Goal: Information Seeking & Learning: Learn about a topic

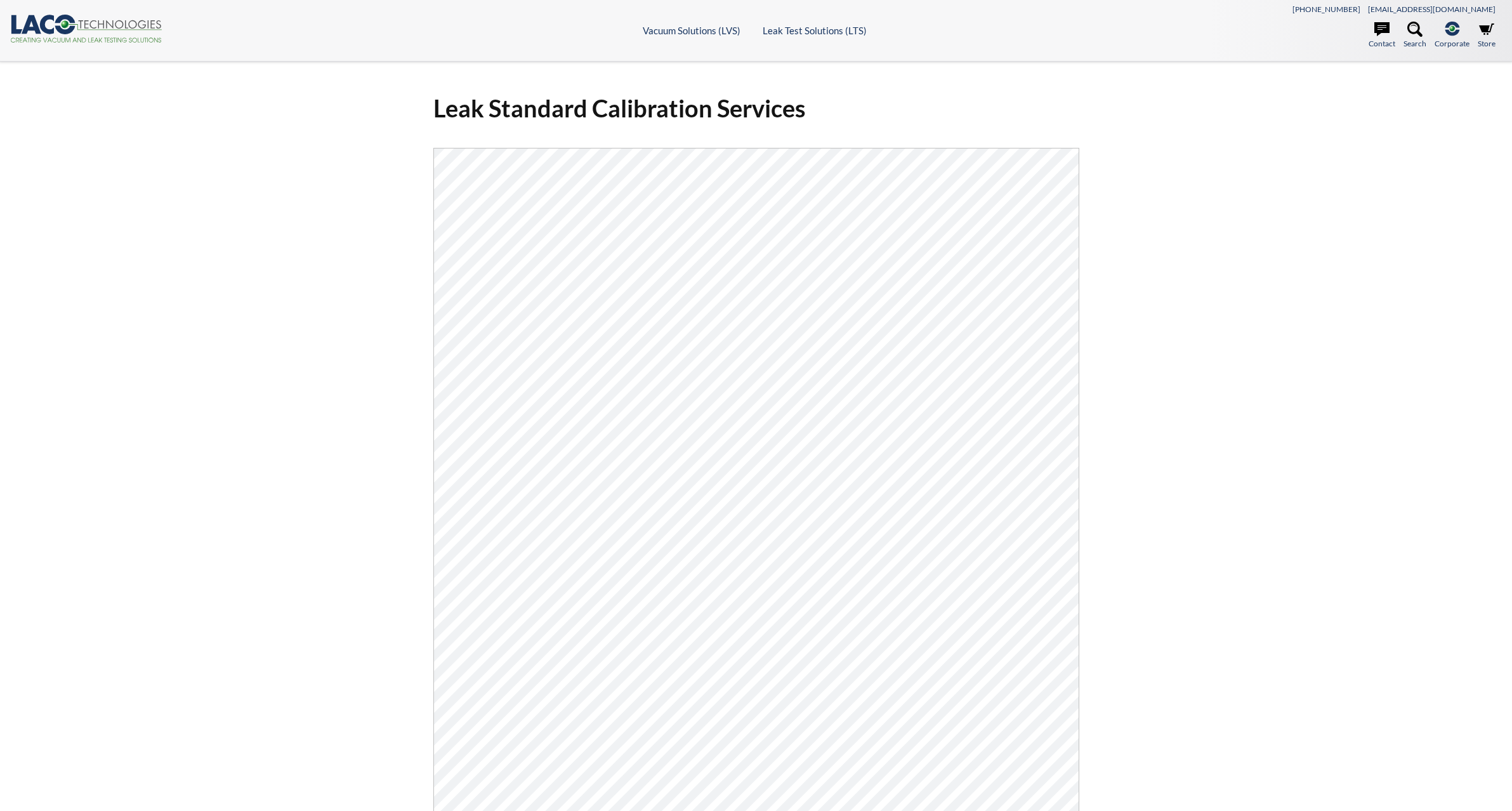
select select "Language Translate Widget"
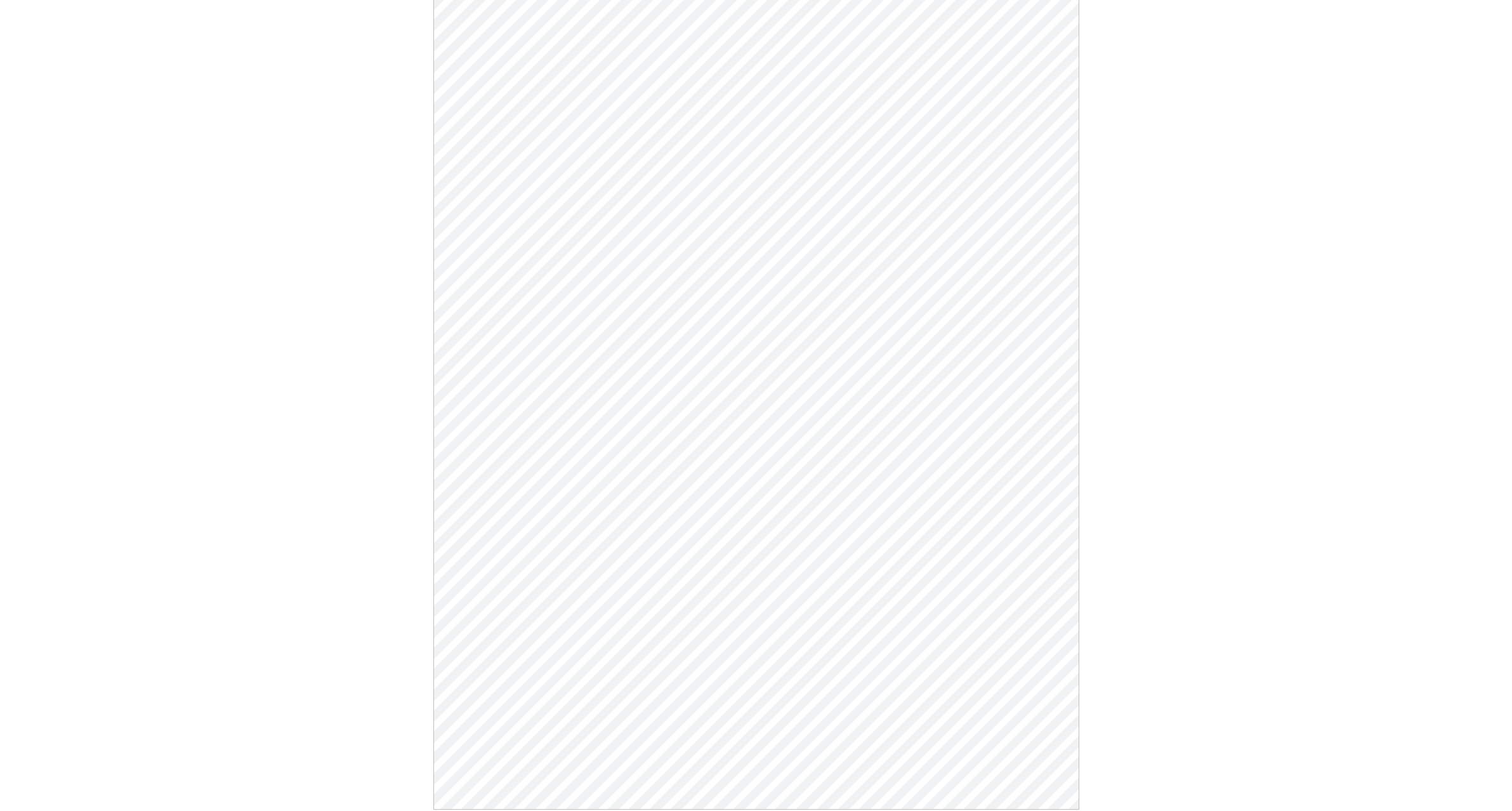
scroll to position [127, 0]
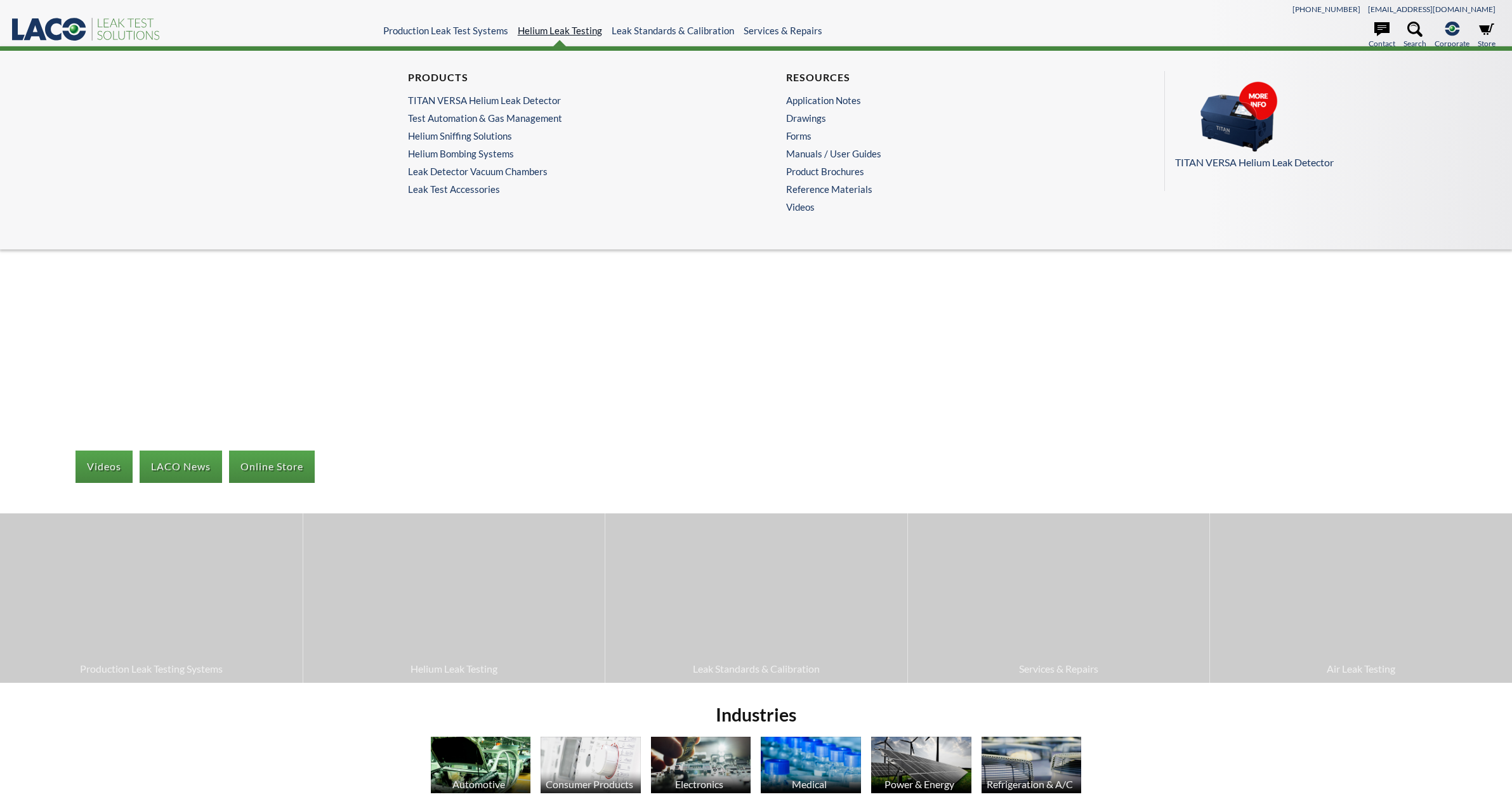
click at [544, 33] on link "Helium Leak Testing" at bounding box center [560, 30] width 84 height 11
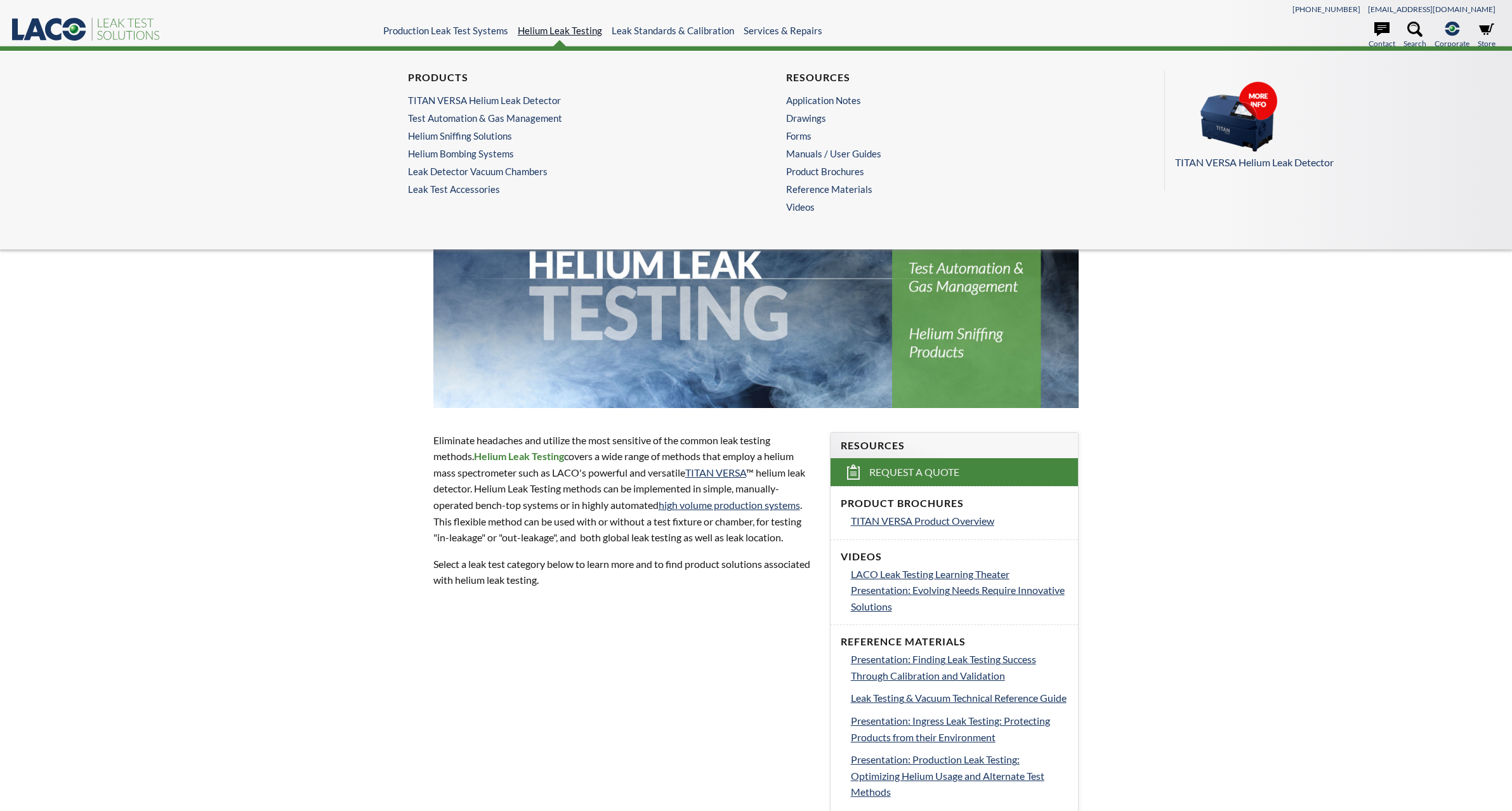
select select "Language Translate Widget"
click at [513, 98] on link "TITAN VERSA Helium Leak Detector" at bounding box center [563, 100] width 311 height 11
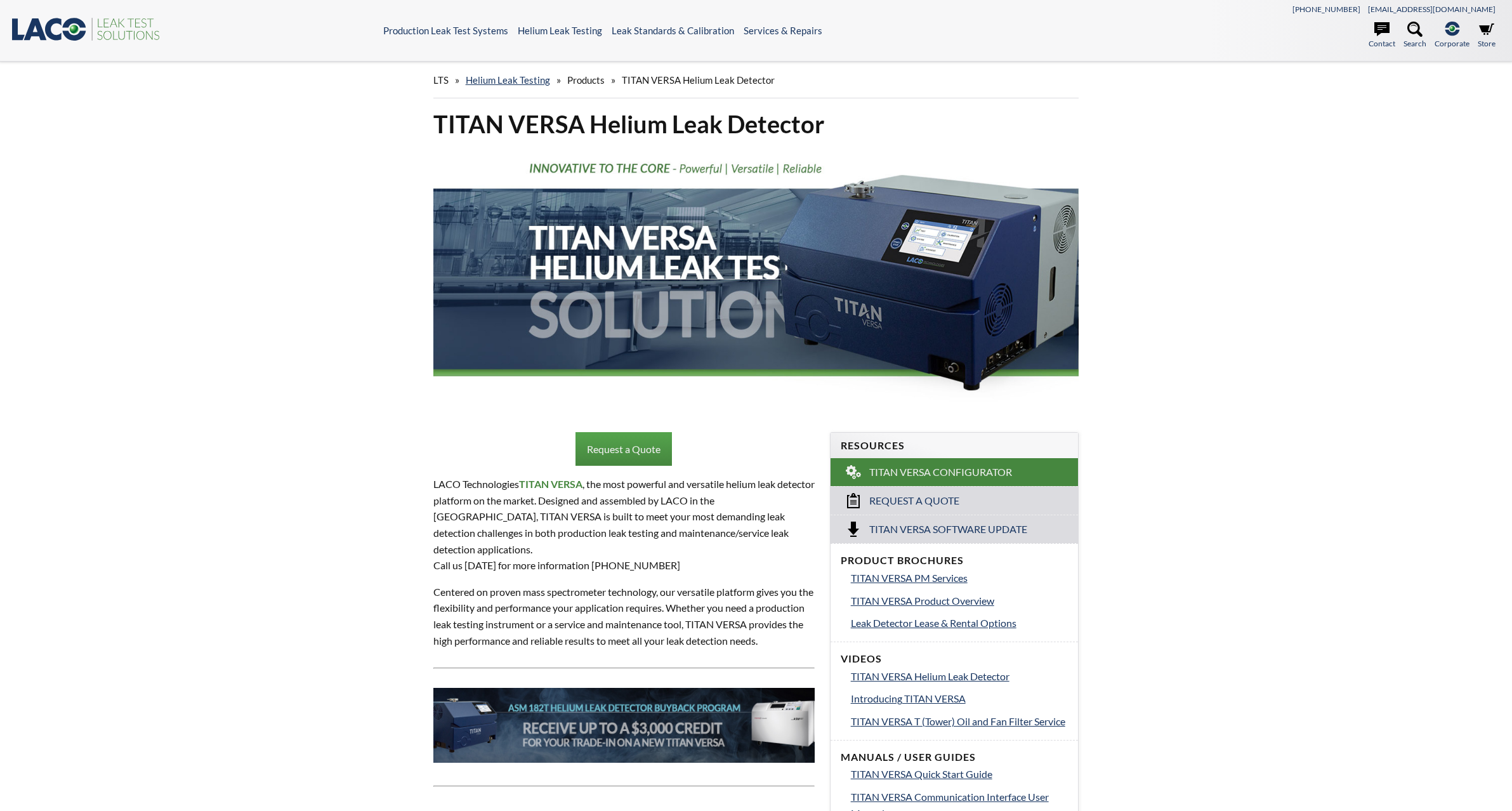
select select "Language Translate Widget"
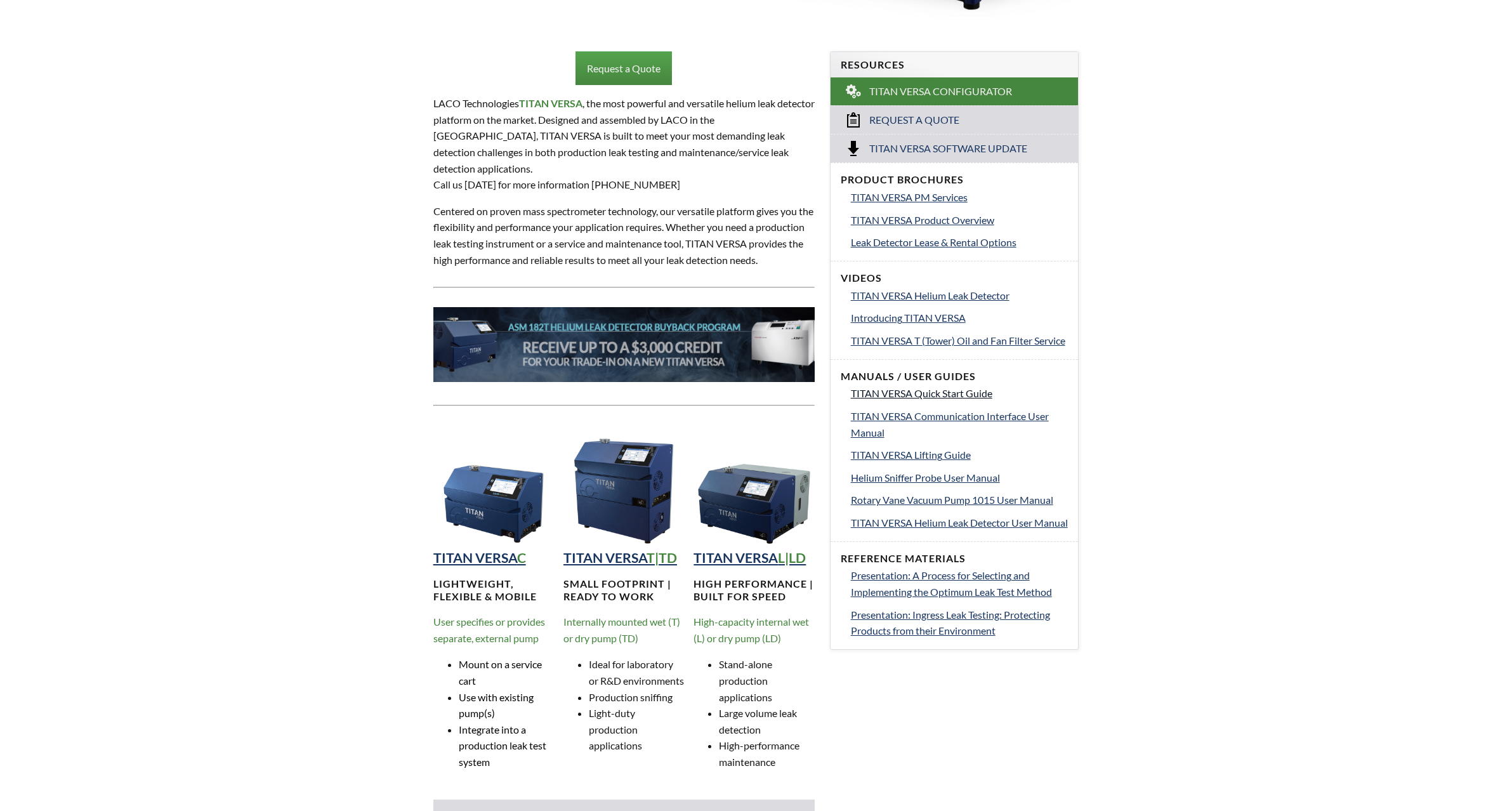
scroll to position [698, 0]
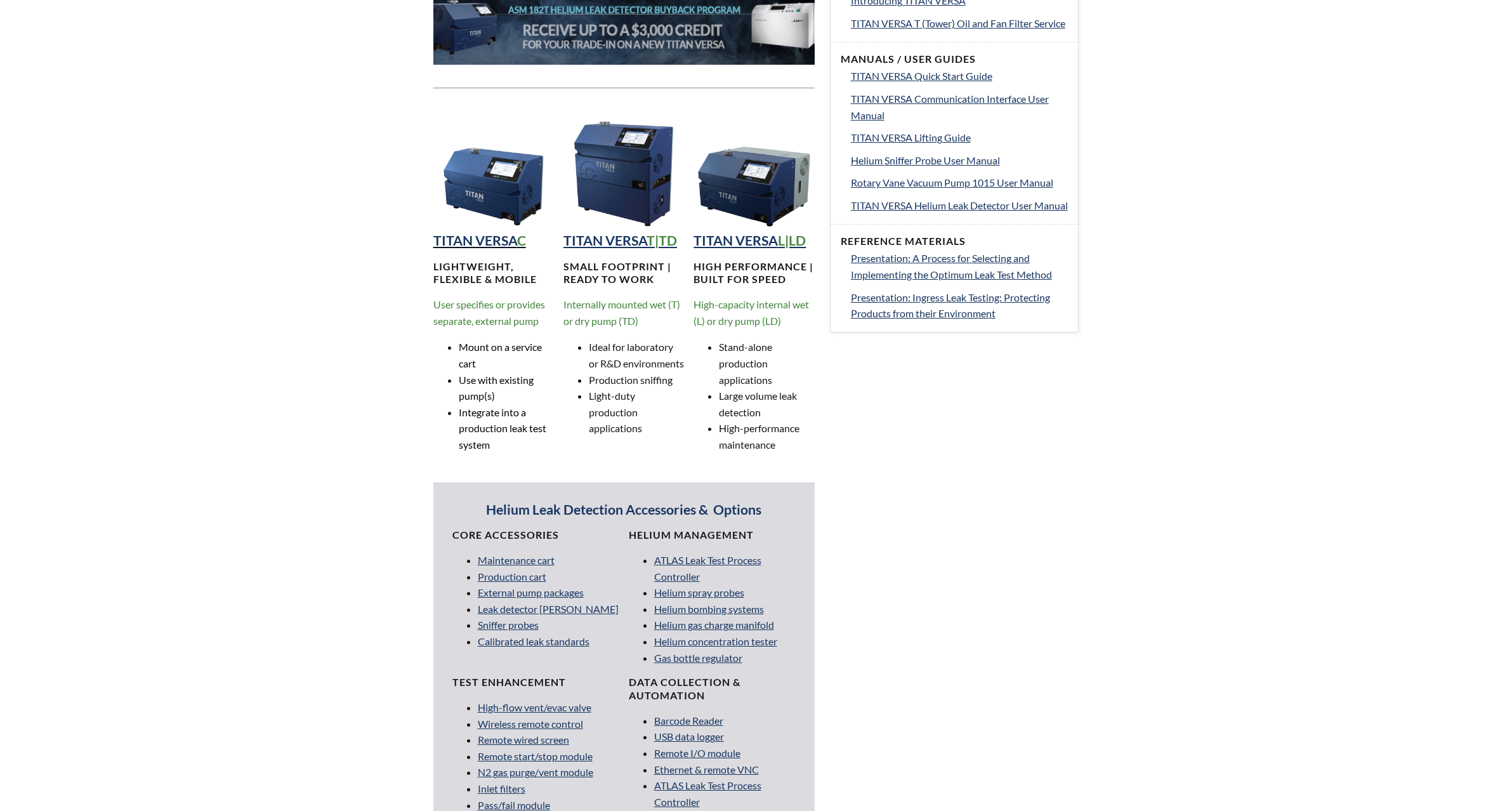
click at [487, 240] on strong "TITAN VERSA" at bounding box center [475, 241] width 84 height 17
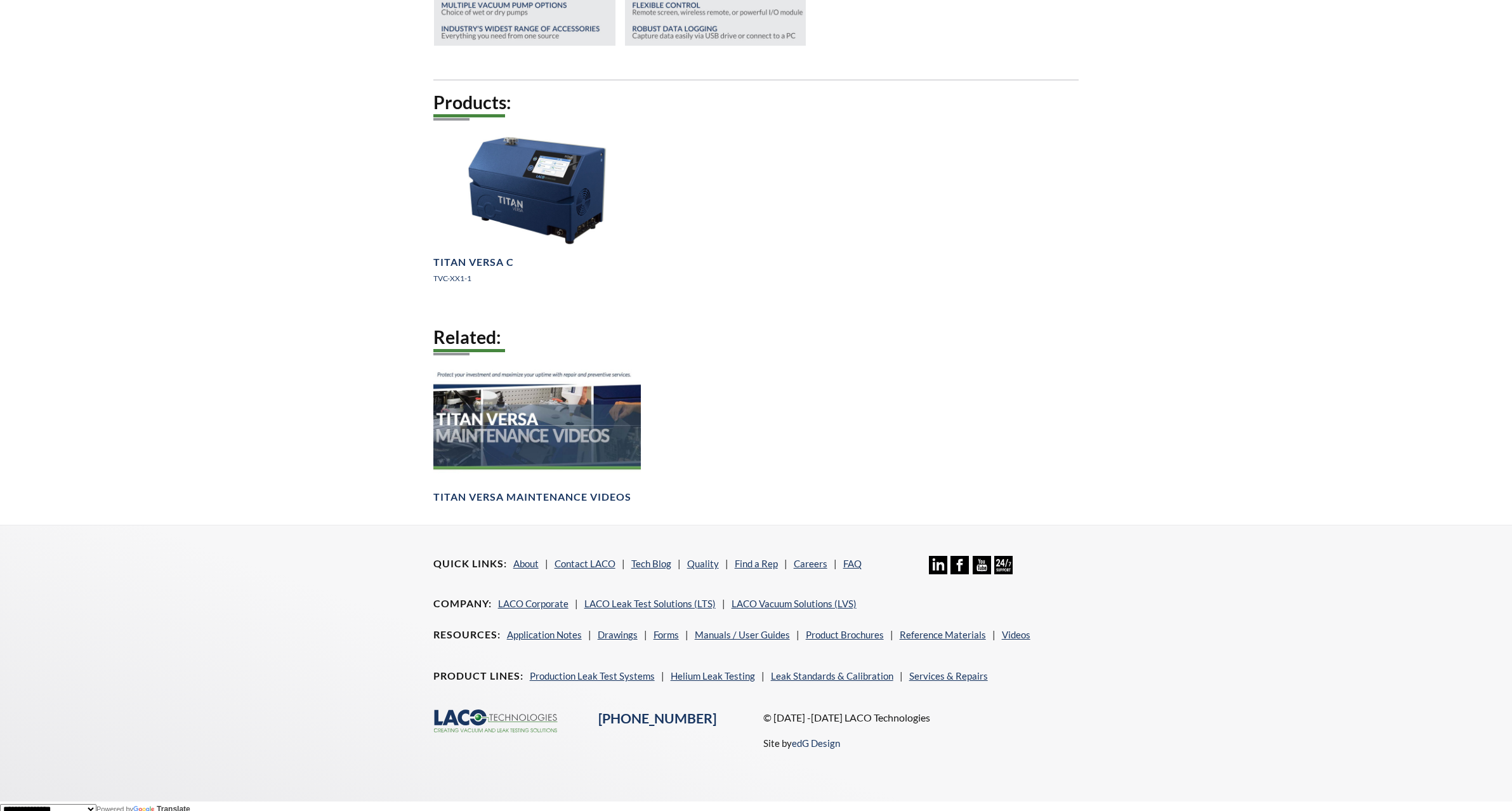
scroll to position [927, 0]
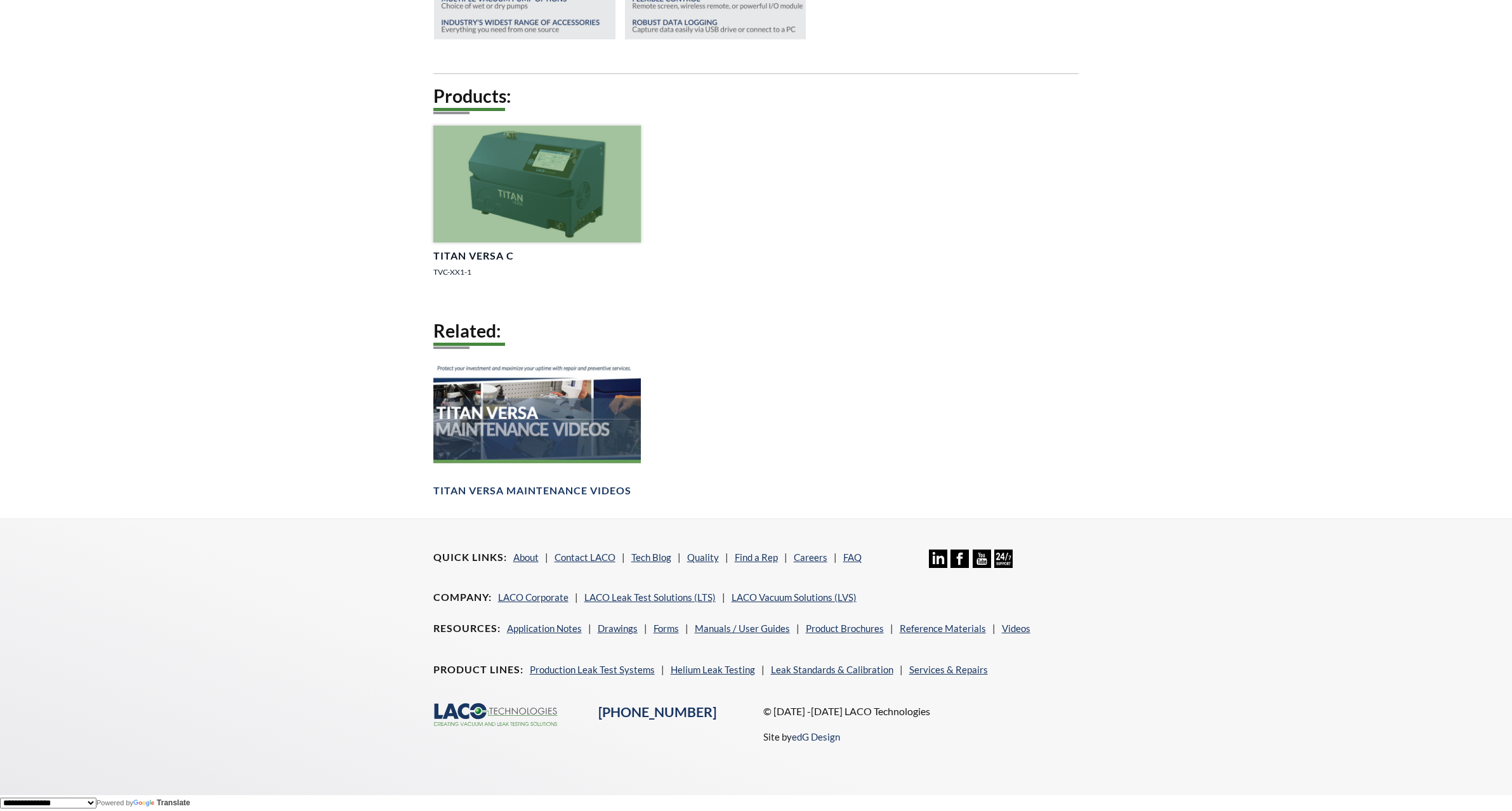
click at [486, 254] on h4 "TITAN VERSA C" at bounding box center [473, 255] width 80 height 13
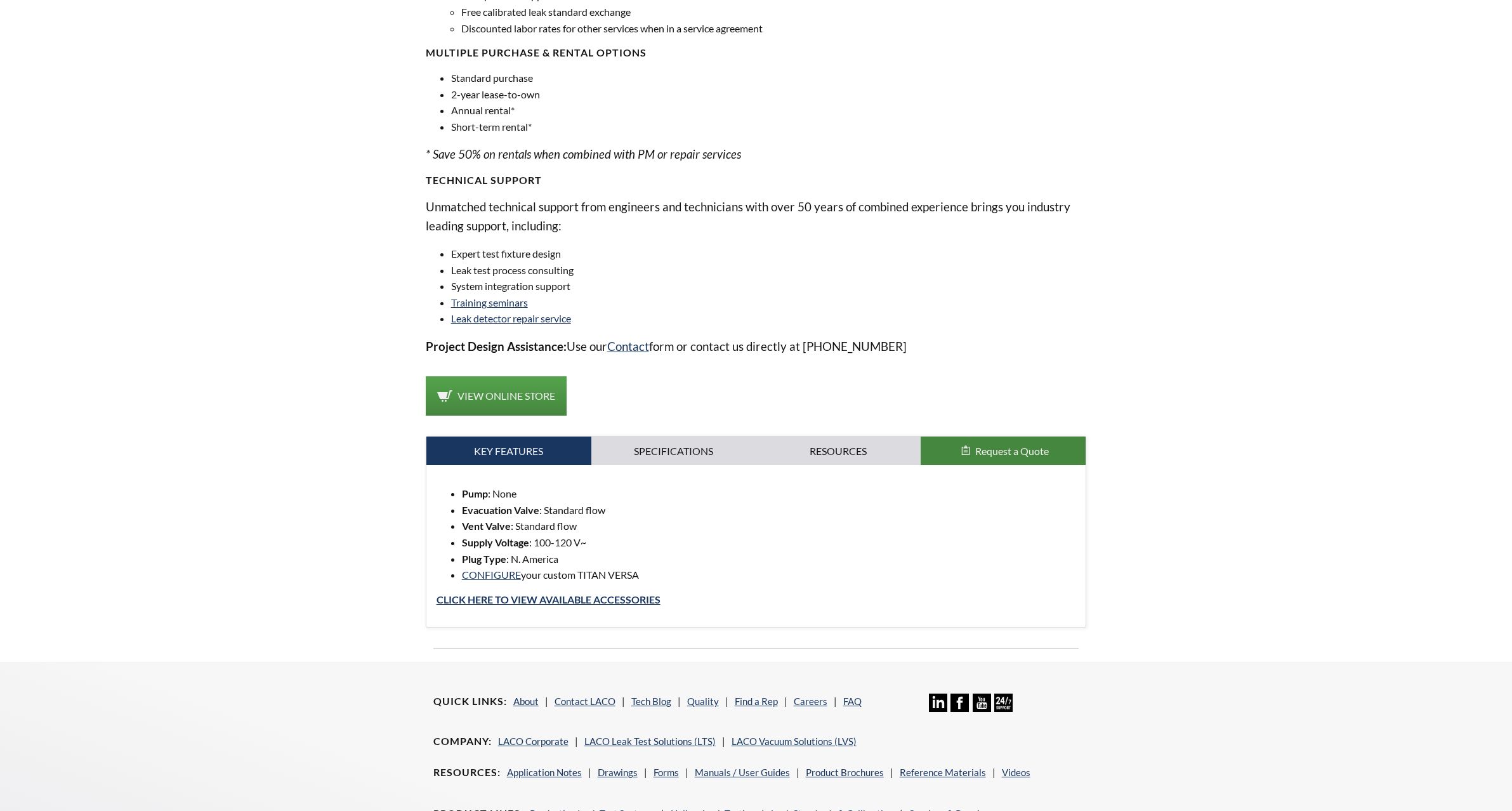
scroll to position [949, 0]
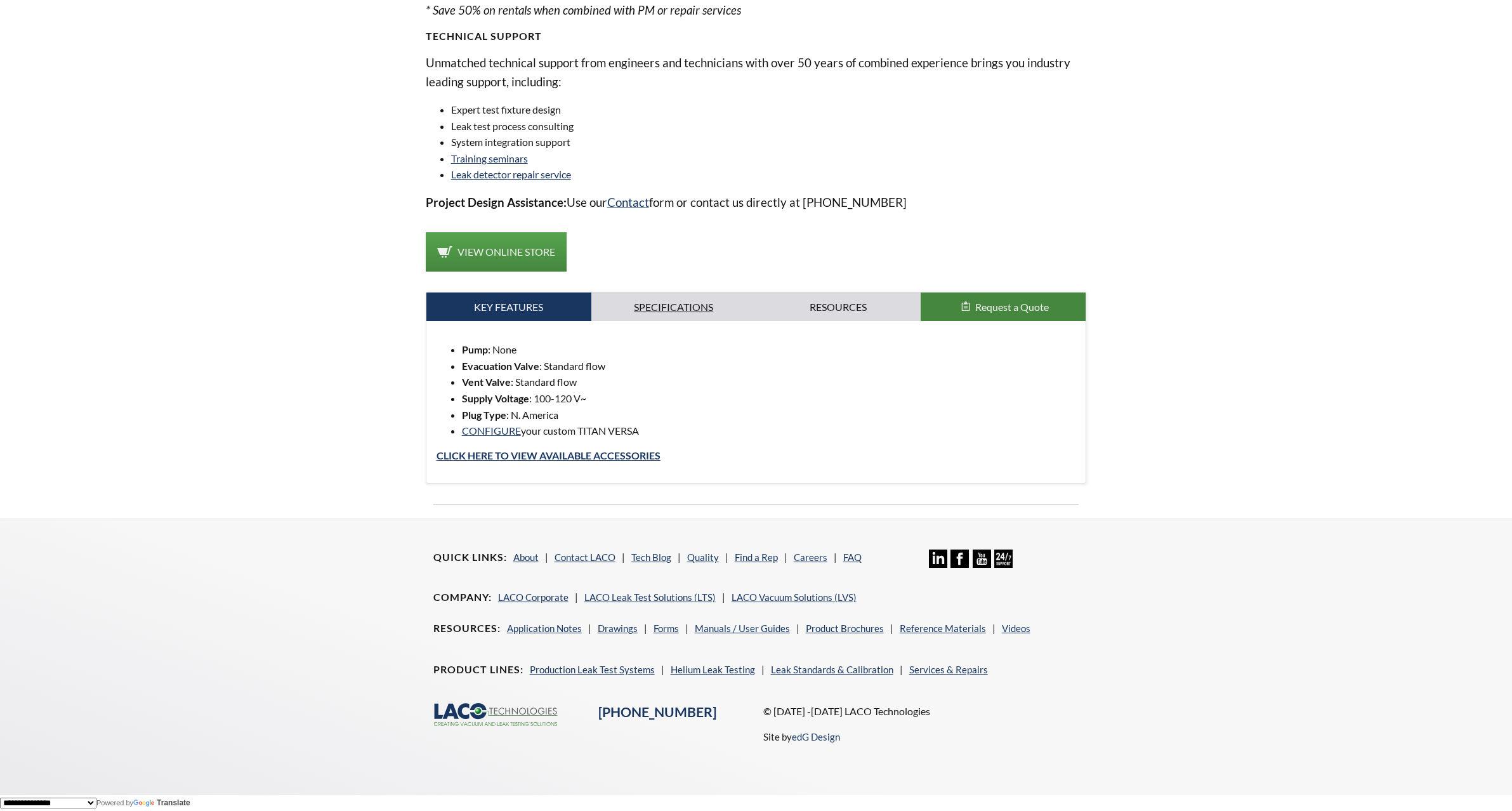
click at [650, 299] on link "Specifications" at bounding box center [674, 307] width 165 height 29
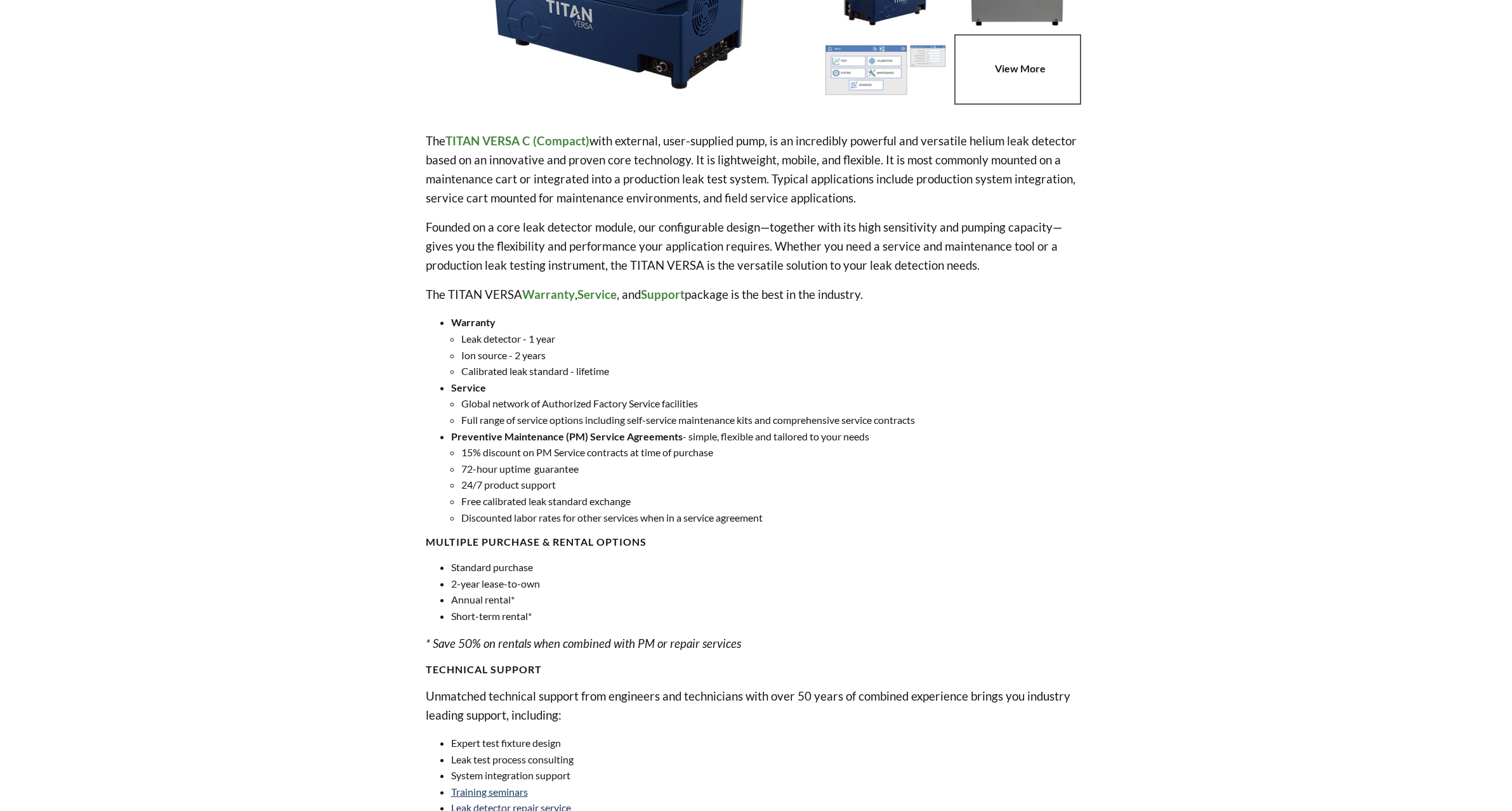
scroll to position [0, 0]
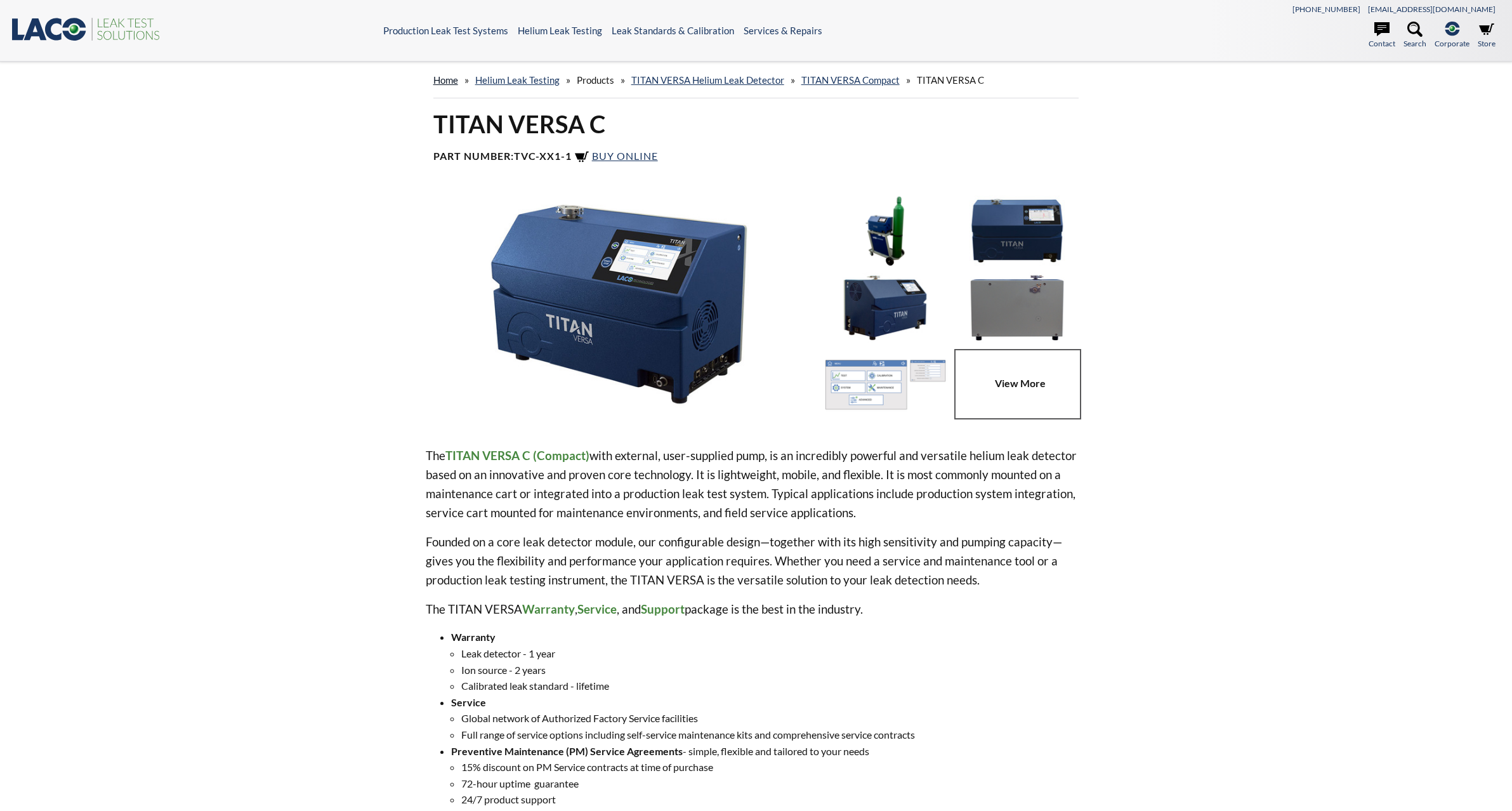
click at [445, 80] on link "home" at bounding box center [445, 80] width 24 height 11
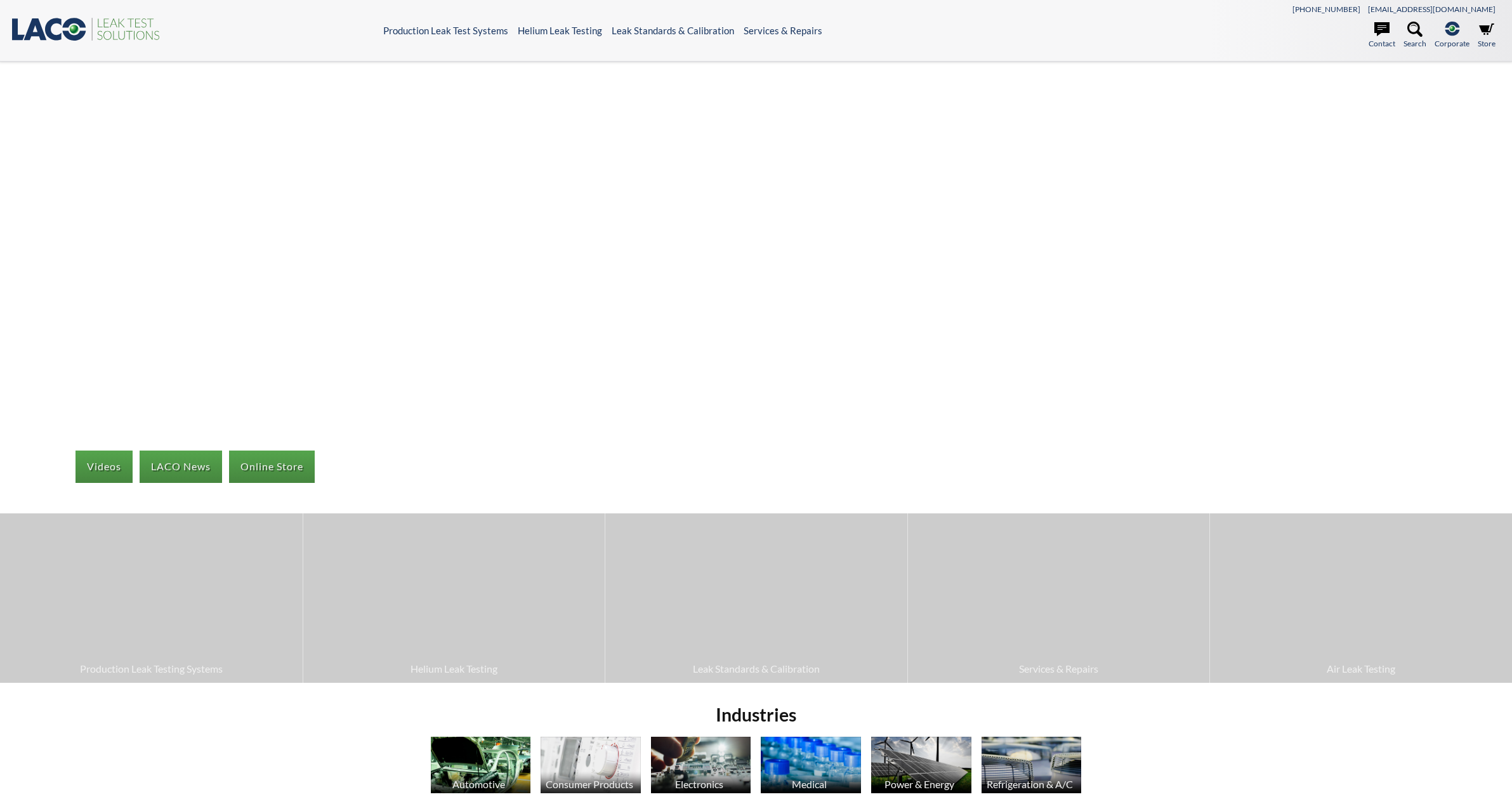
select select "Language Translate Widget"
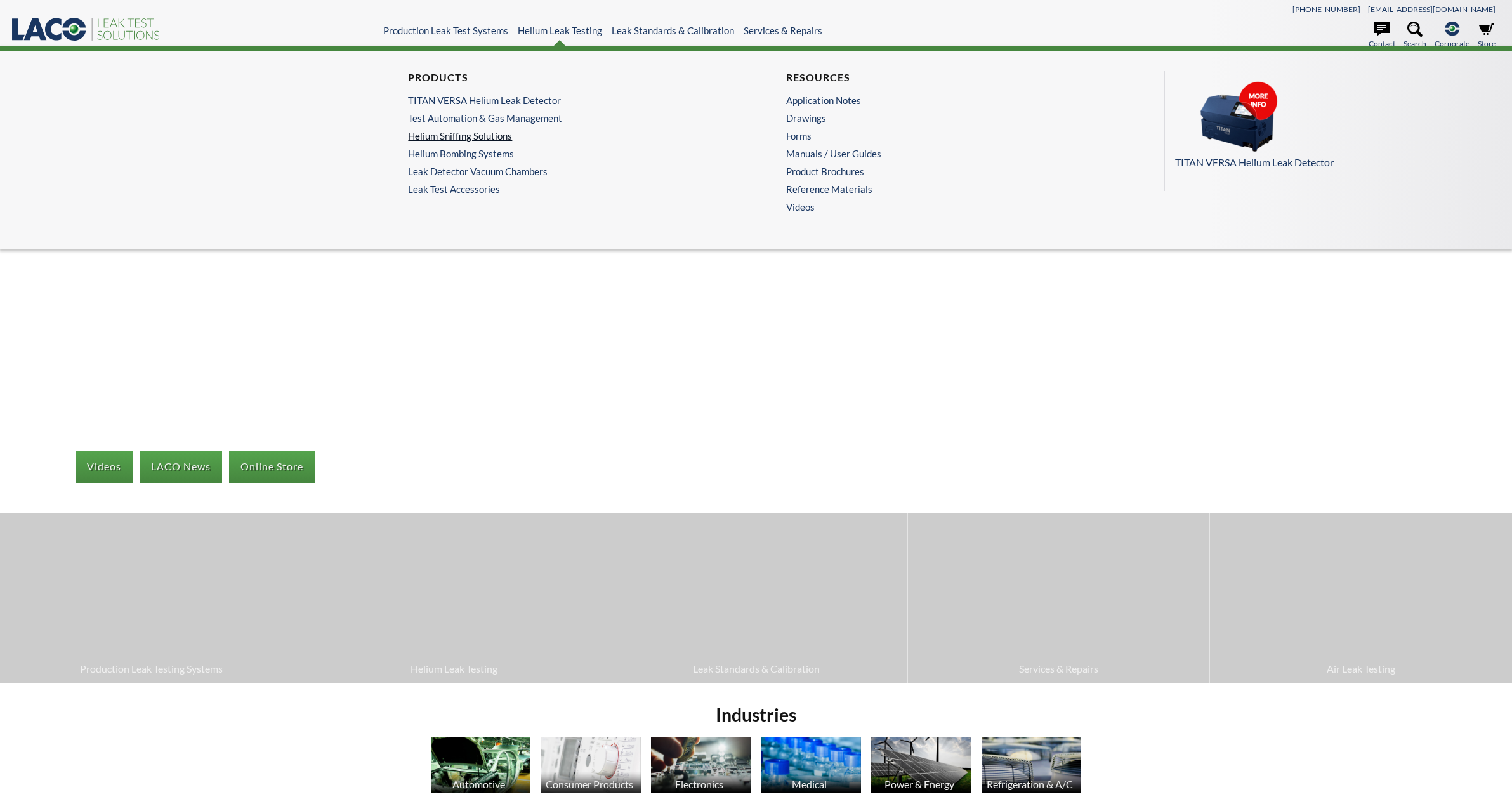
click at [492, 135] on link "Helium Sniffing Solutions" at bounding box center [563, 135] width 311 height 11
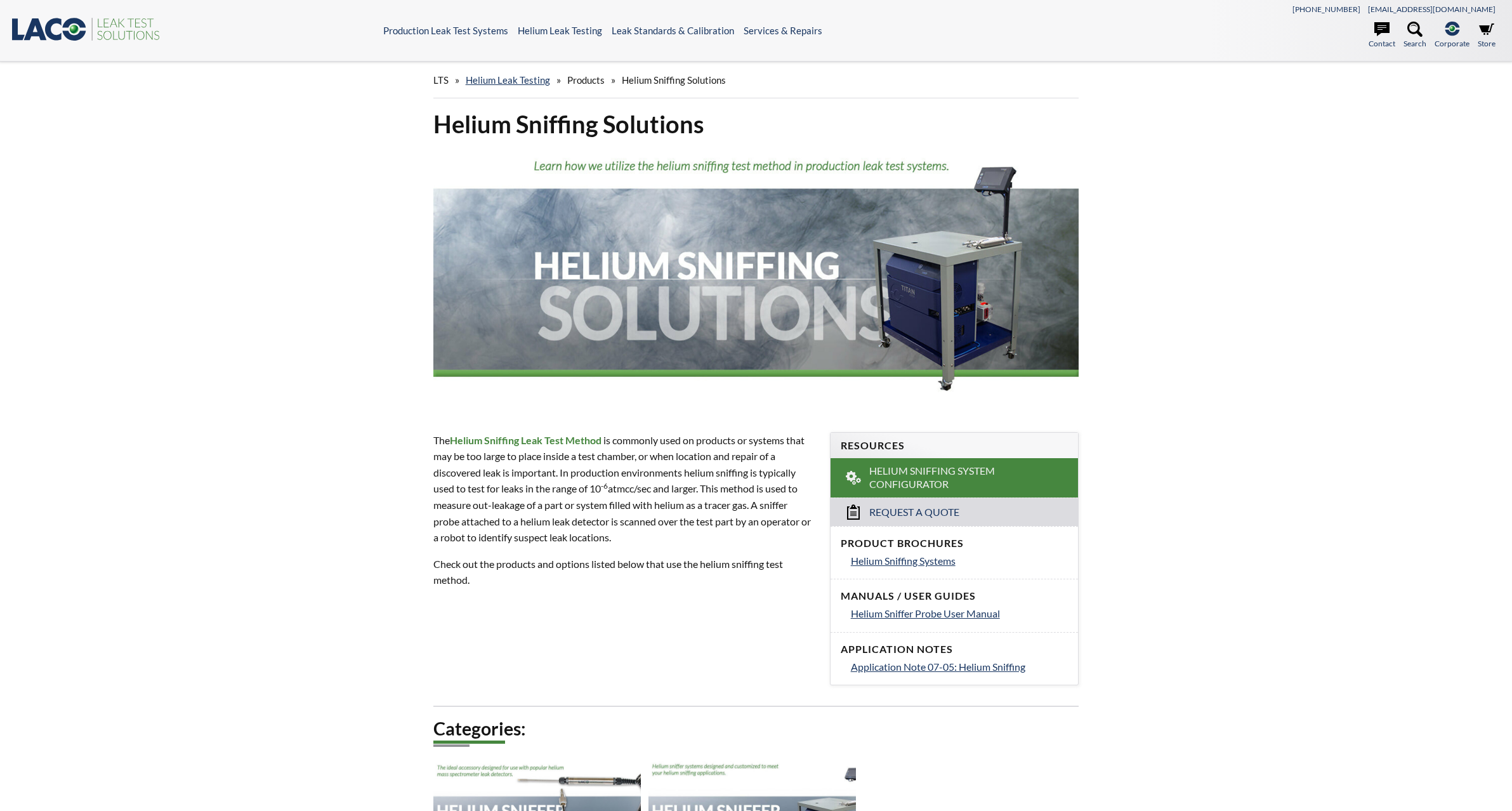
select select "Language Translate Widget"
click at [496, 78] on link "Helium Leak Testing" at bounding box center [507, 80] width 84 height 11
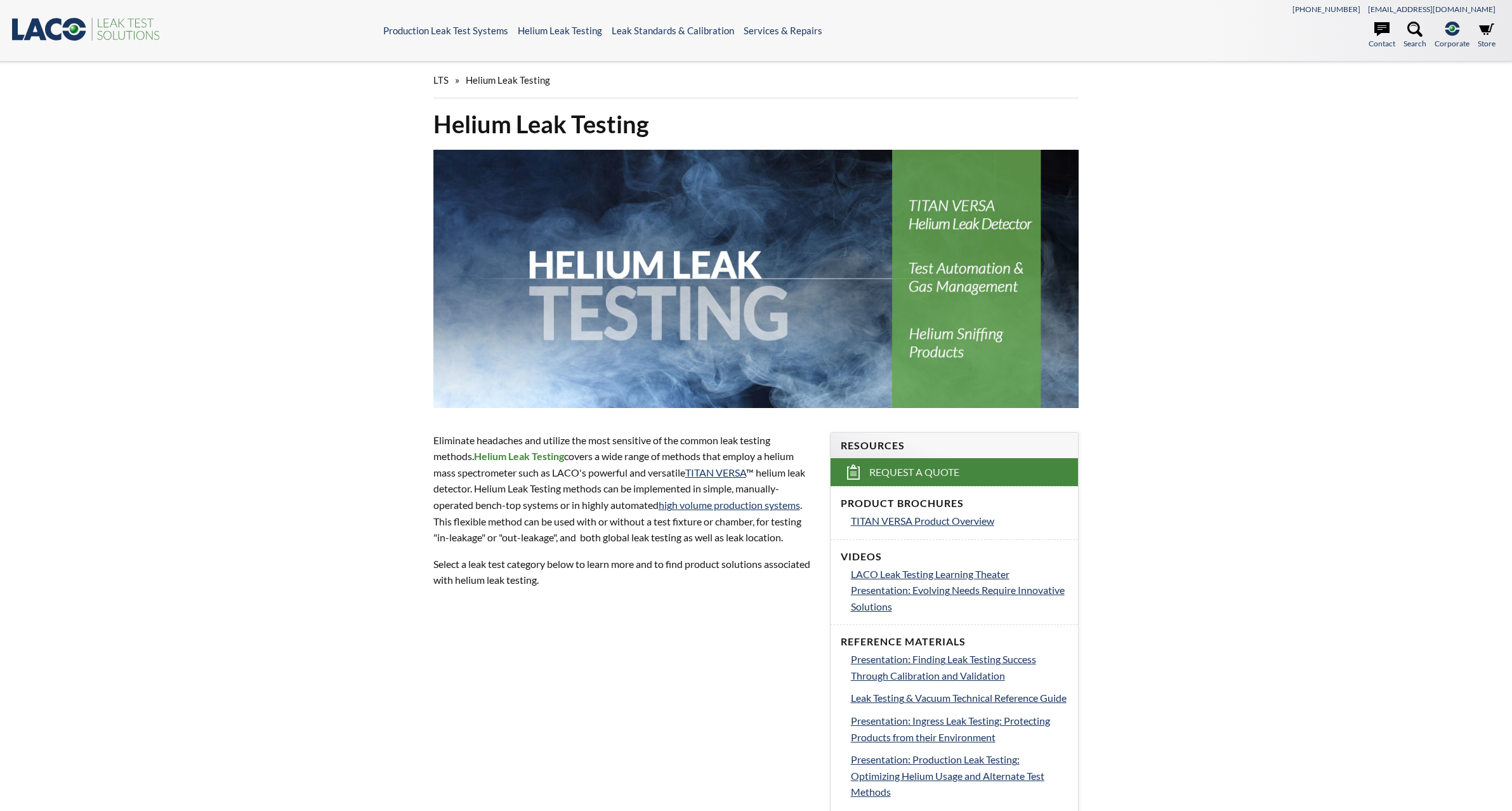
select select "Language Translate Widget"
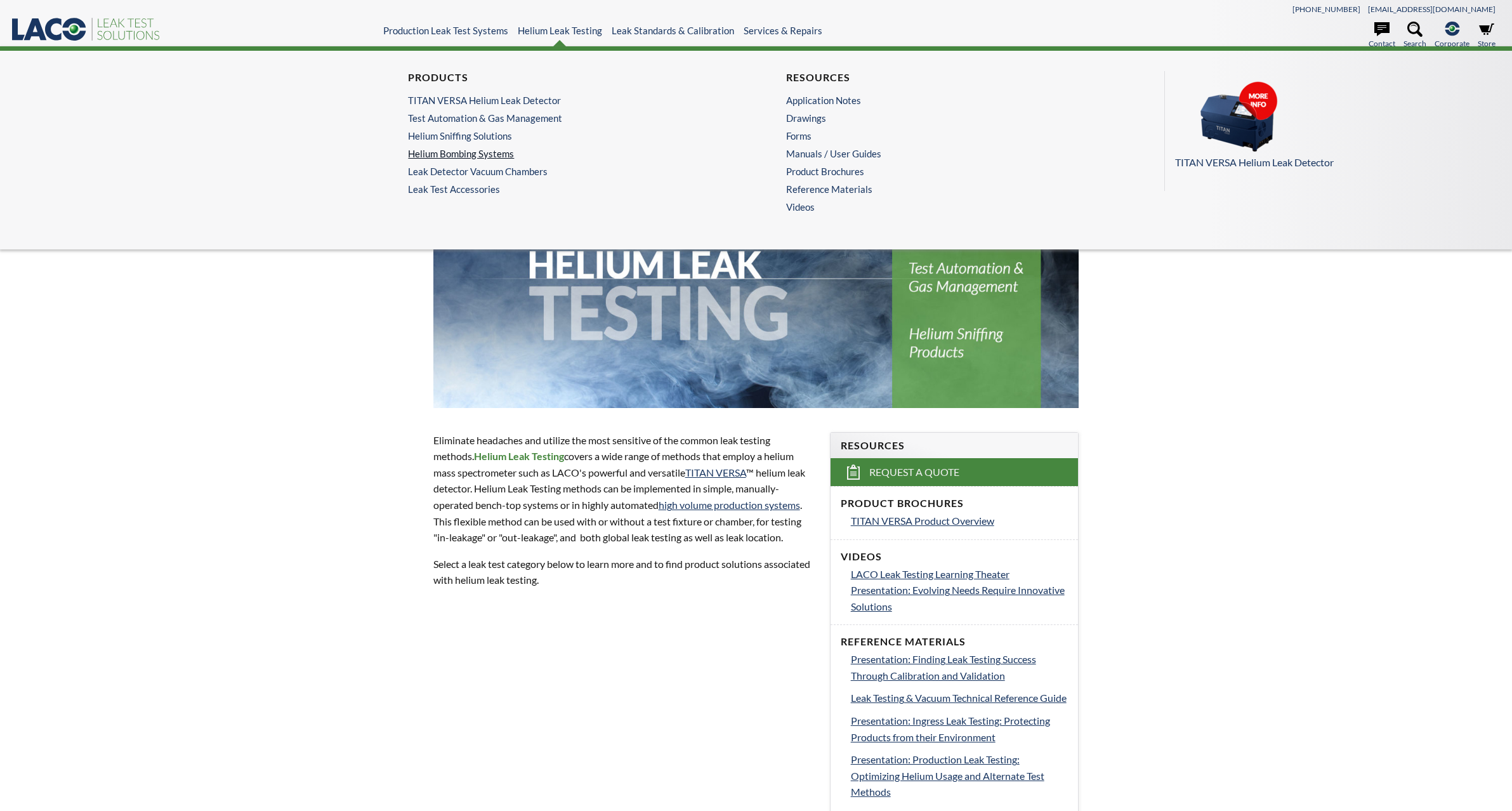
click at [484, 151] on link "Helium Bombing Systems" at bounding box center [563, 154] width 311 height 11
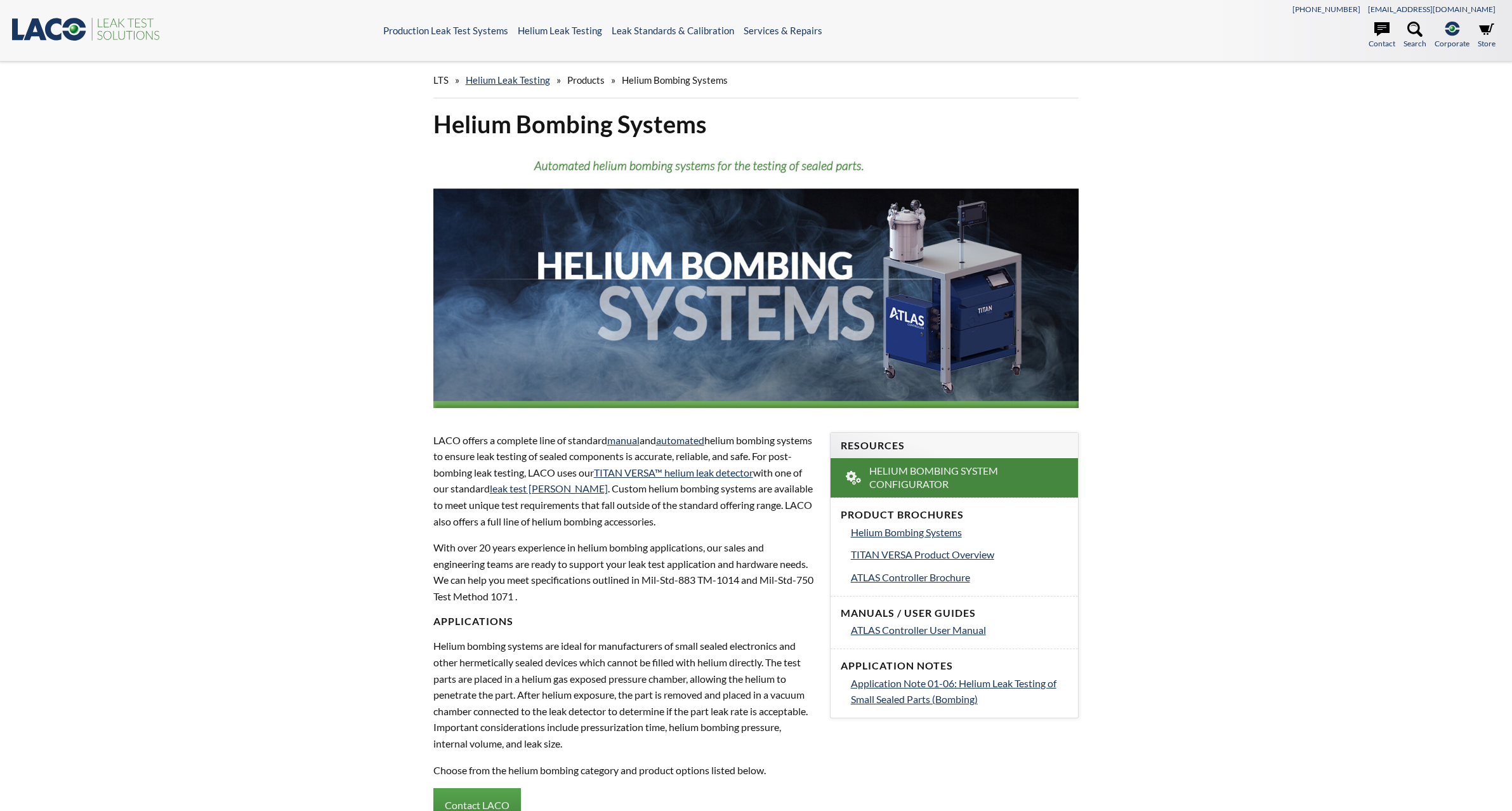
select select "Language Translate Widget"
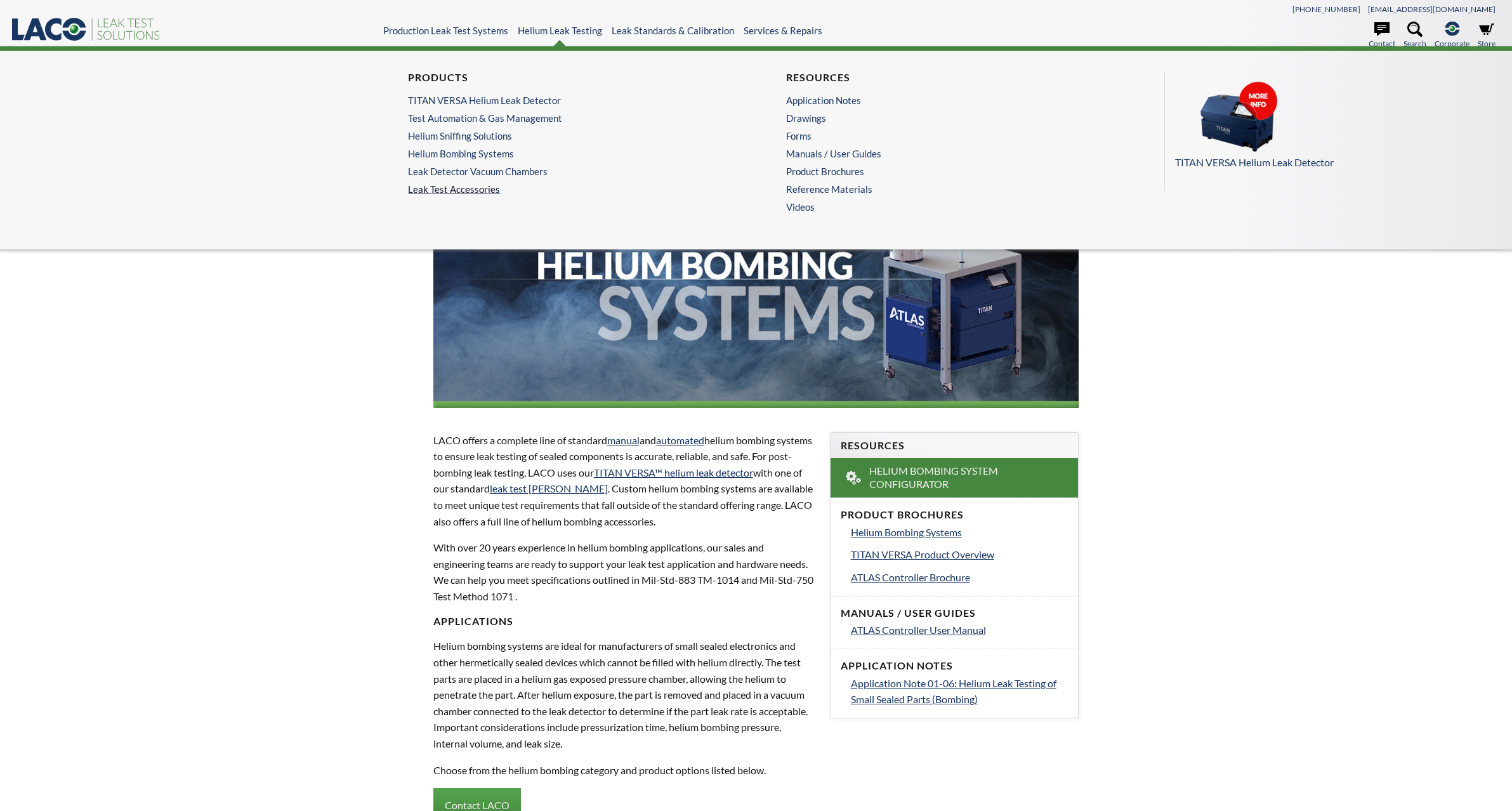
click at [466, 193] on link "Leak Test Accessories" at bounding box center [566, 189] width 317 height 11
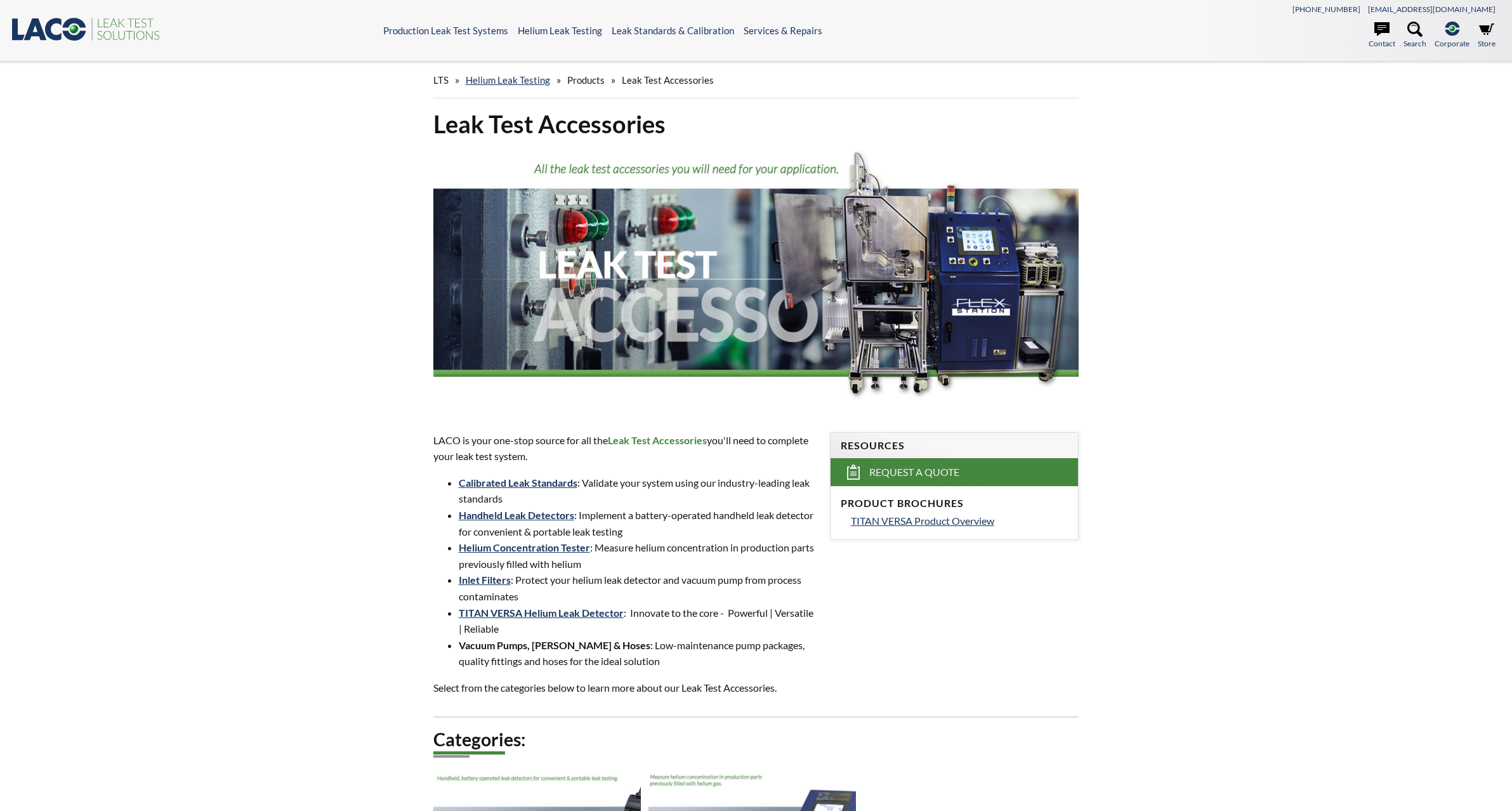
select select "Language Translate Widget"
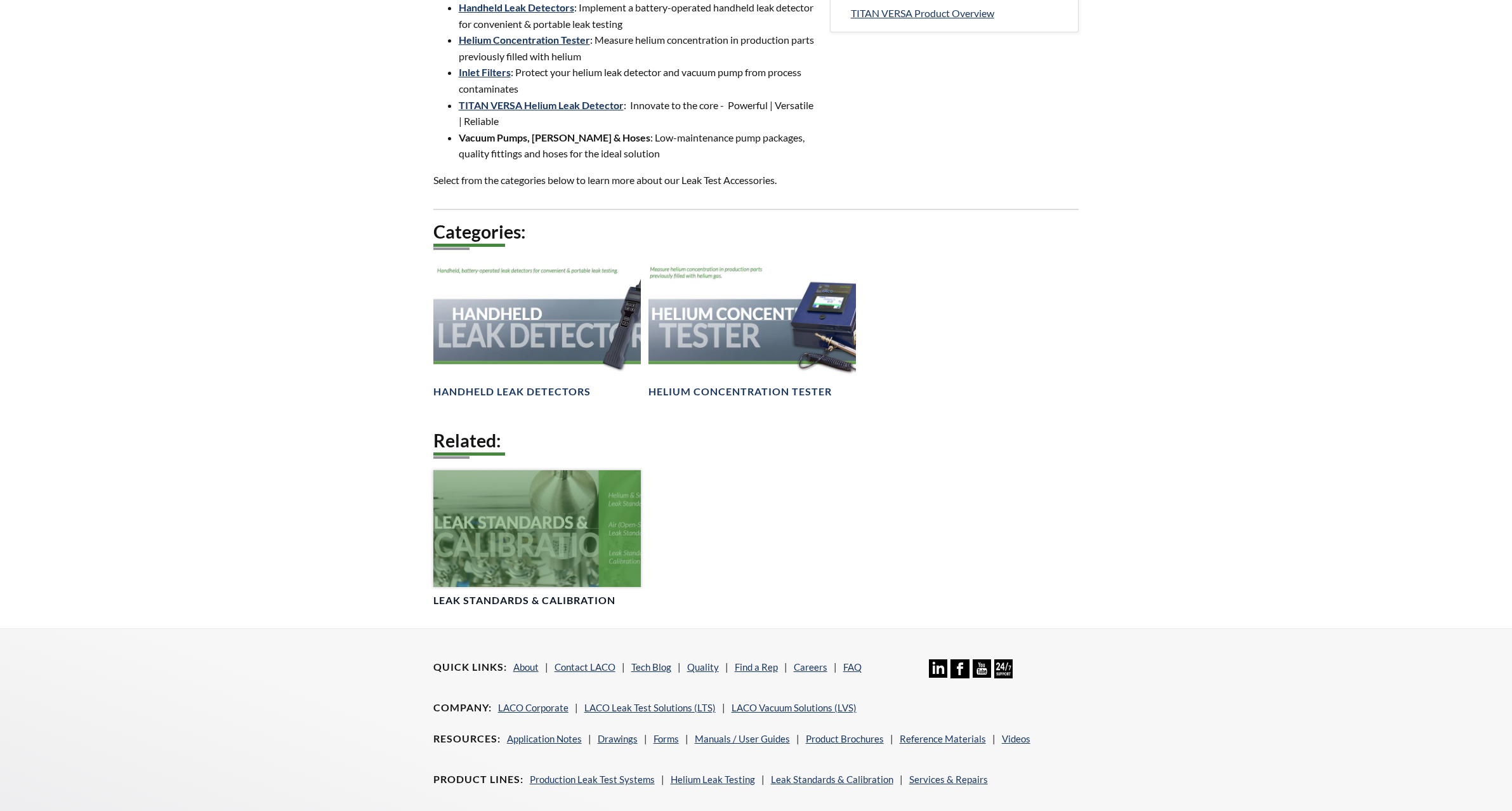
click at [559, 566] on div at bounding box center [537, 528] width 207 height 117
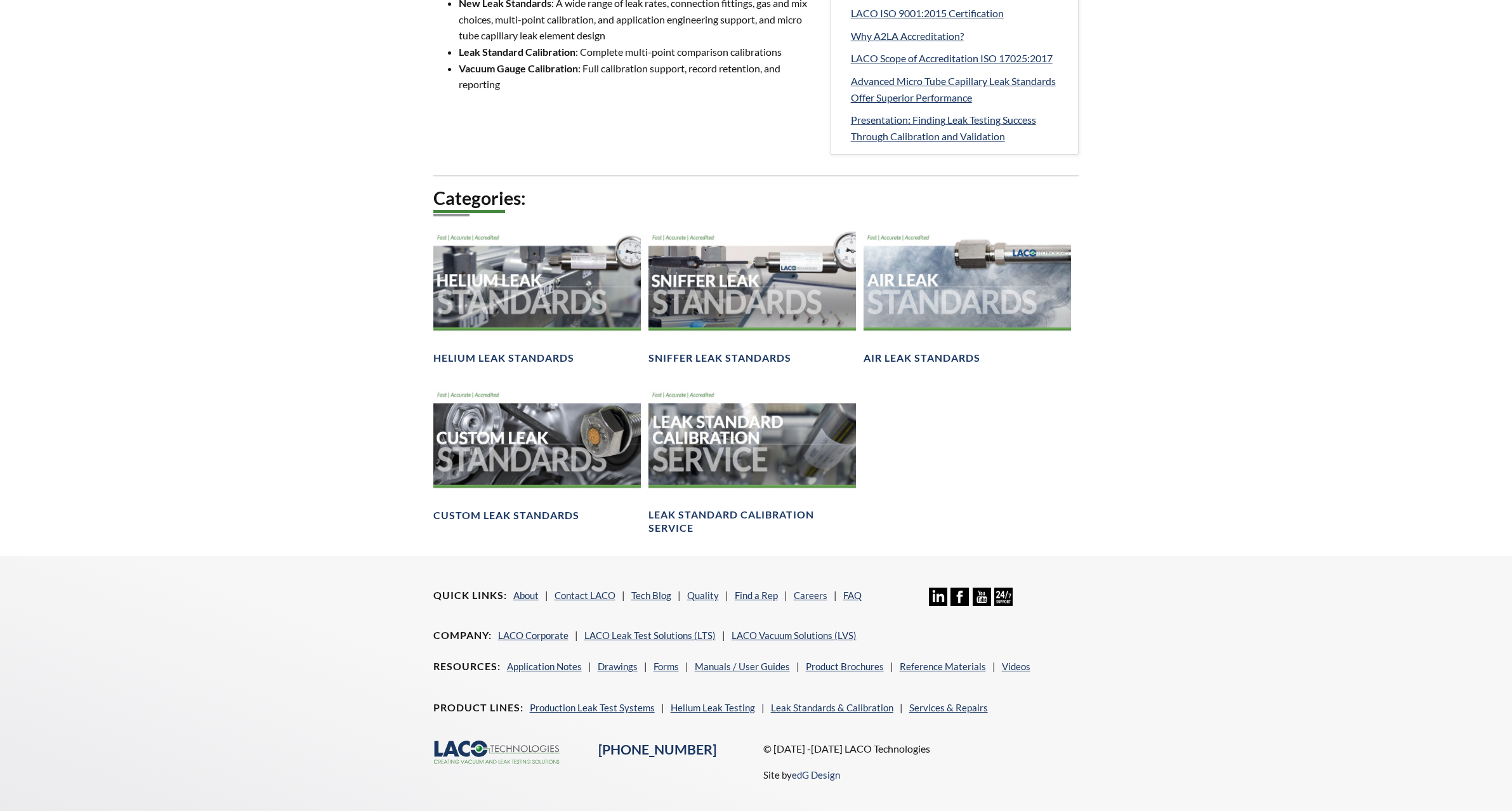
scroll to position [698, 0]
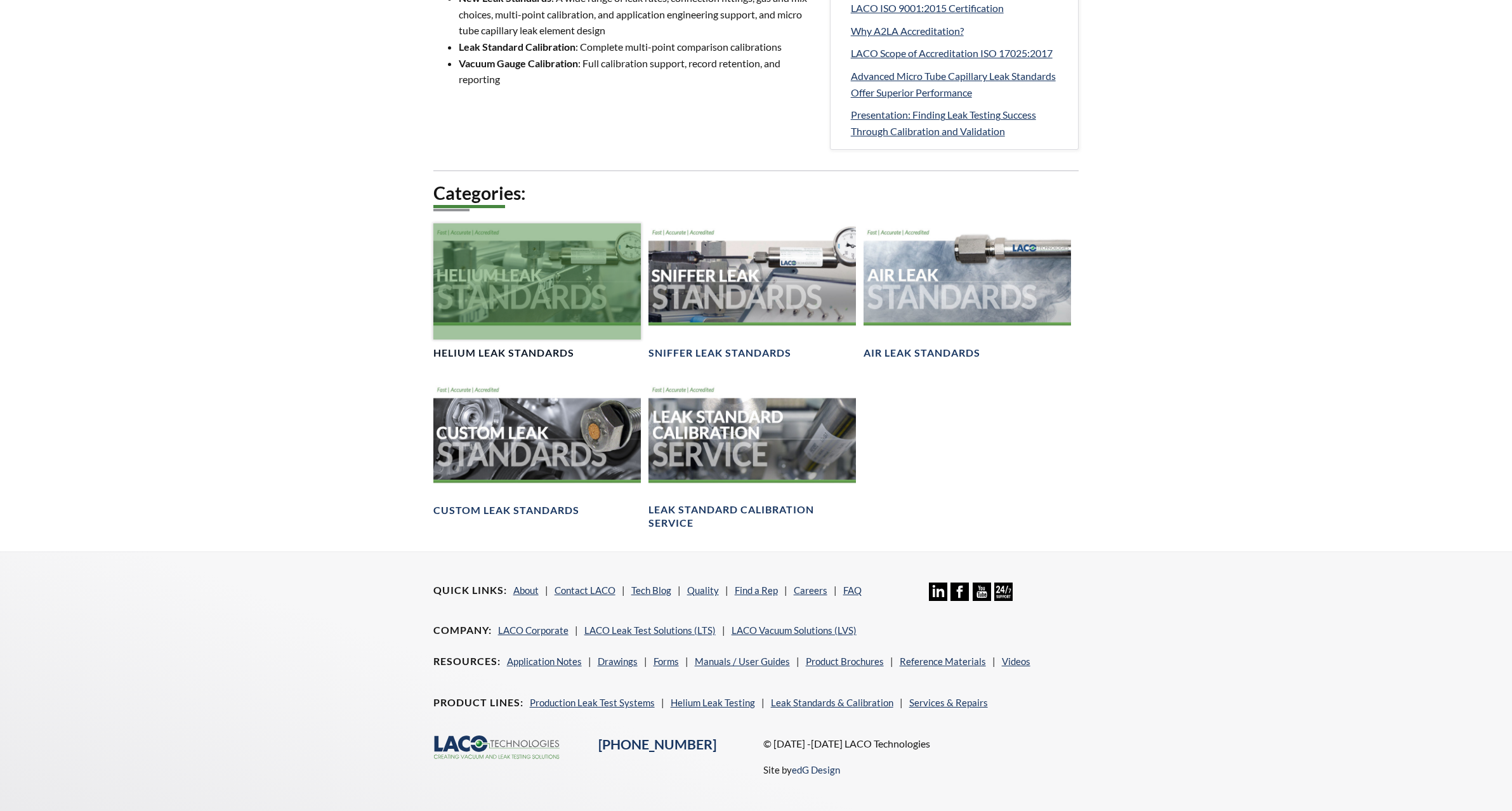
click at [510, 341] on link "Helium Leak Standards" at bounding box center [537, 292] width 207 height 137
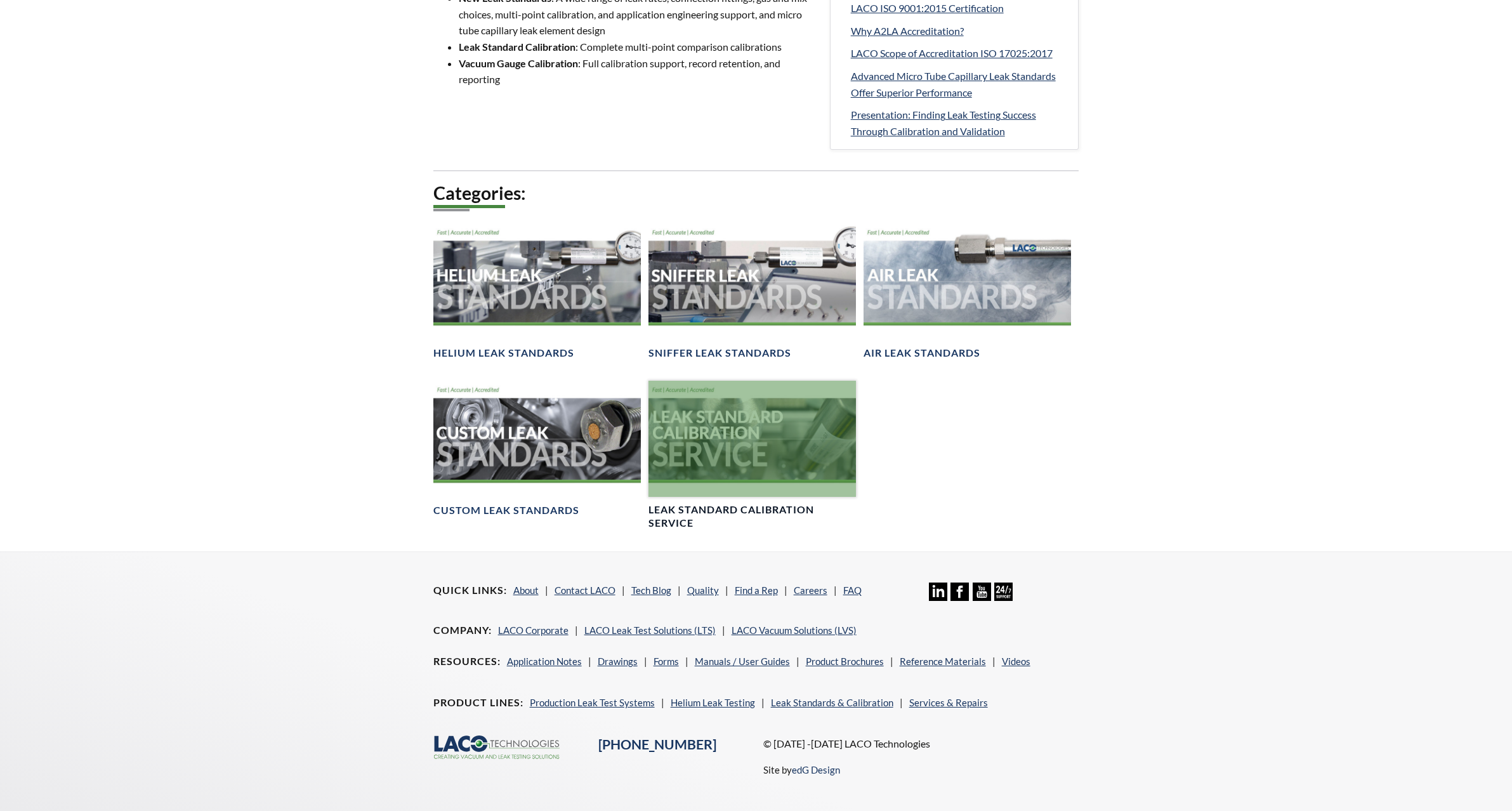
click at [830, 416] on div at bounding box center [752, 438] width 207 height 117
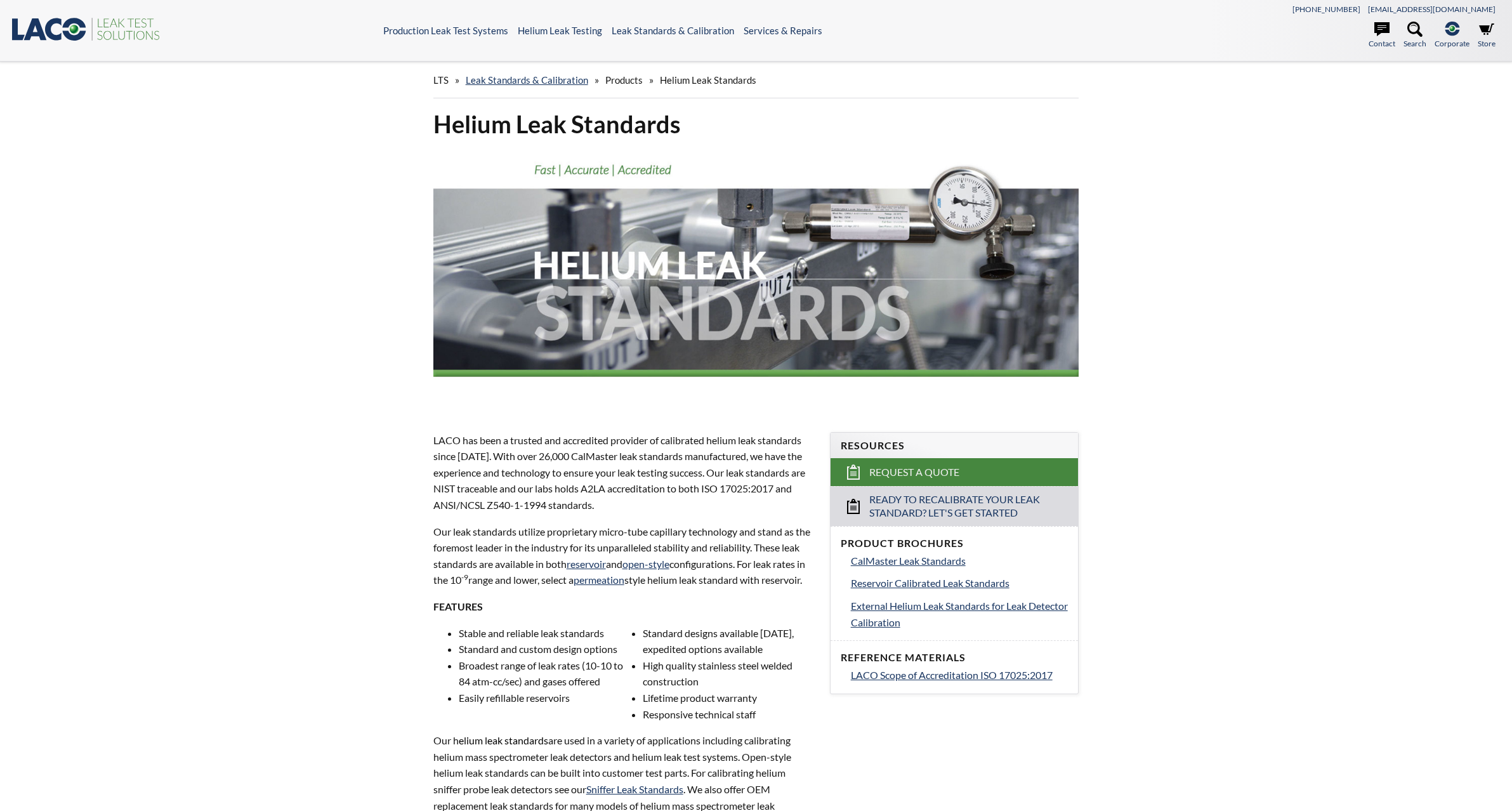
select select "Language Translate Widget"
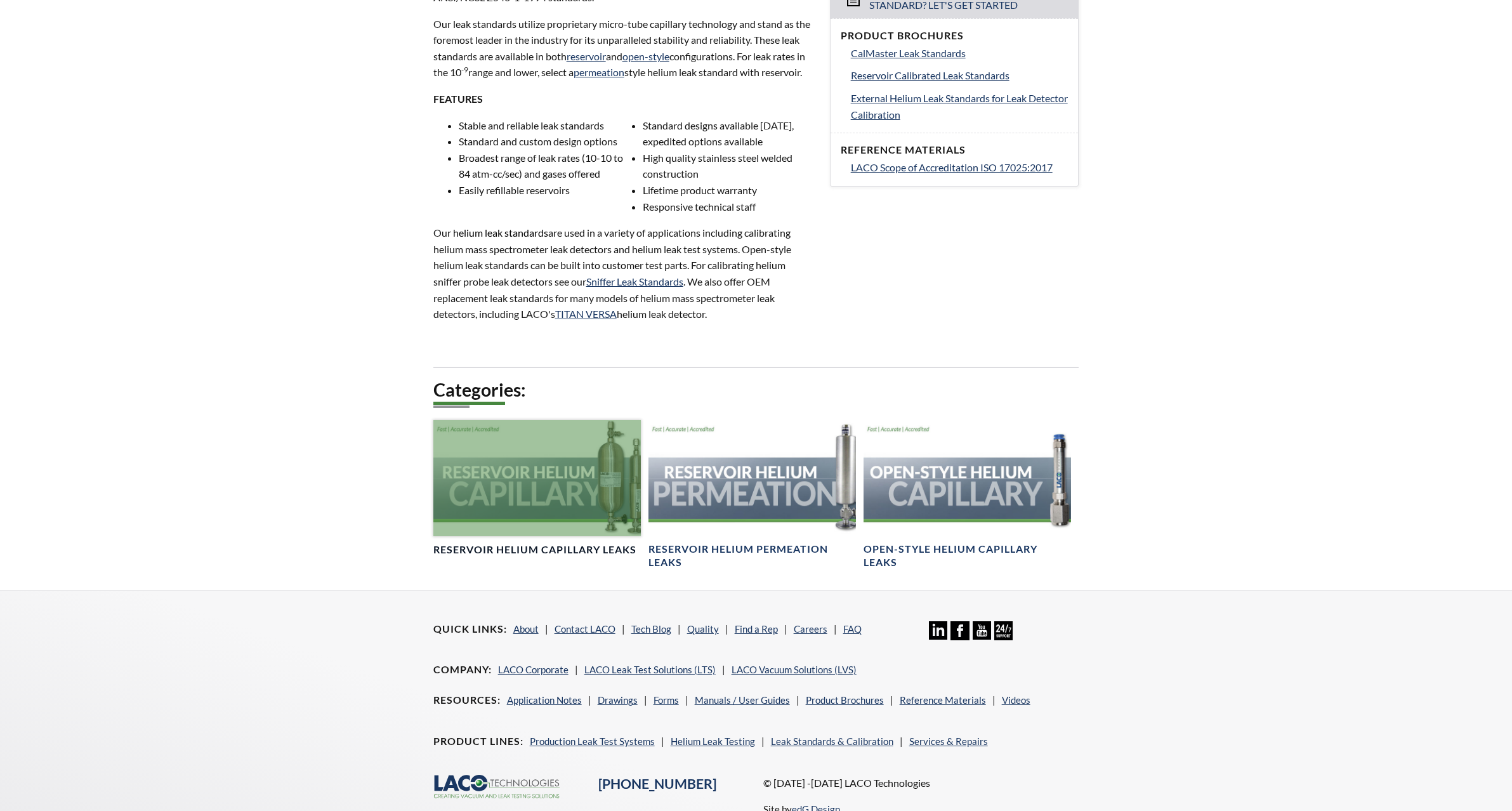
scroll to position [508, 0]
click at [533, 525] on div at bounding box center [537, 477] width 207 height 117
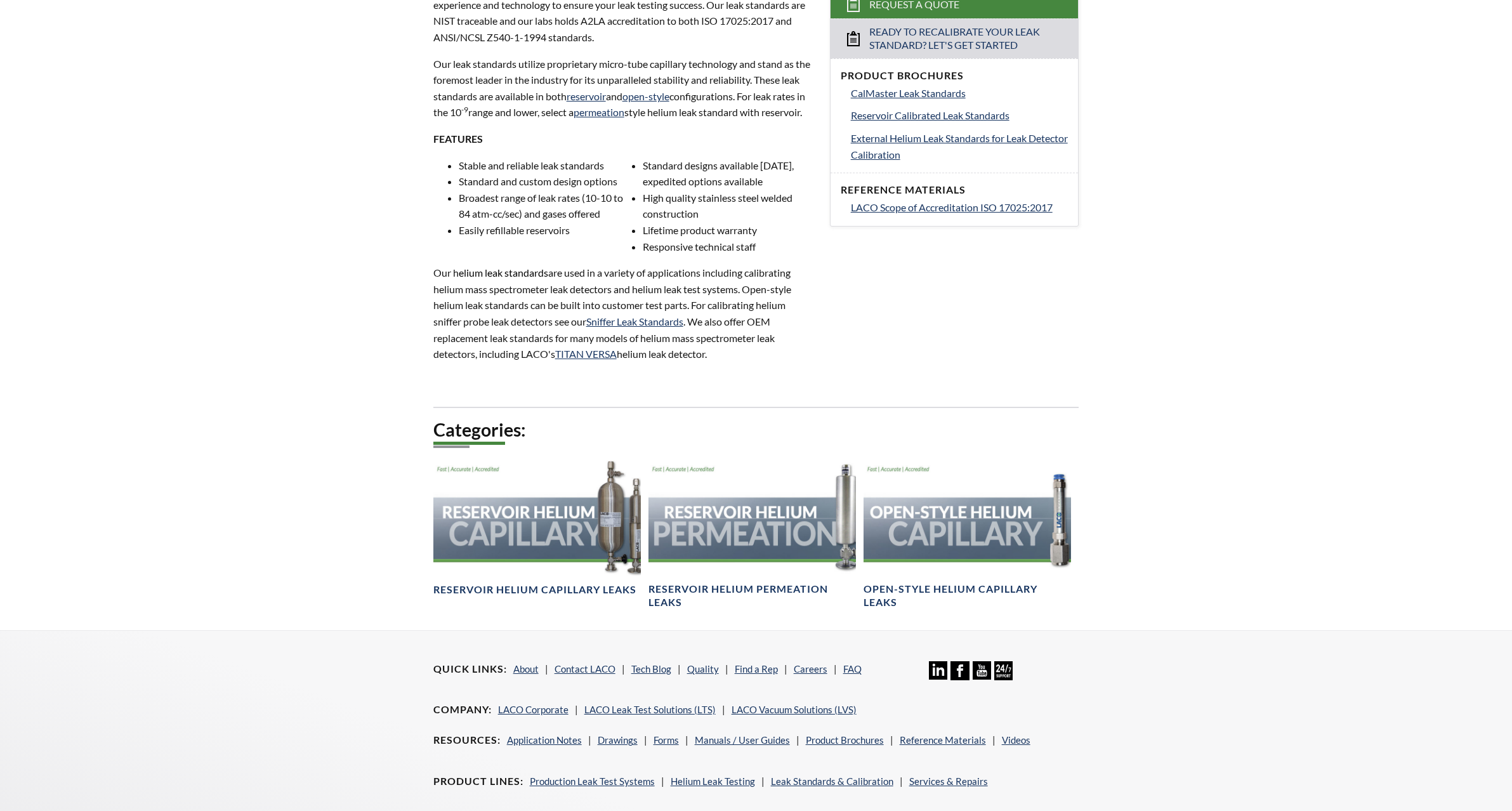
scroll to position [445, 0]
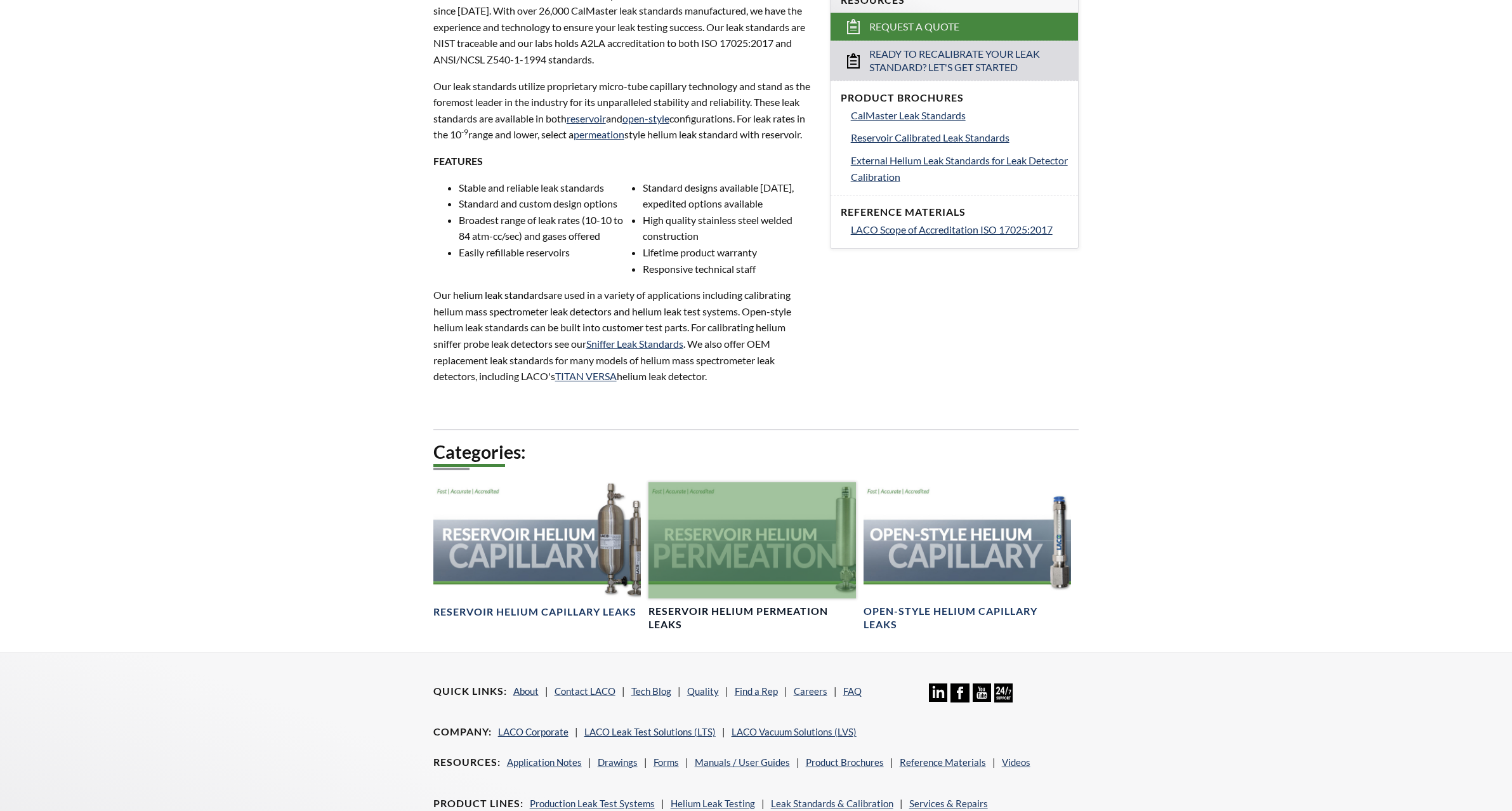
click at [768, 565] on div at bounding box center [752, 540] width 207 height 117
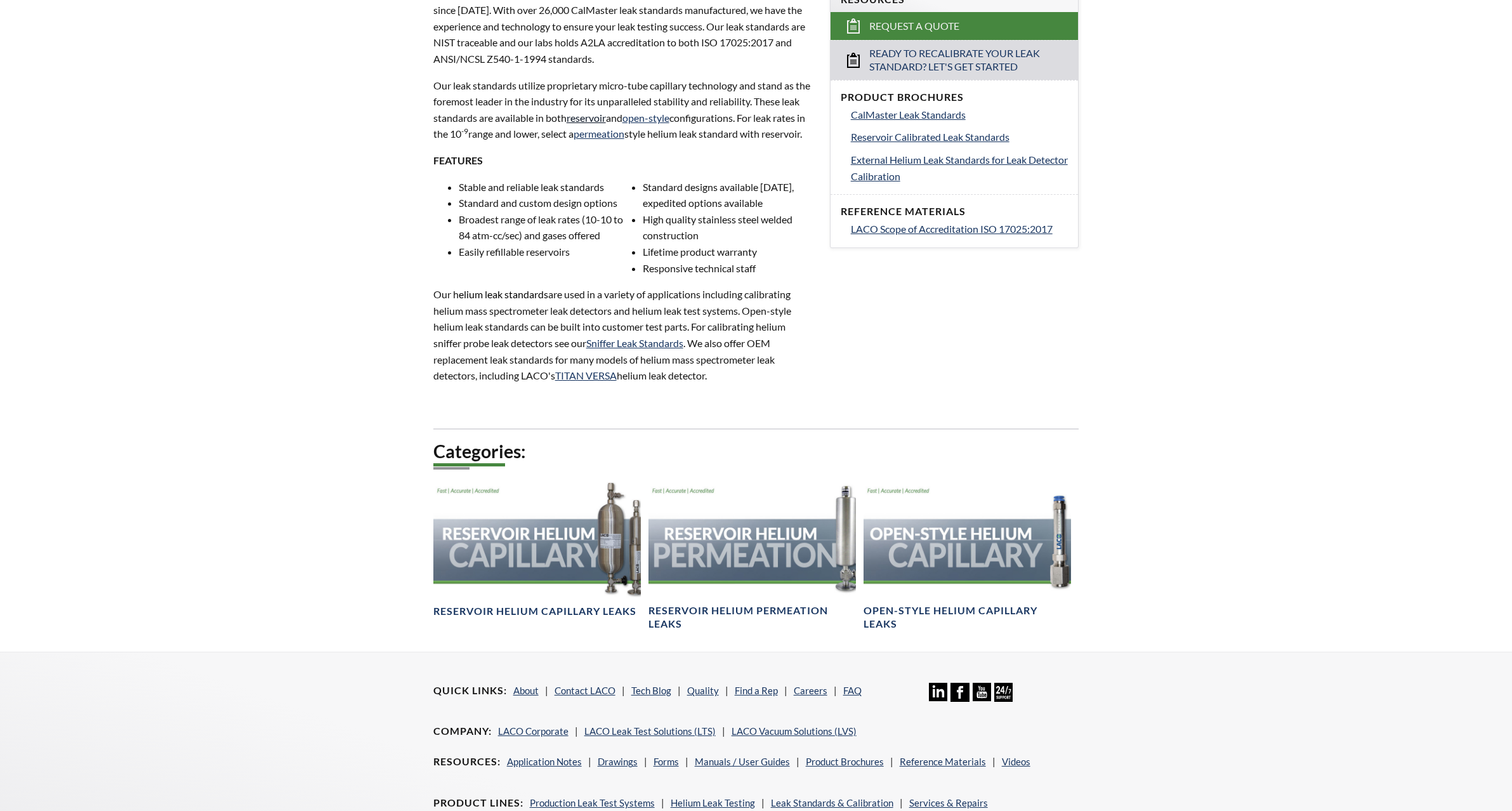
click at [599, 117] on link "reservoir" at bounding box center [586, 117] width 39 height 12
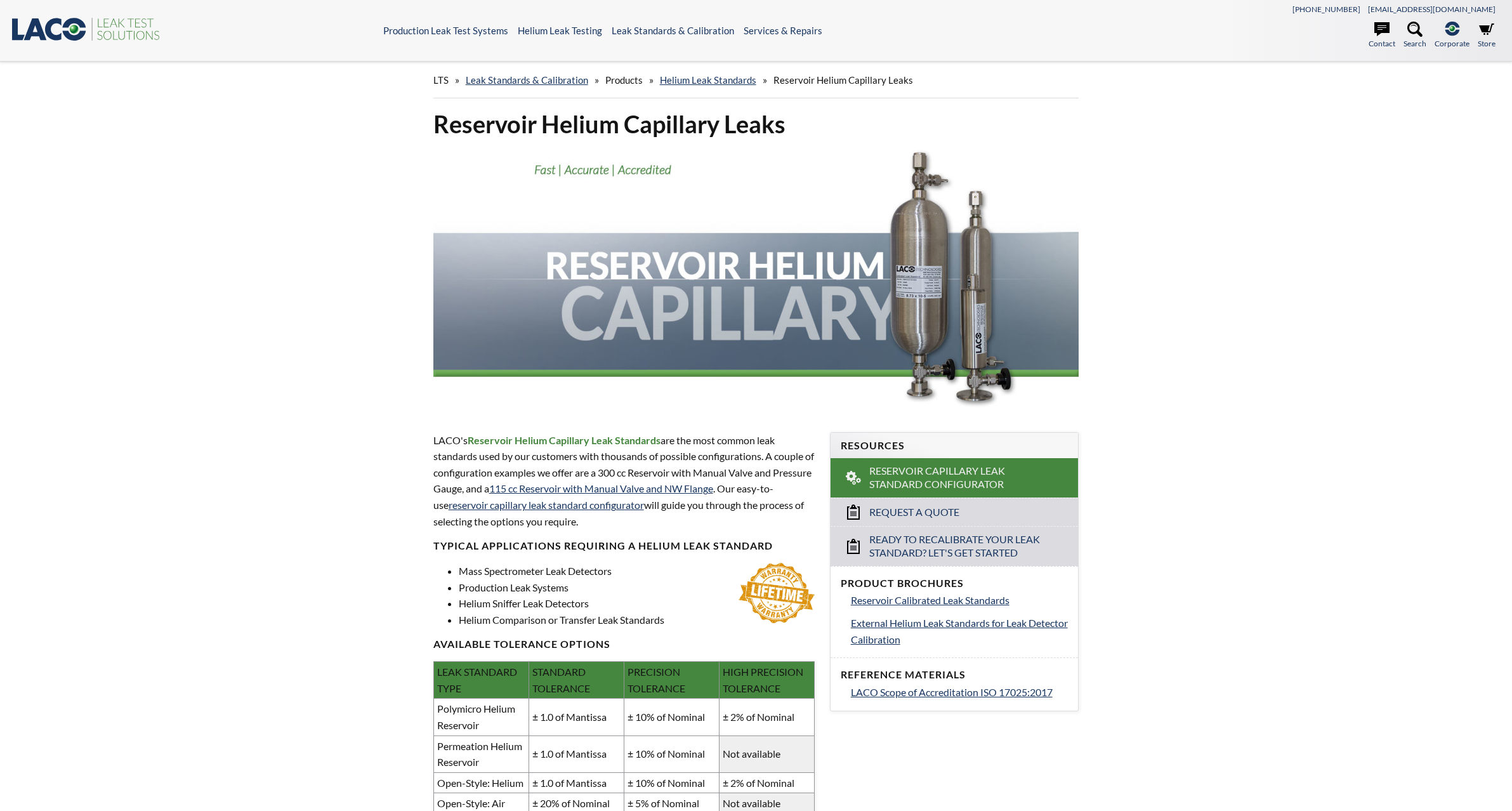
select select "Language Translate Widget"
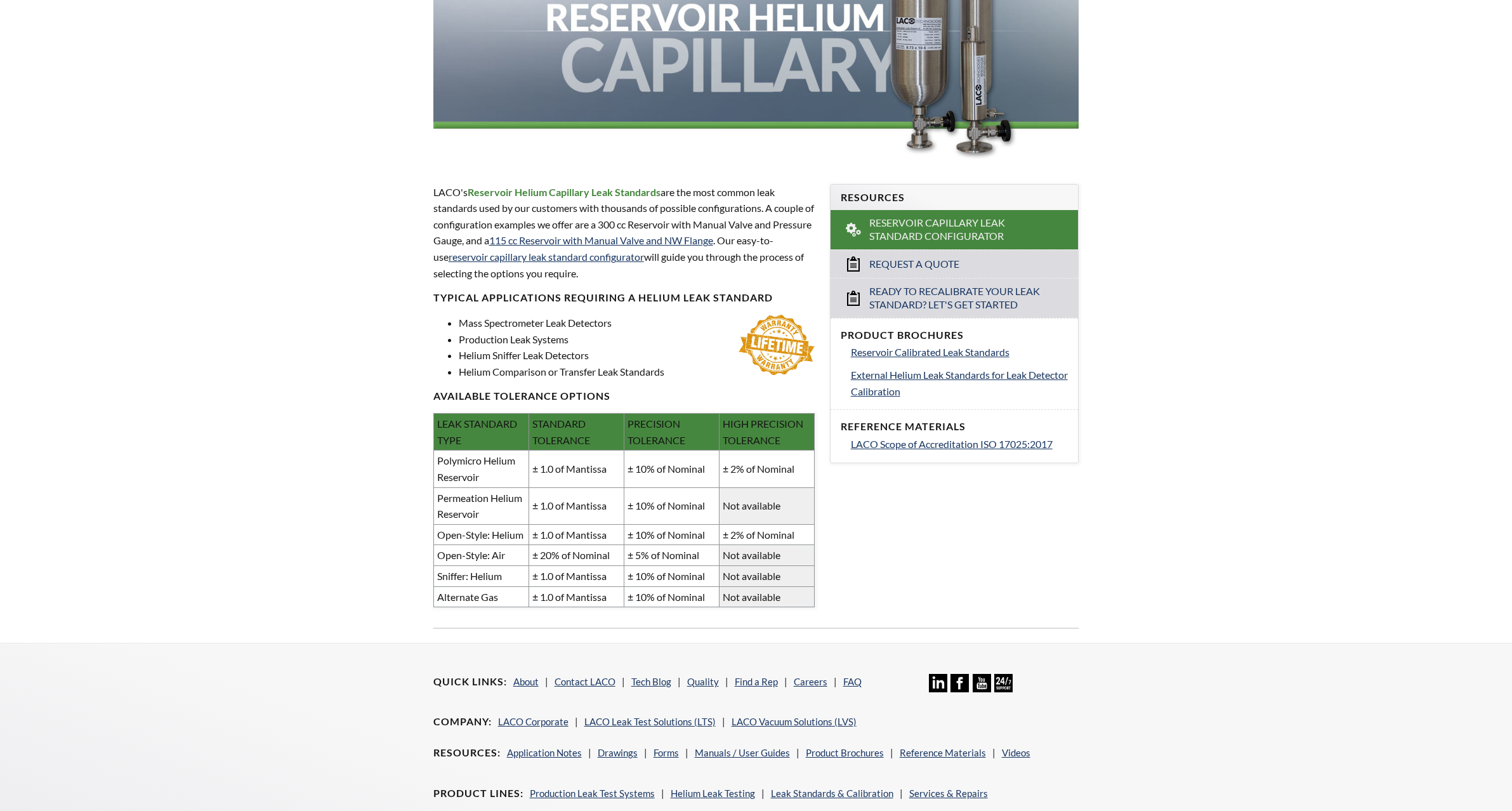
scroll to position [184, 0]
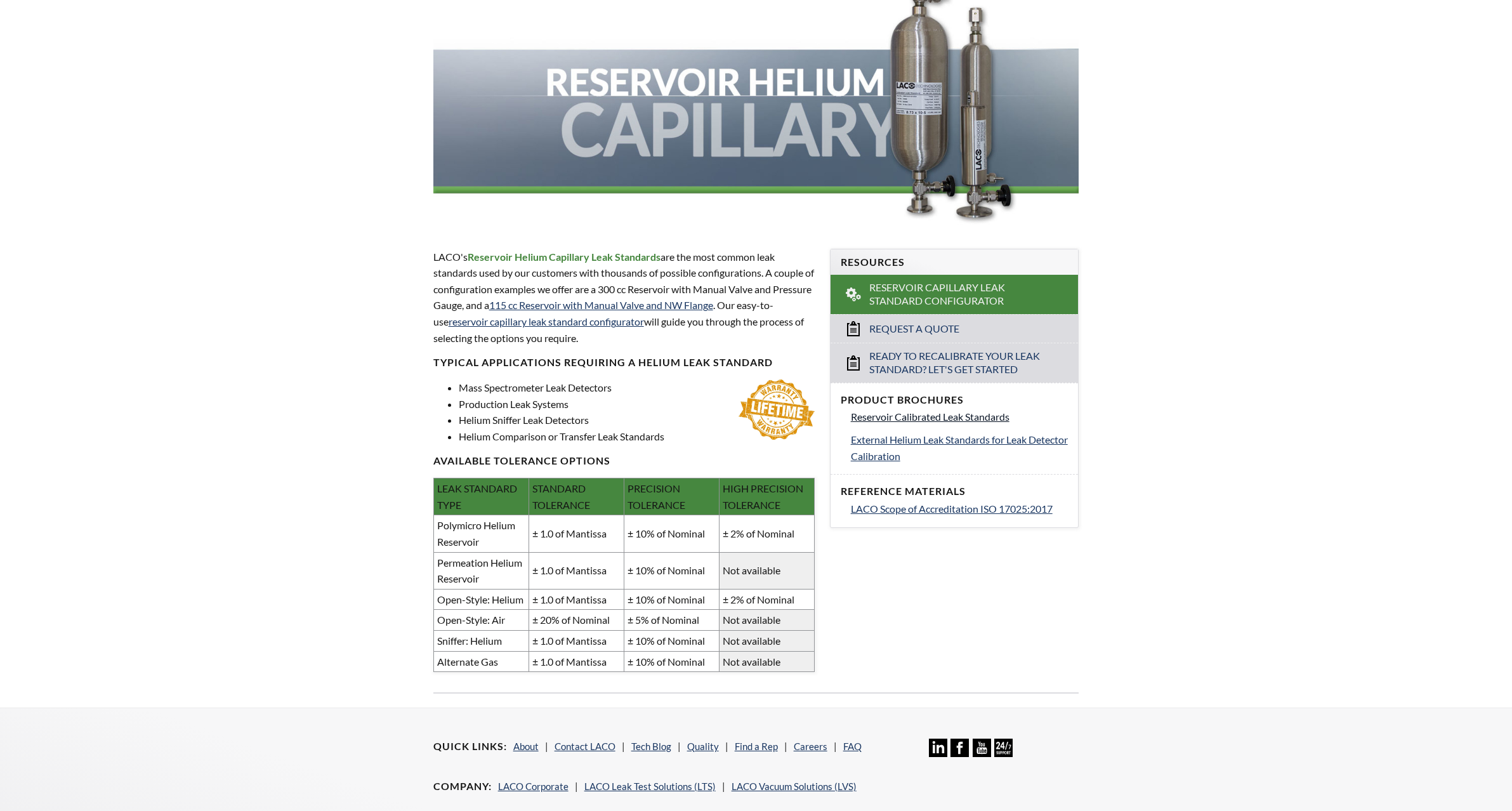
click at [968, 418] on span "Reservoir Calibrated Leak Standards" at bounding box center [930, 416] width 158 height 12
click at [942, 436] on span "External Helium Leak Standards for Leak Detector Calibration" at bounding box center [959, 447] width 217 height 29
click at [596, 324] on link "reservoir capillary leak standard configurator" at bounding box center [547, 321] width 195 height 12
click at [548, 324] on link "reservoir capillary leak standard configurator" at bounding box center [547, 321] width 195 height 12
click at [609, 302] on link "115 cc Reservoir with Manual Valve and NW Flange" at bounding box center [601, 304] width 224 height 12
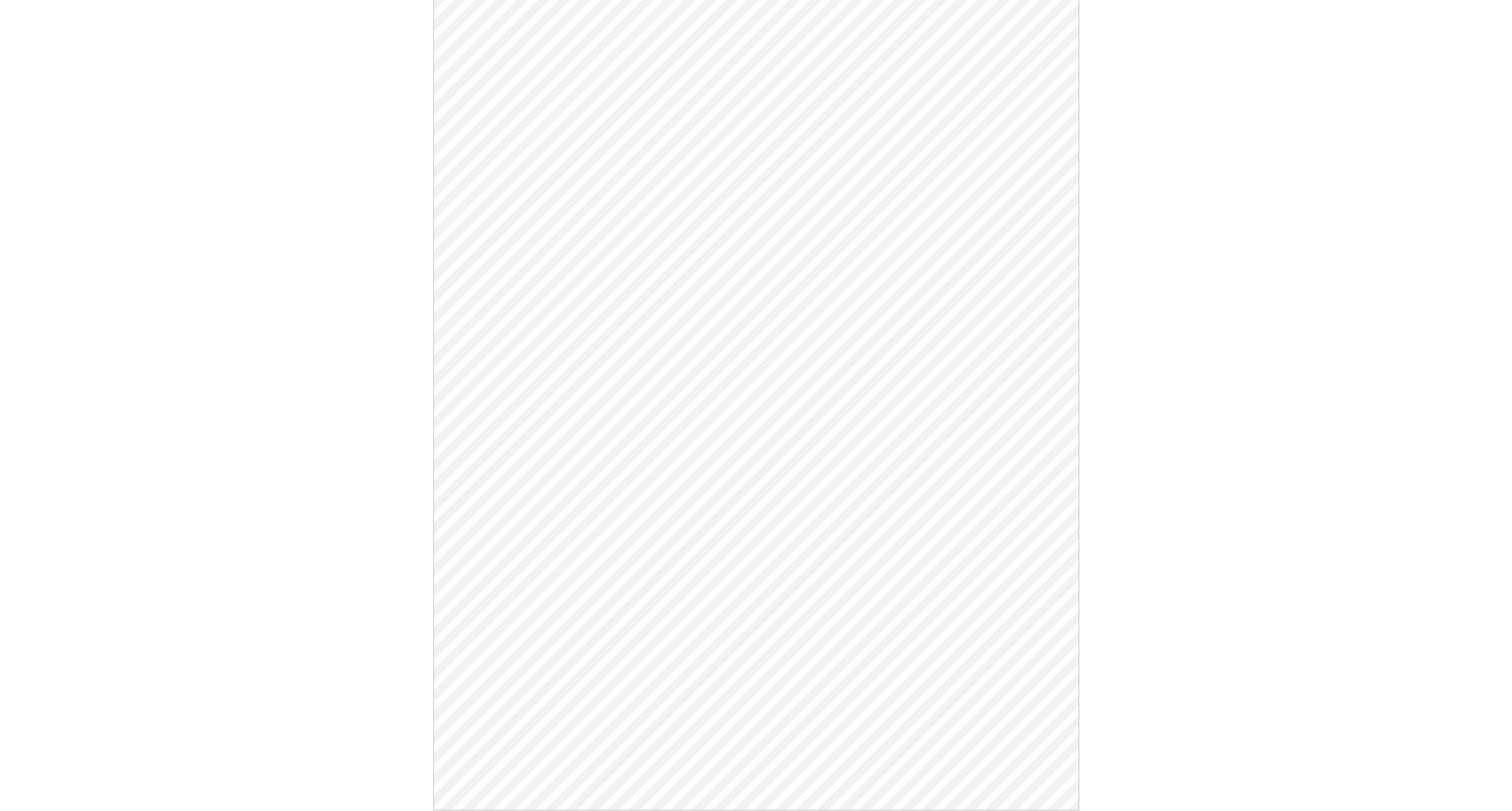
scroll to position [127, 0]
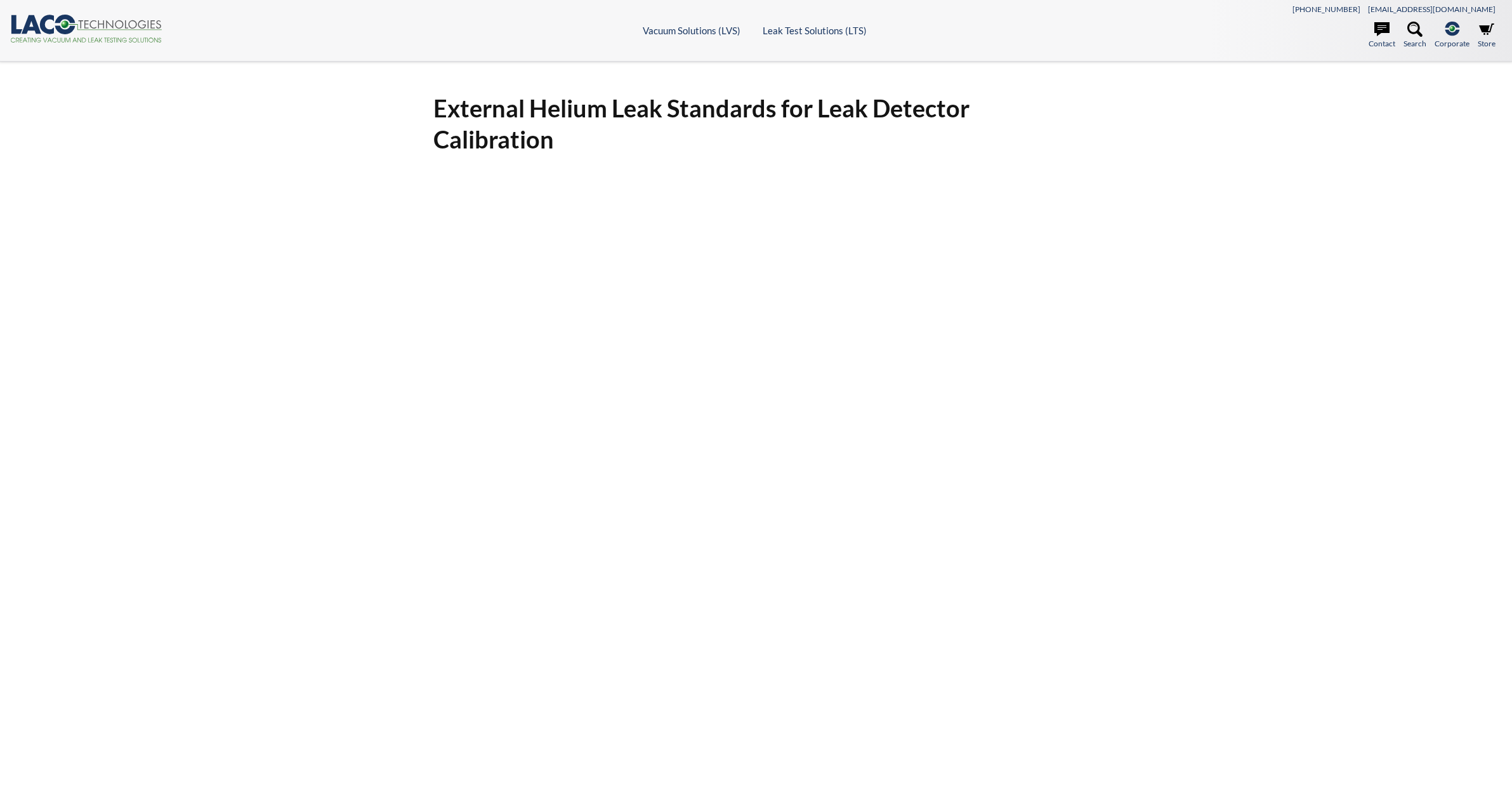
select select "Language Translate Widget"
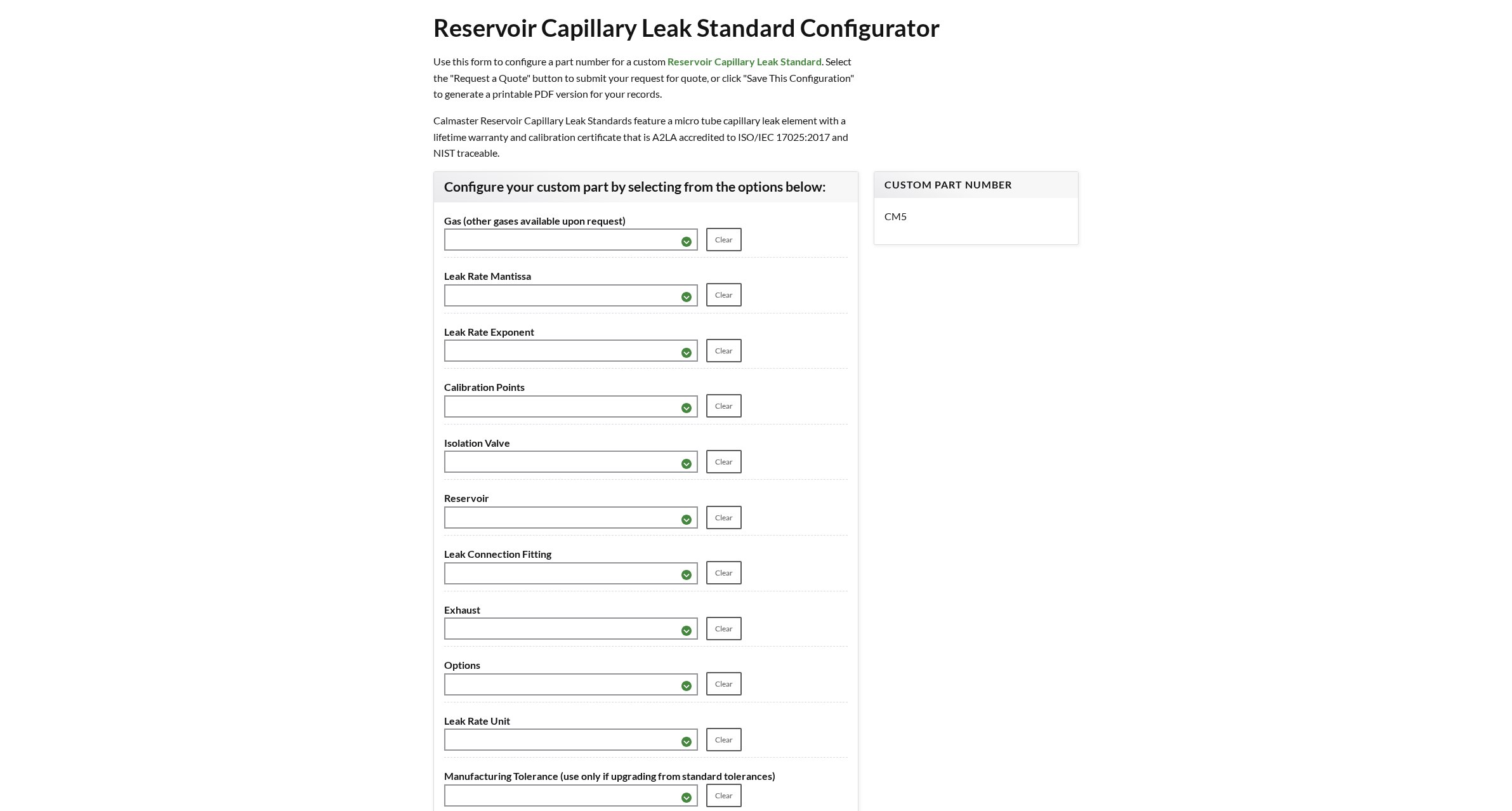
scroll to position [191, 0]
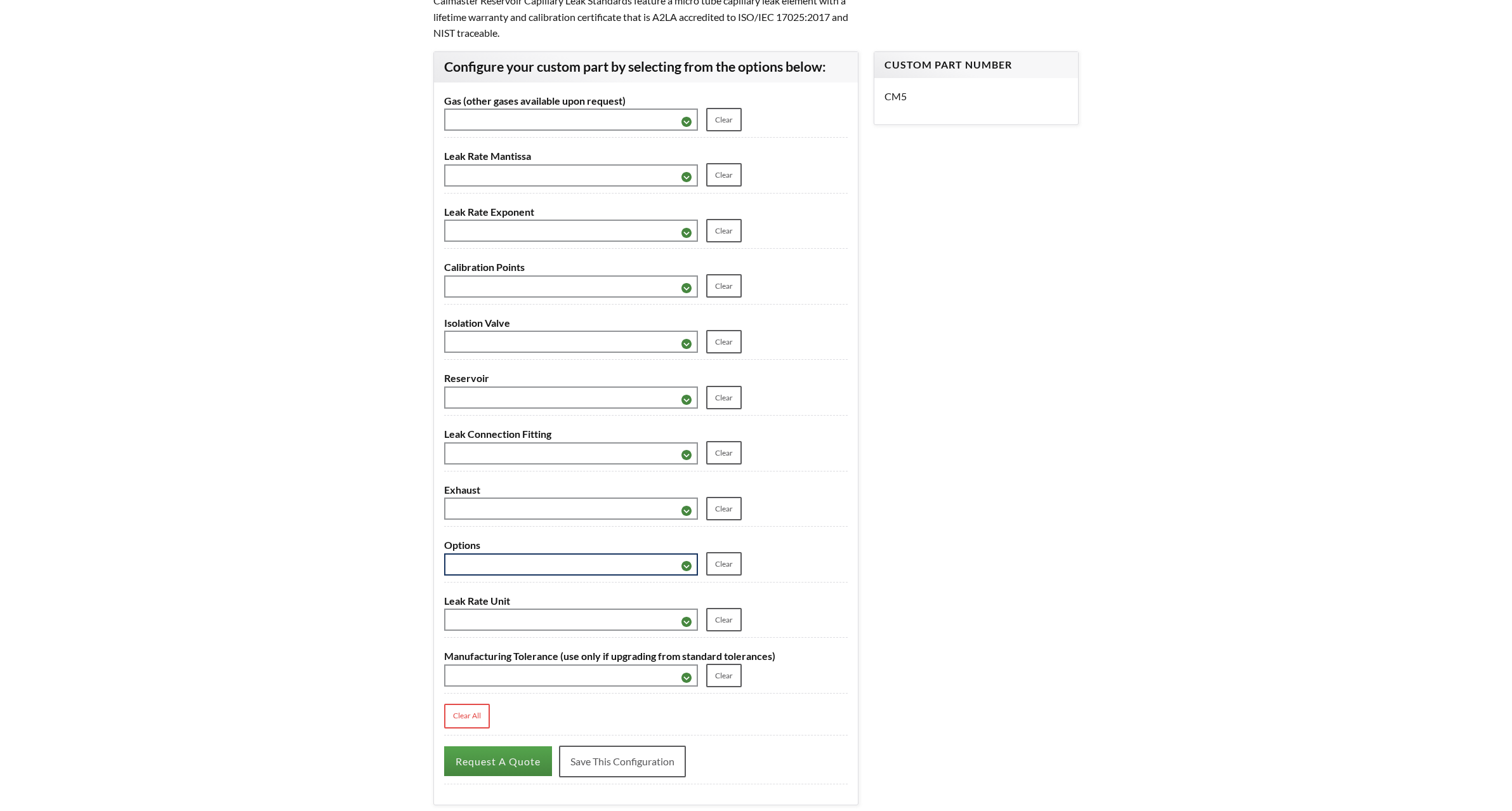
click at [584, 575] on select "**********" at bounding box center [571, 565] width 254 height 22
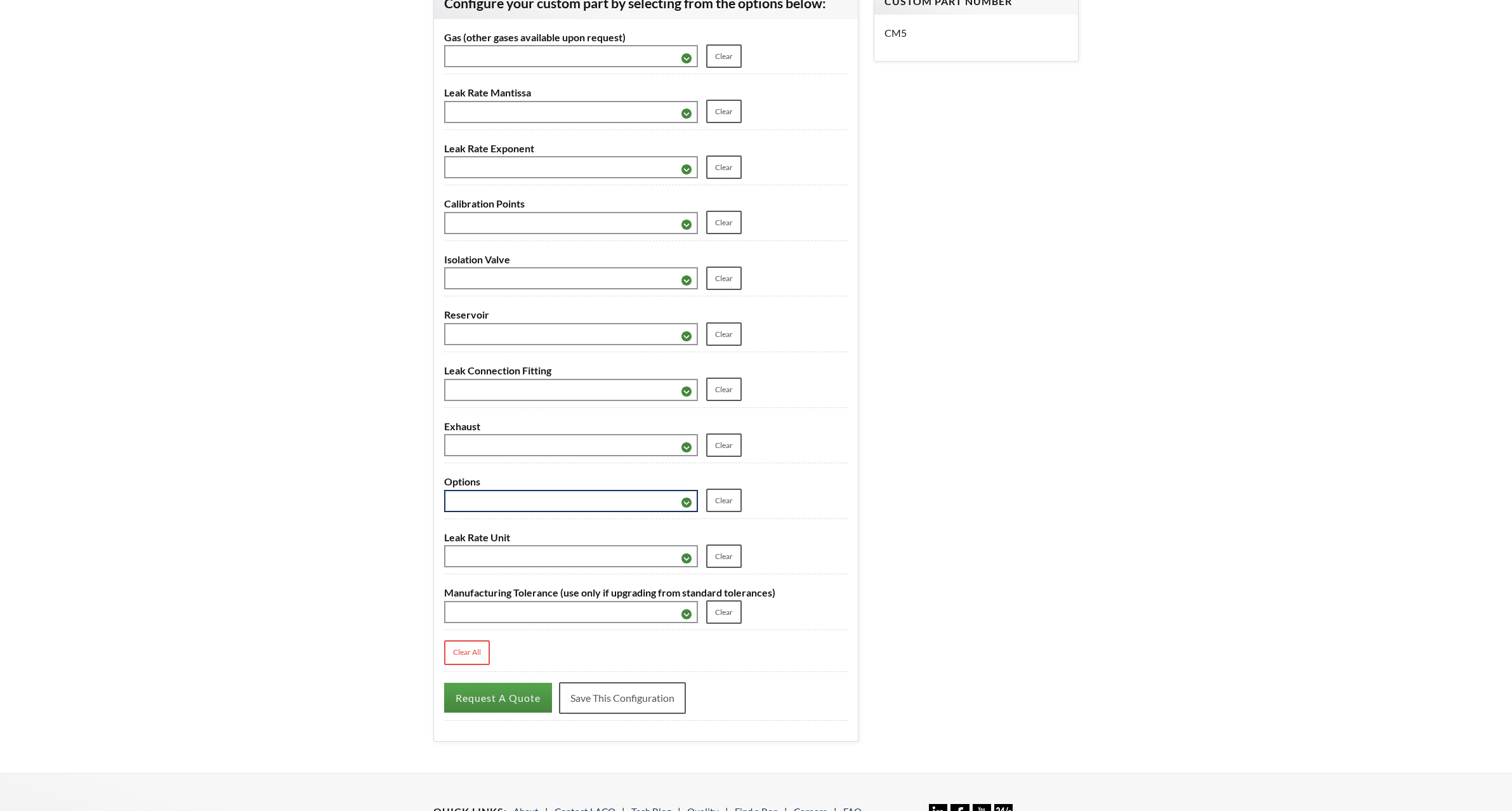
scroll to position [380, 0]
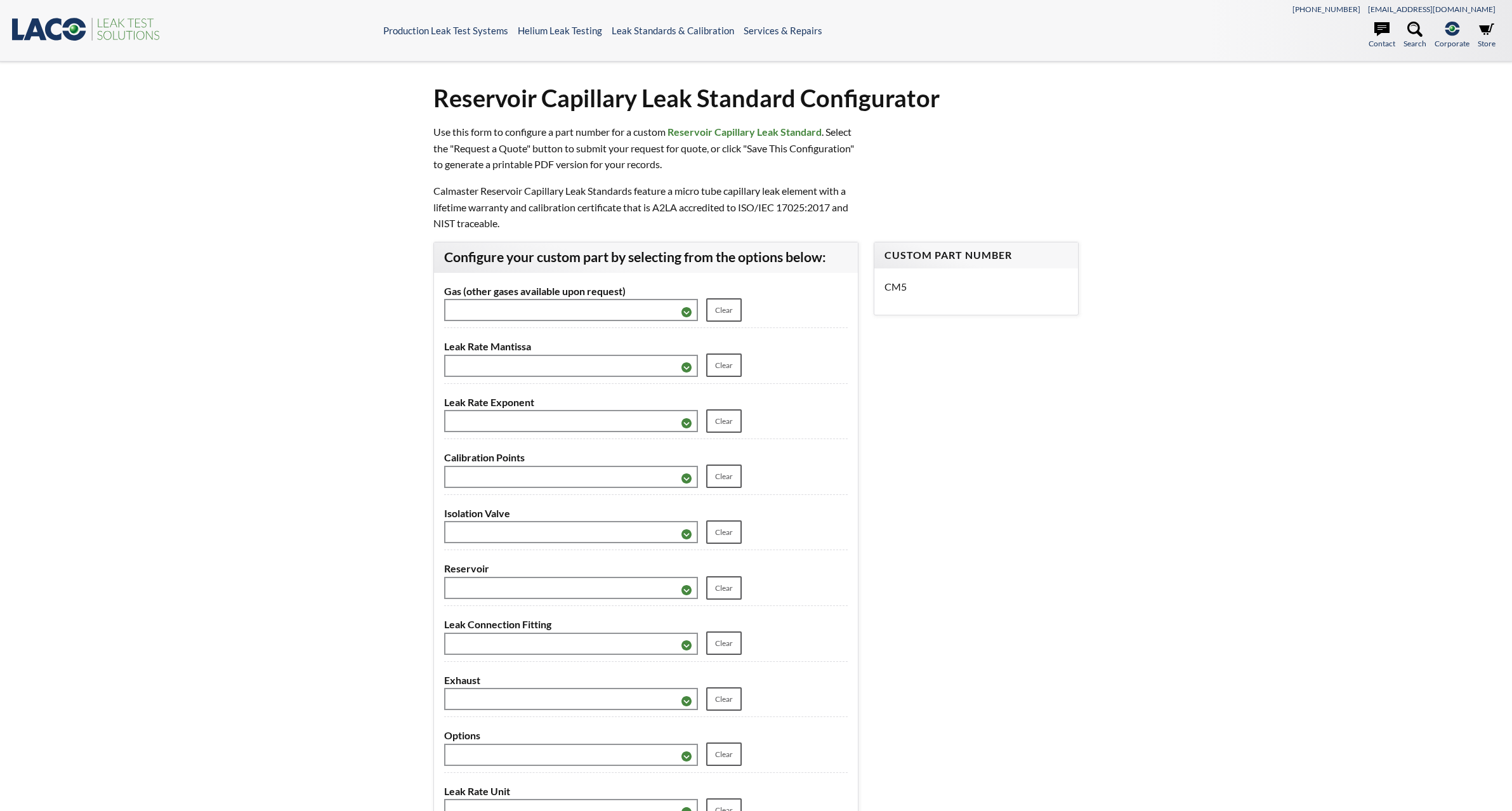
select select "Language Translate Widget"
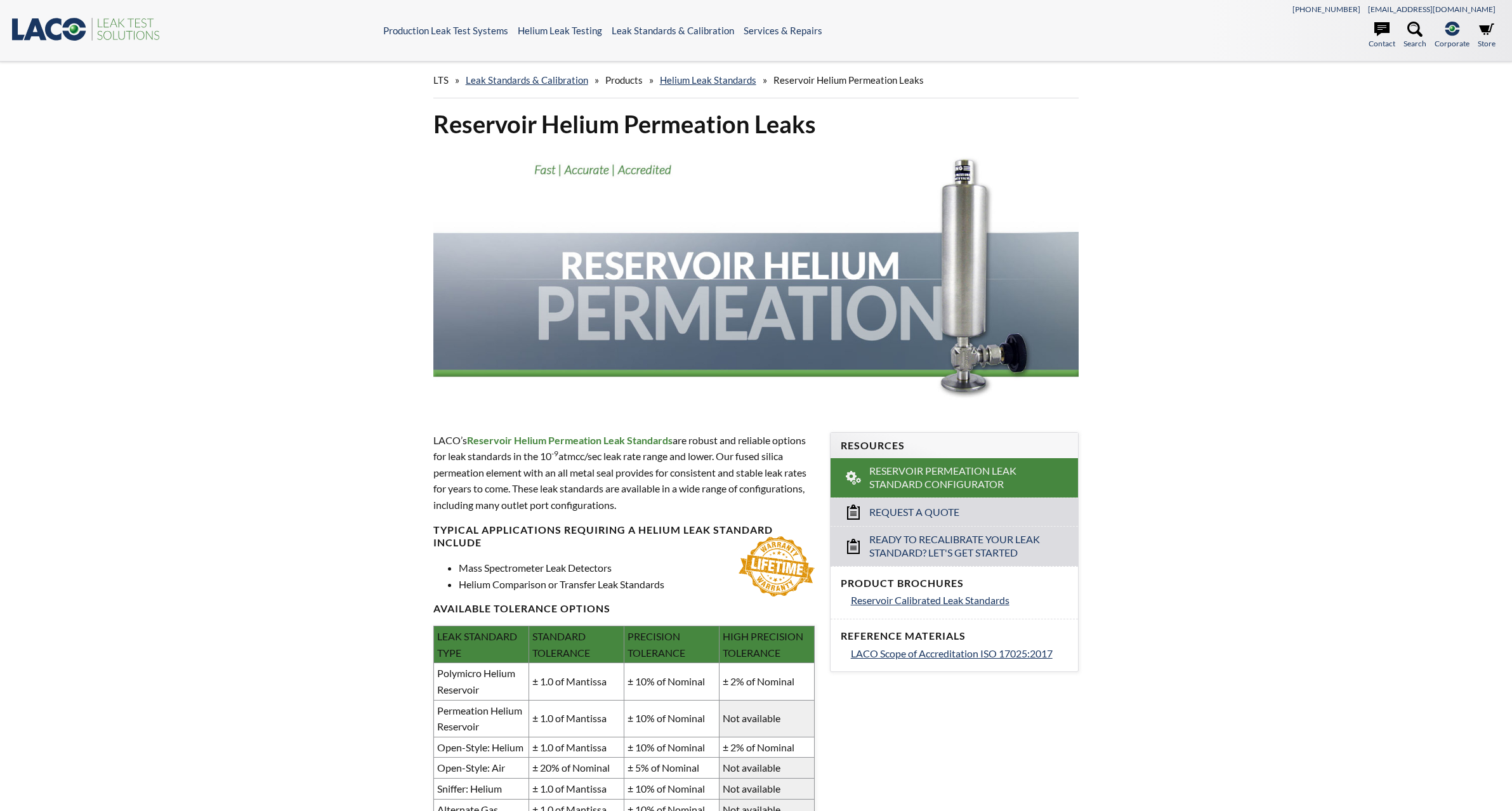
select select "Language Translate Widget"
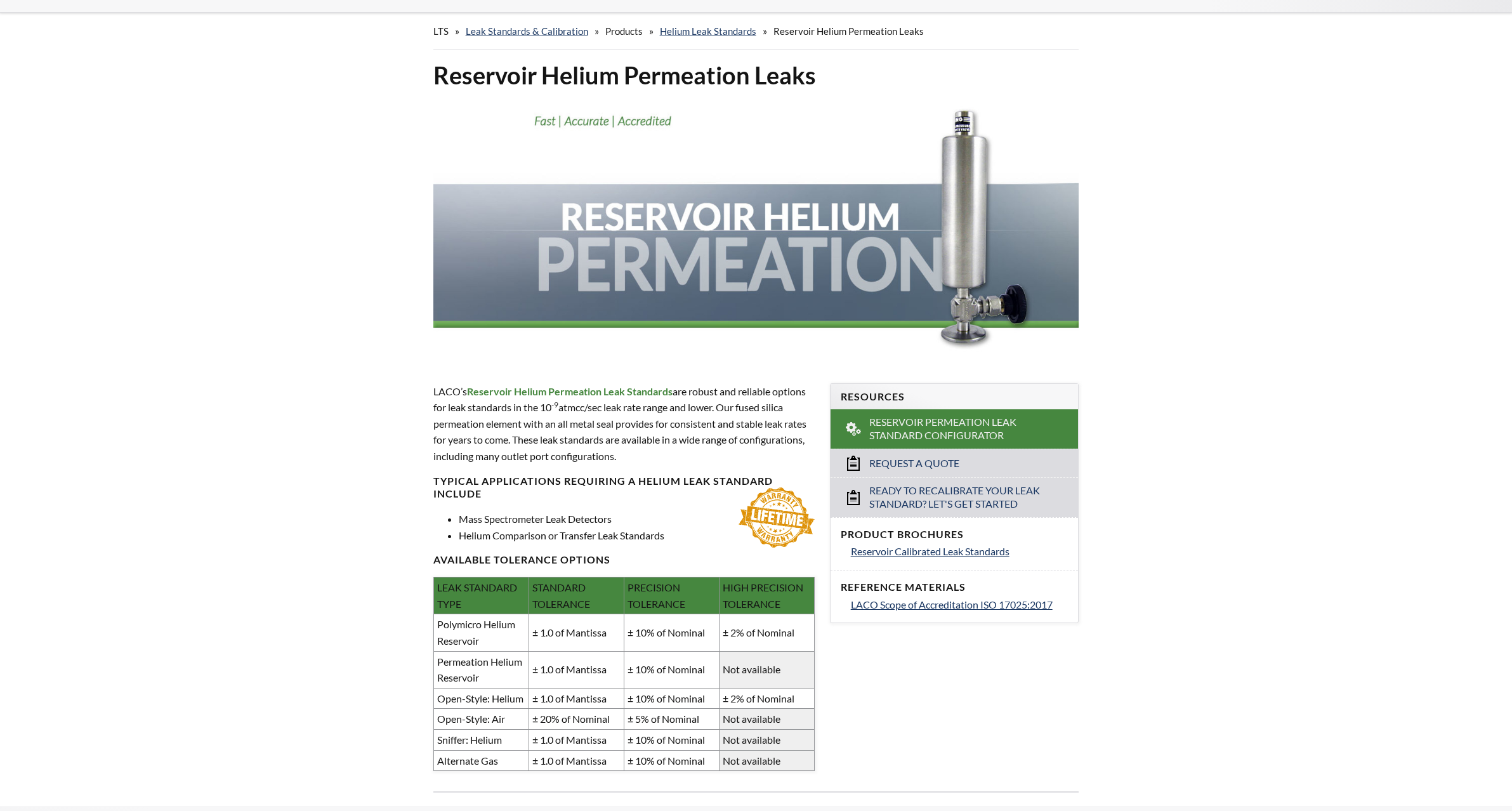
scroll to position [64, 0]
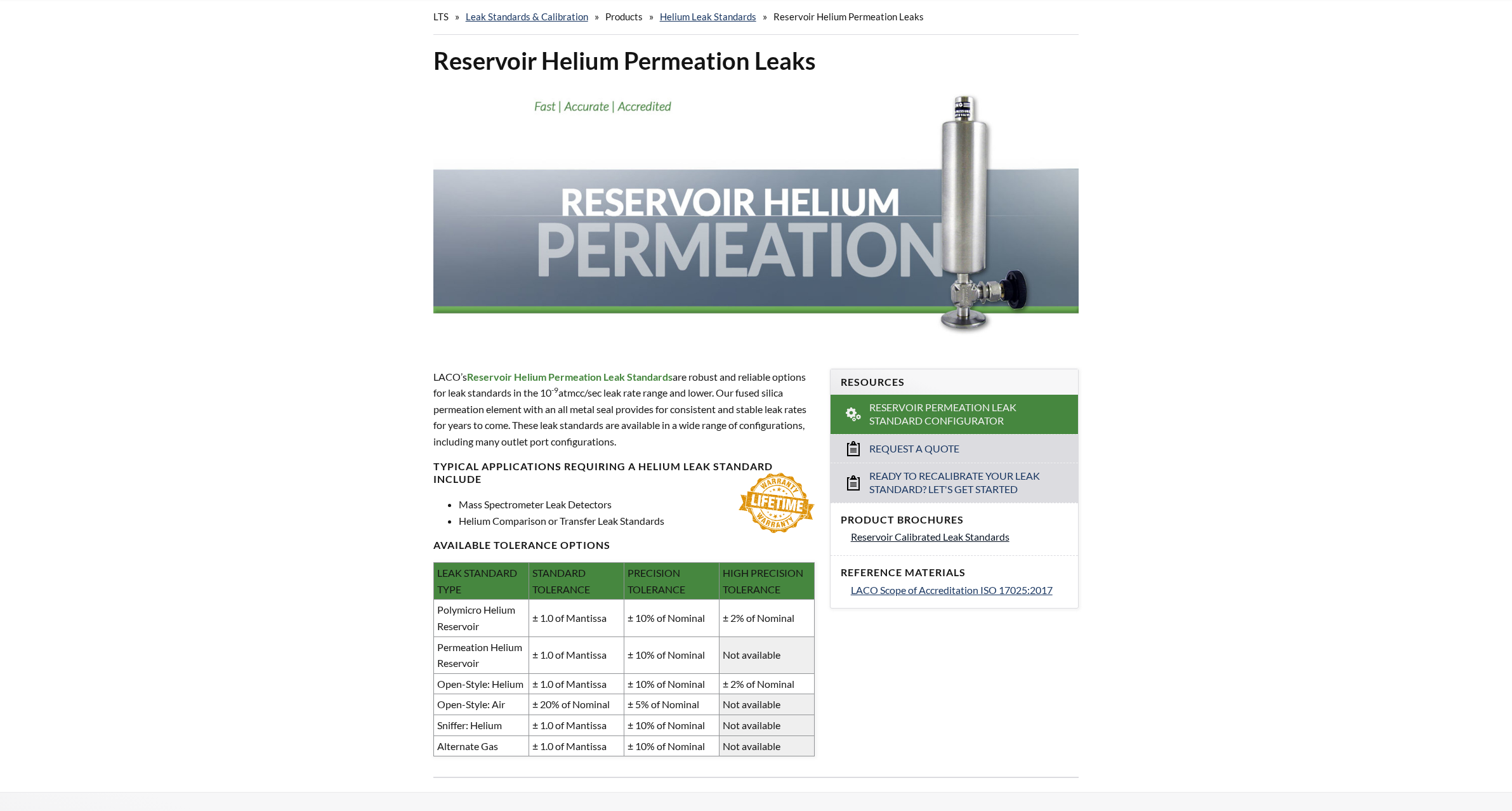
click at [954, 538] on span "Reservoir Calibrated Leak Standards" at bounding box center [930, 536] width 158 height 12
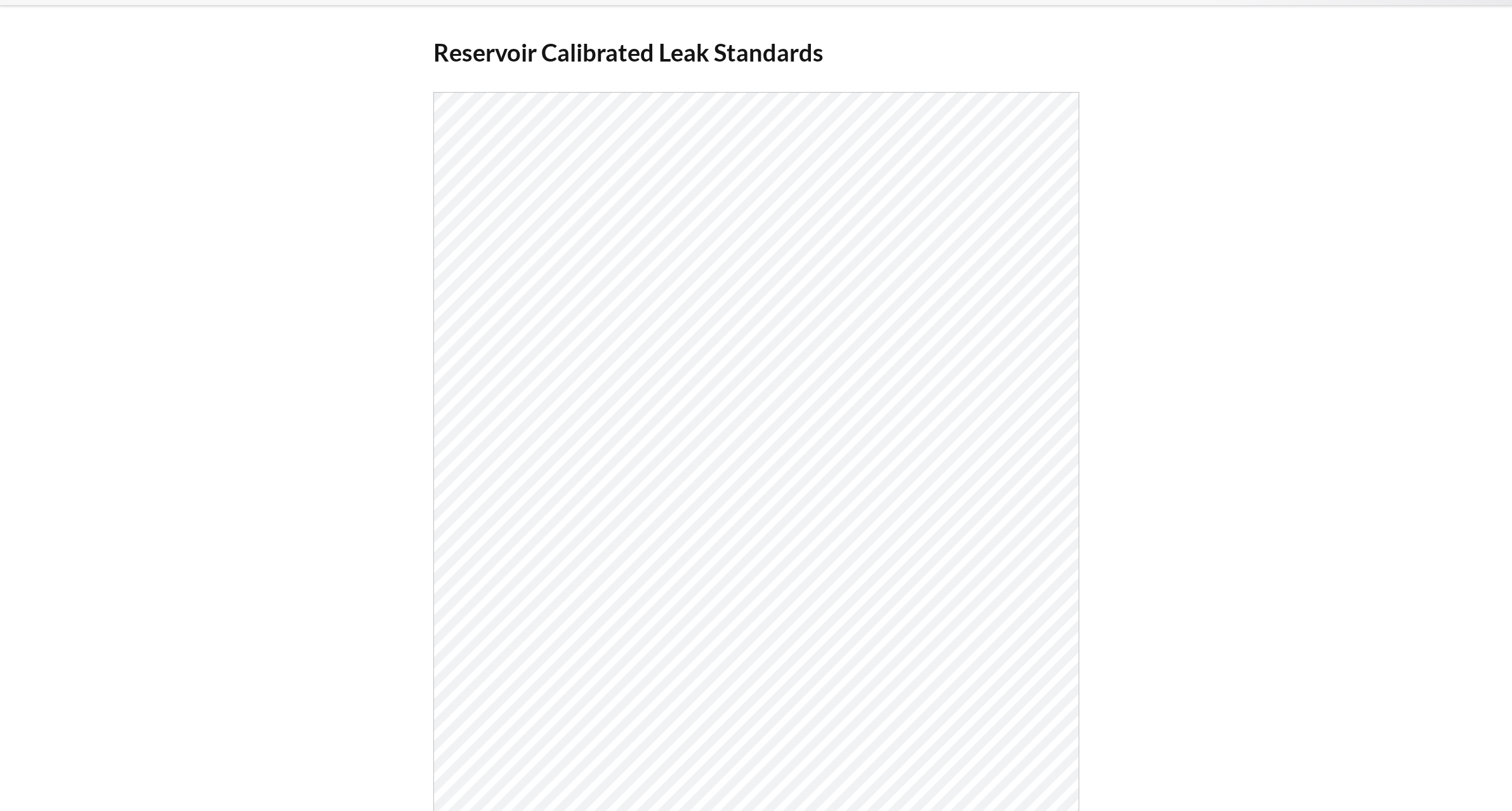
scroll to position [127, 0]
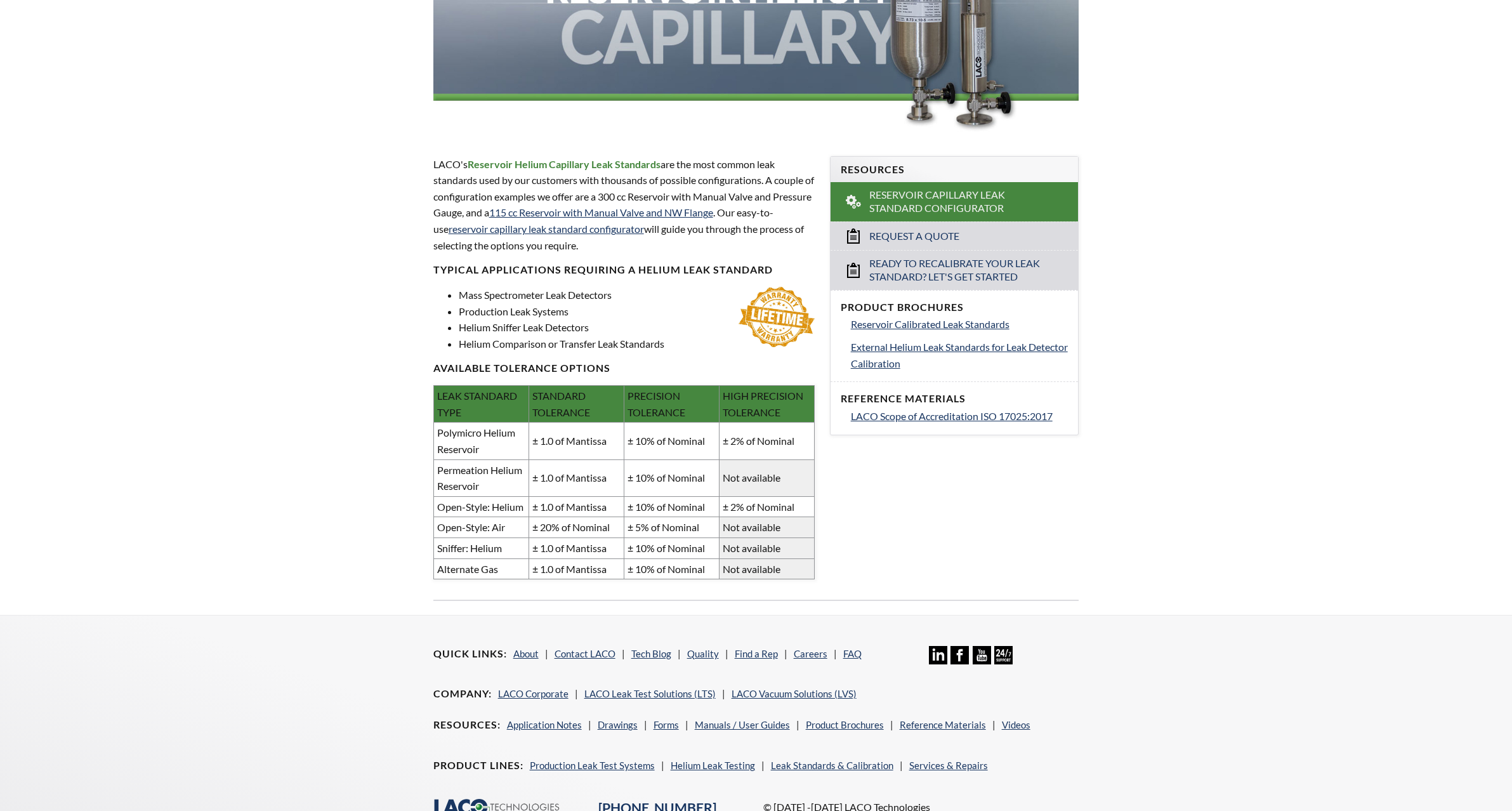
scroll to position [373, 0]
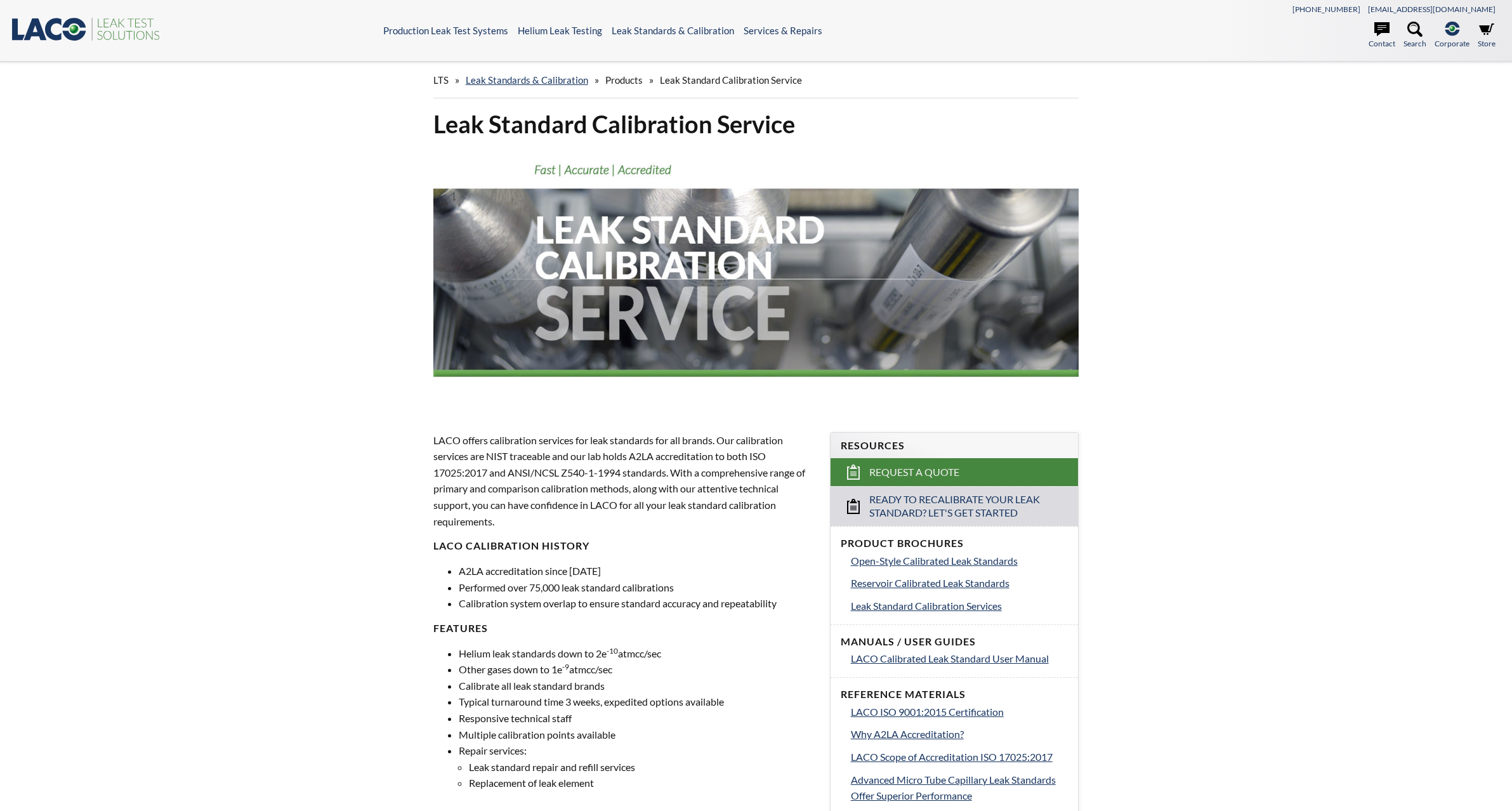
select select "Language Translate Widget"
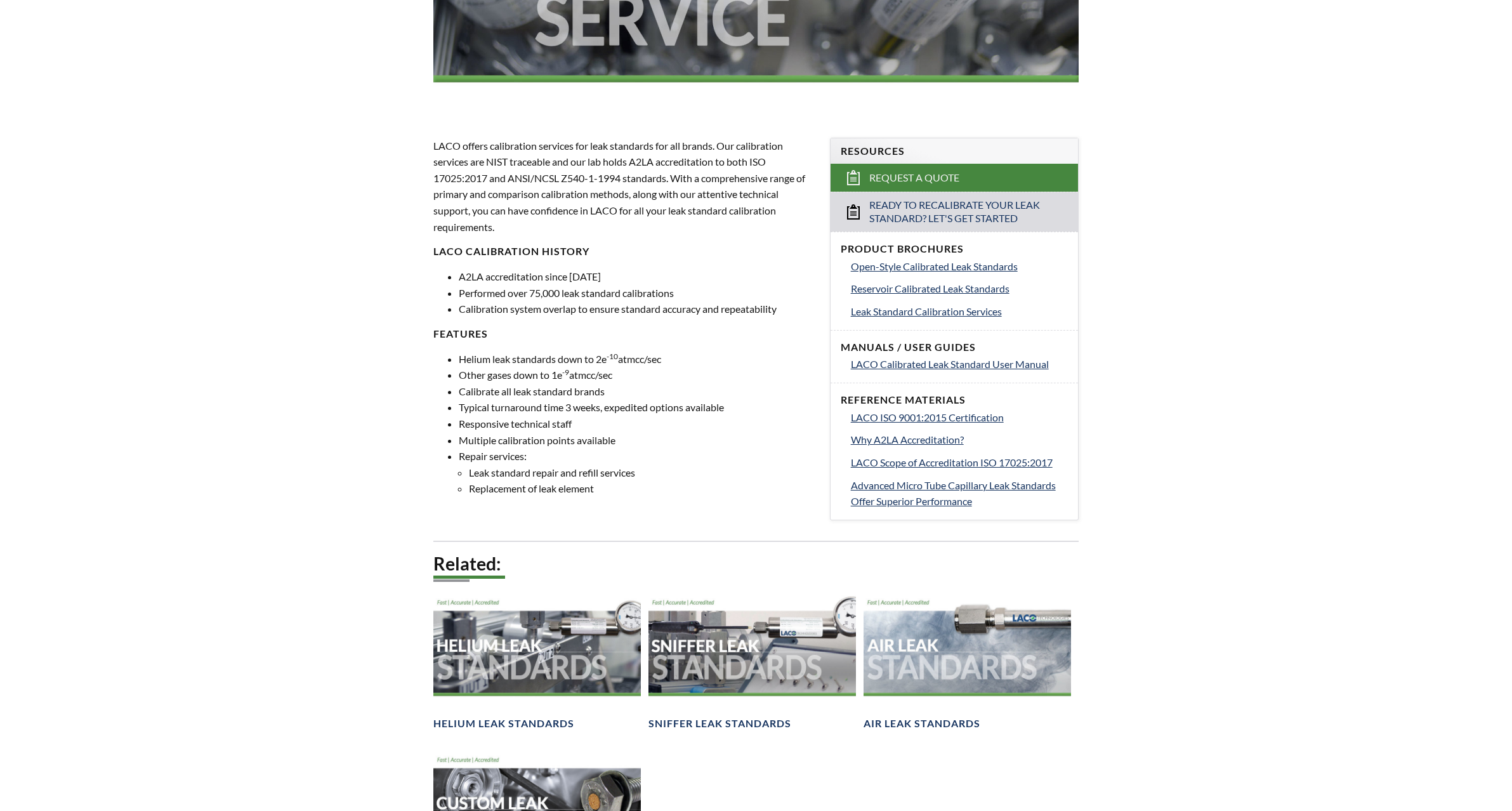
scroll to position [317, 0]
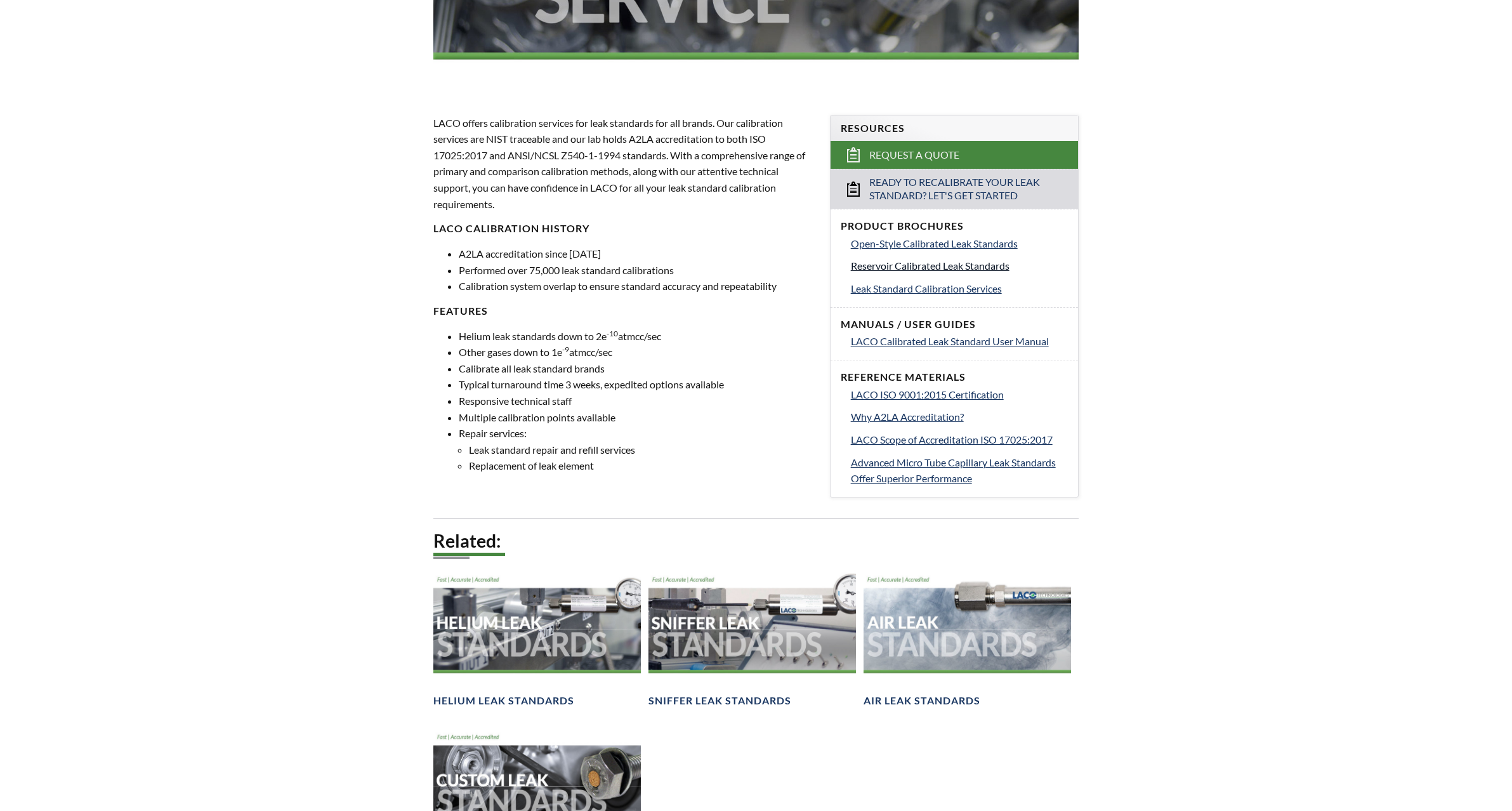
click at [981, 266] on span "Reservoir Calibrated Leak Standards" at bounding box center [930, 265] width 158 height 12
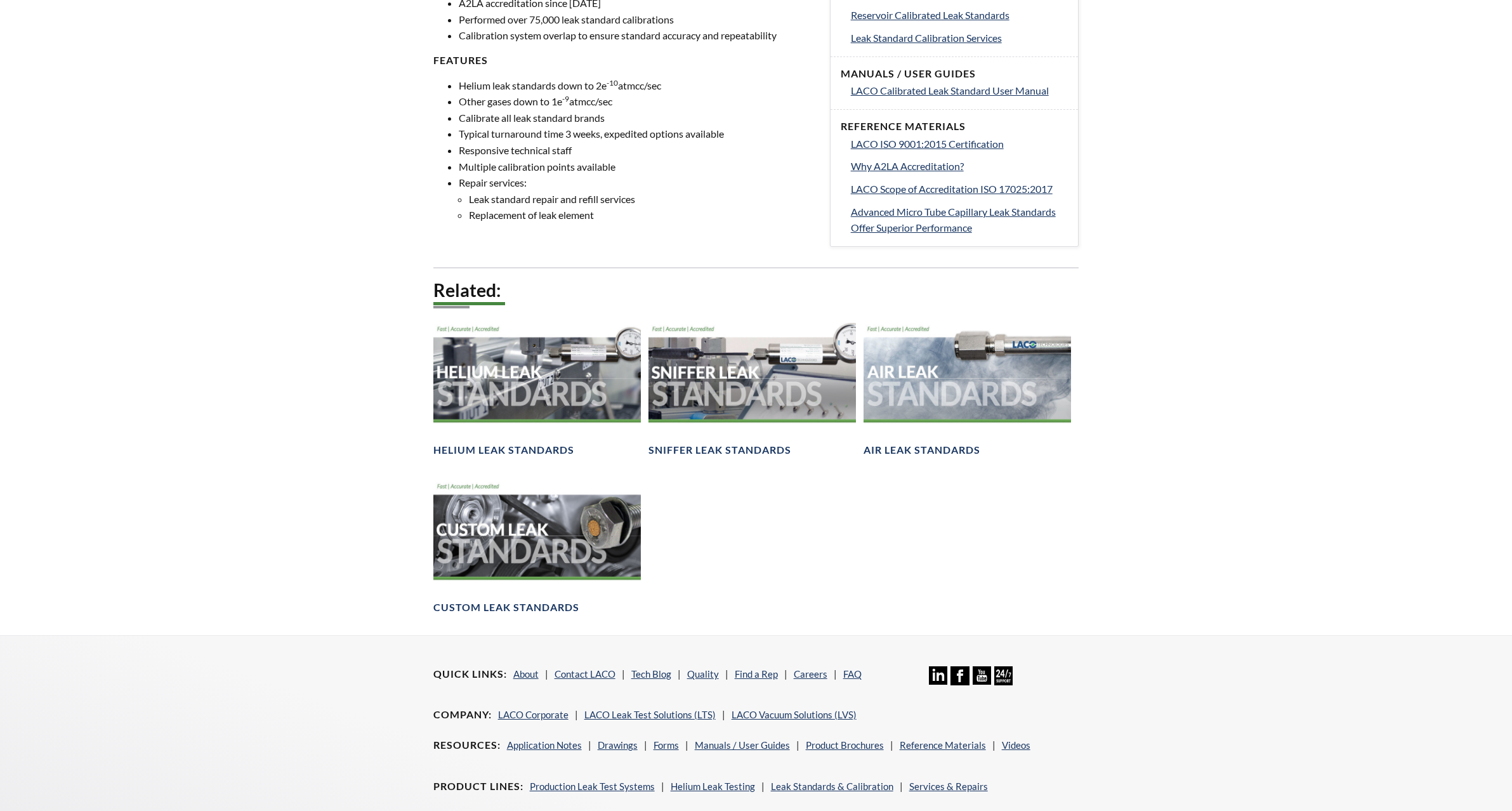
scroll to position [571, 0]
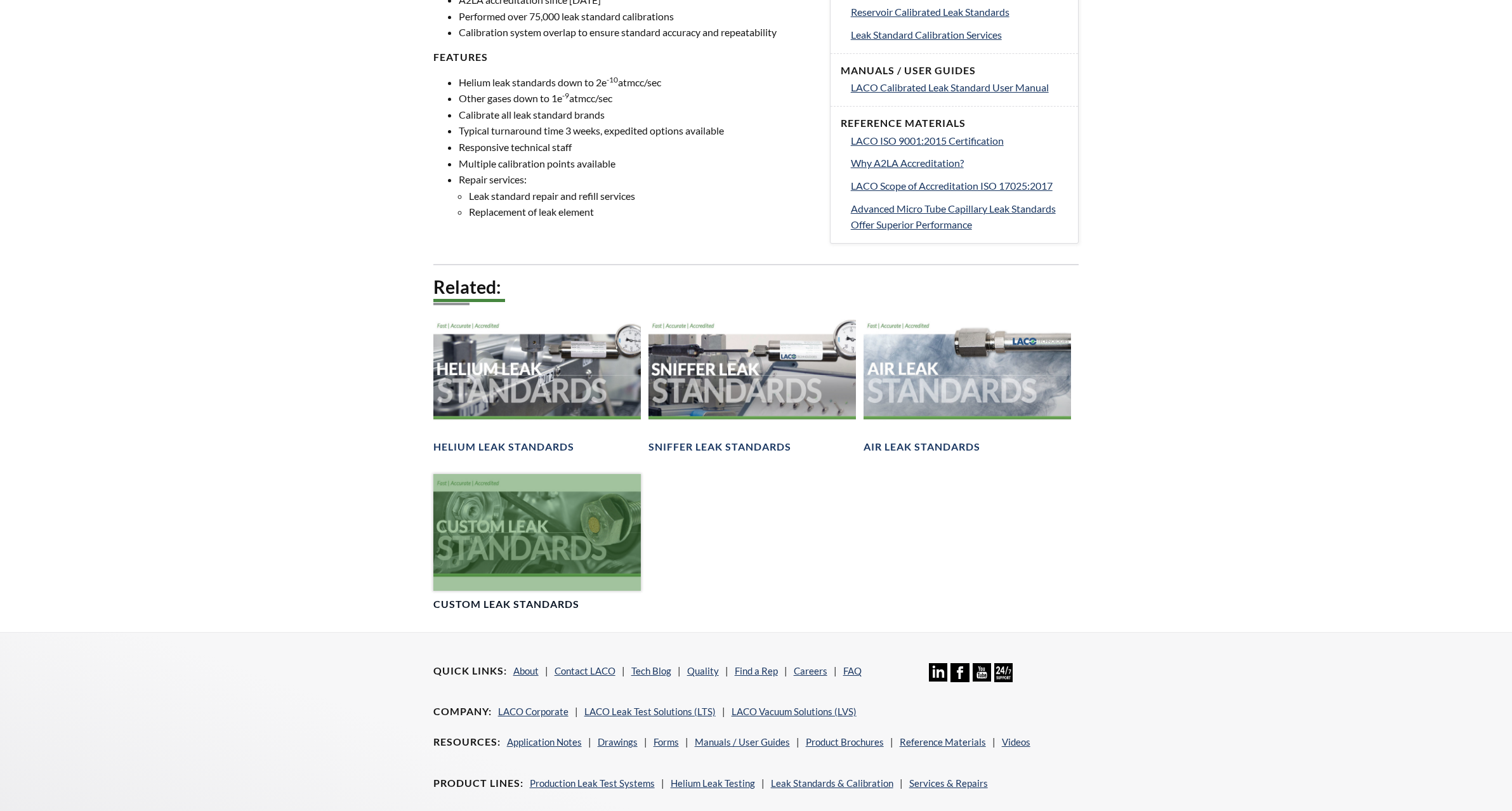
click at [505, 496] on div at bounding box center [537, 532] width 207 height 117
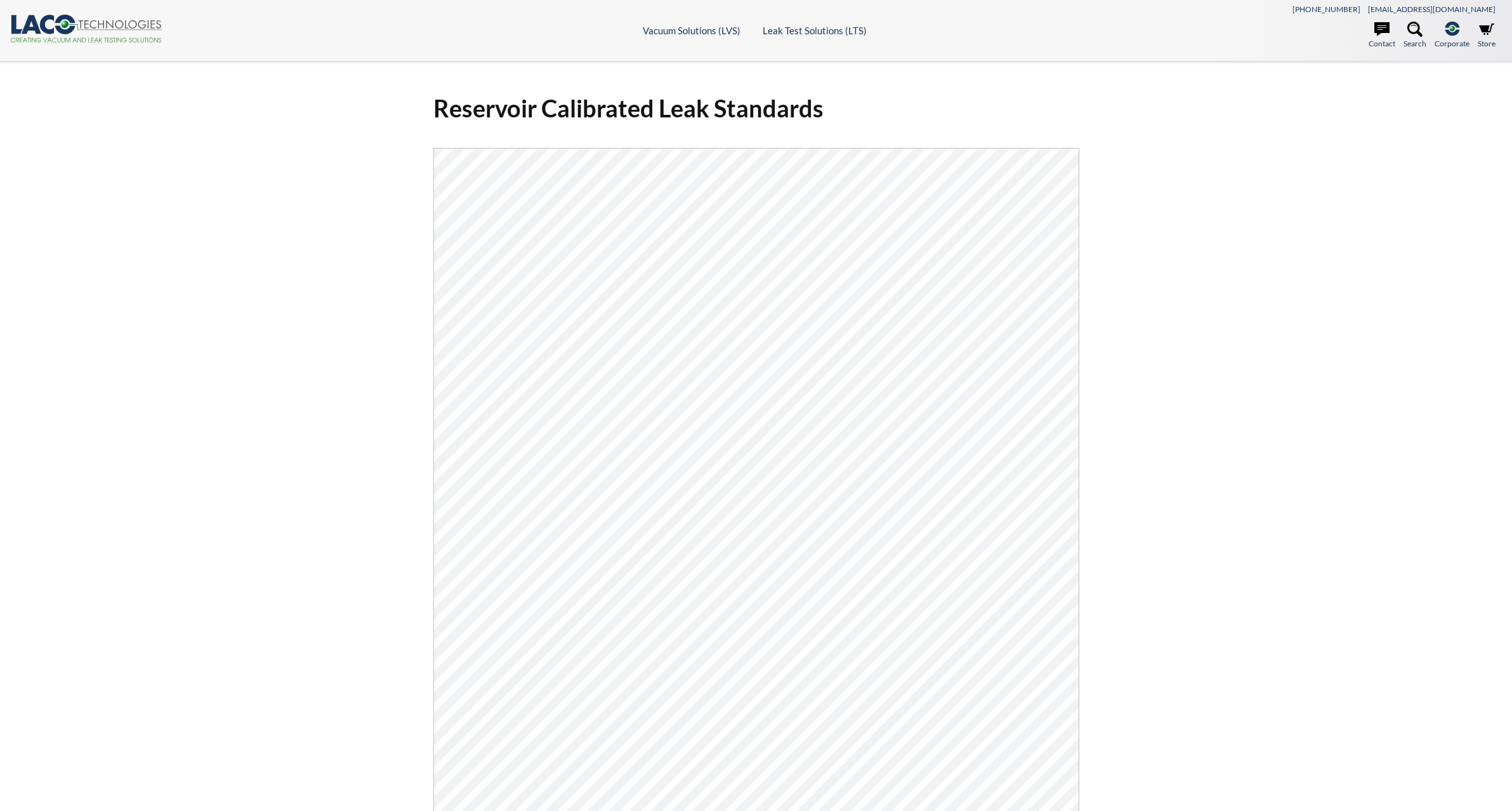
select select "Language Translate Widget"
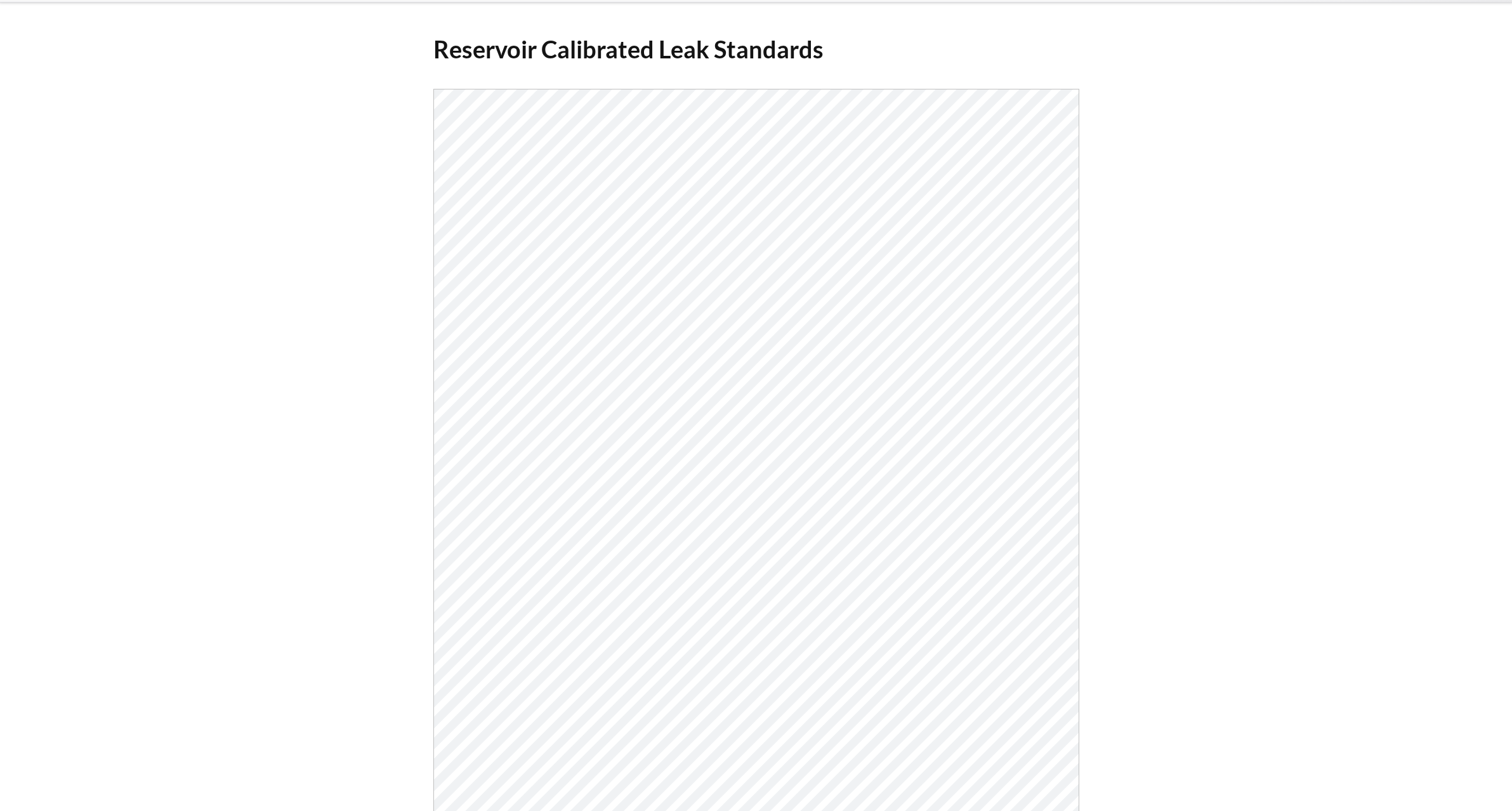
scroll to position [191, 0]
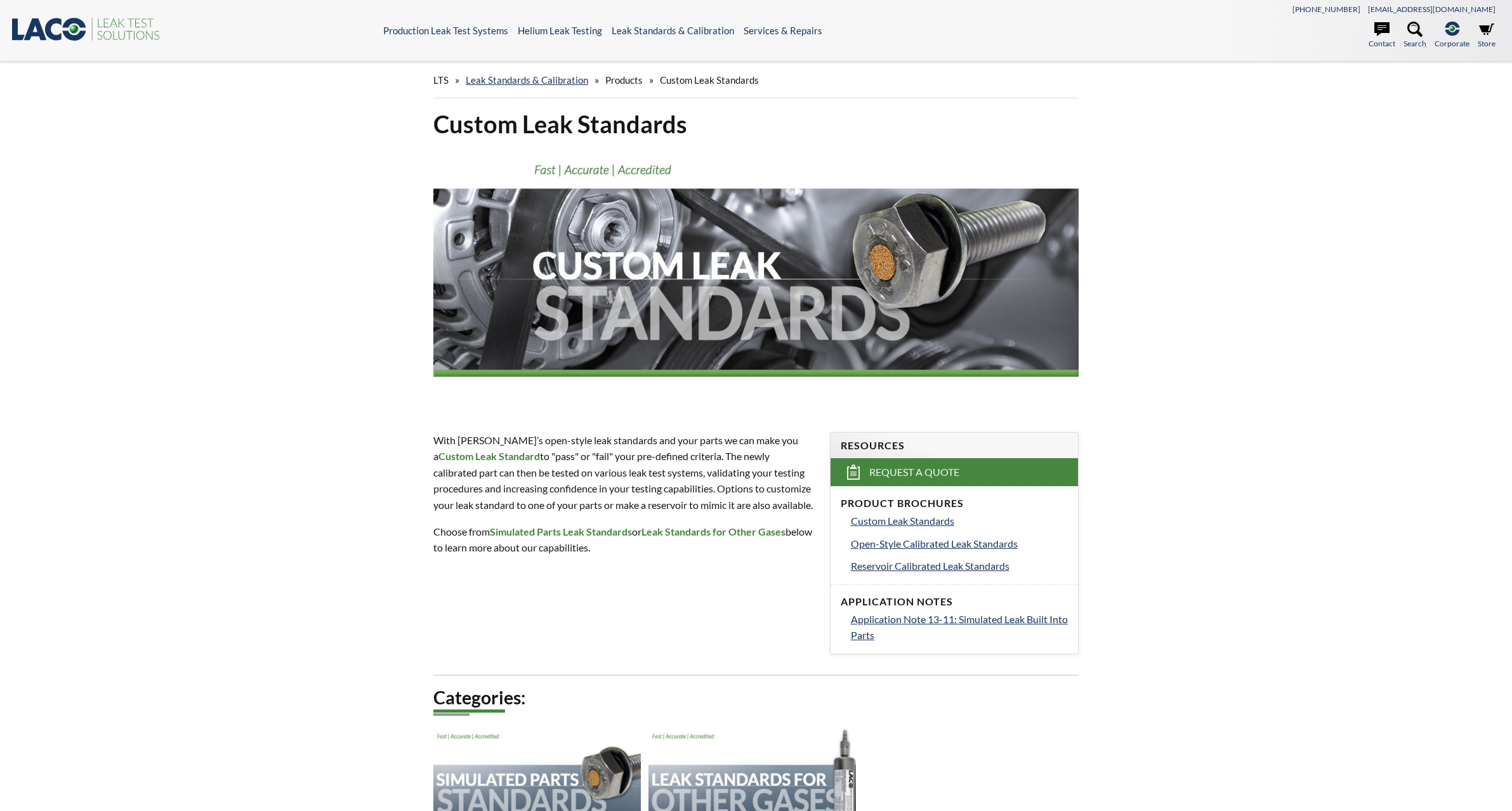
select select "Language Translate Widget"
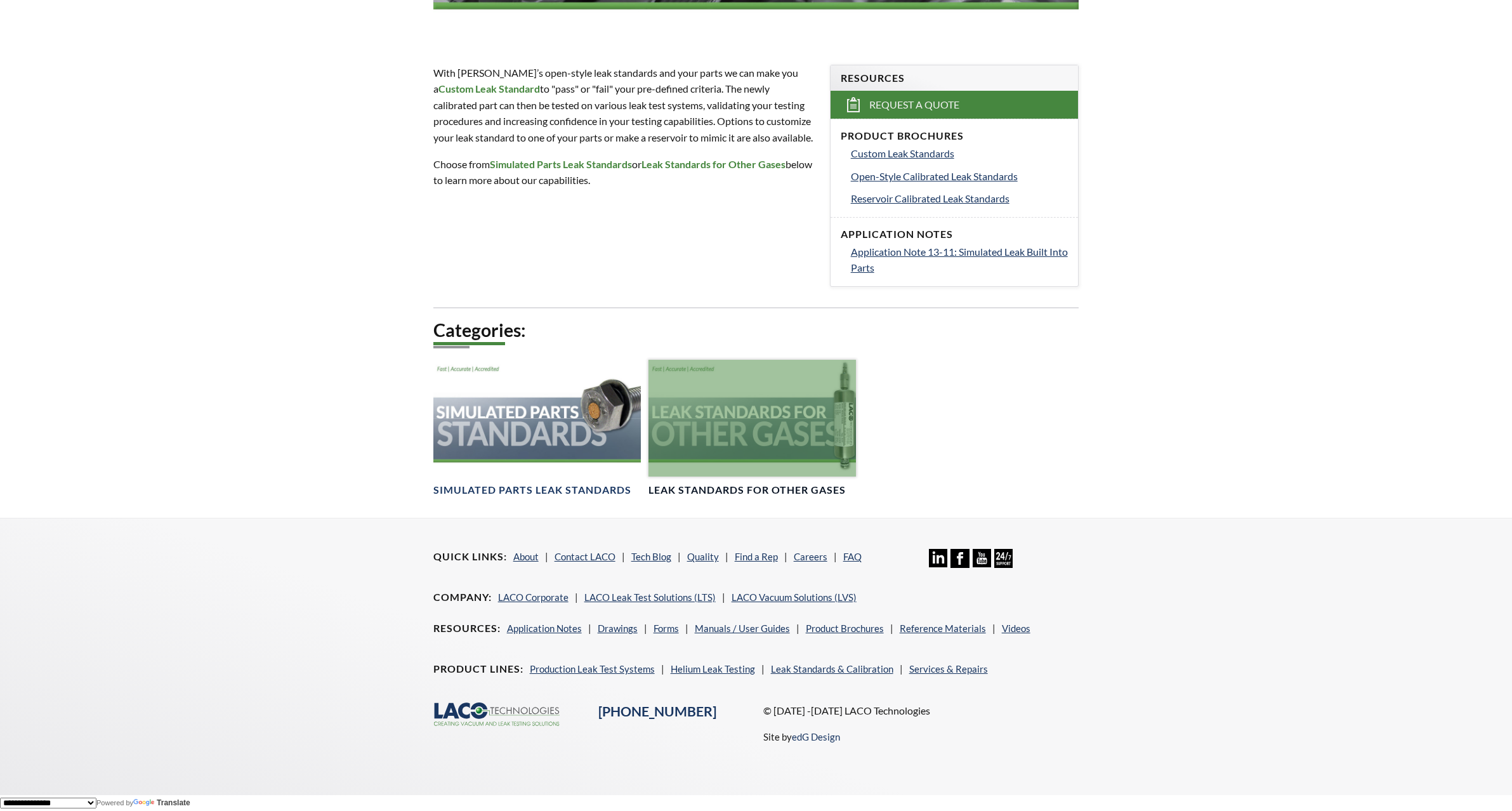
scroll to position [305, 0]
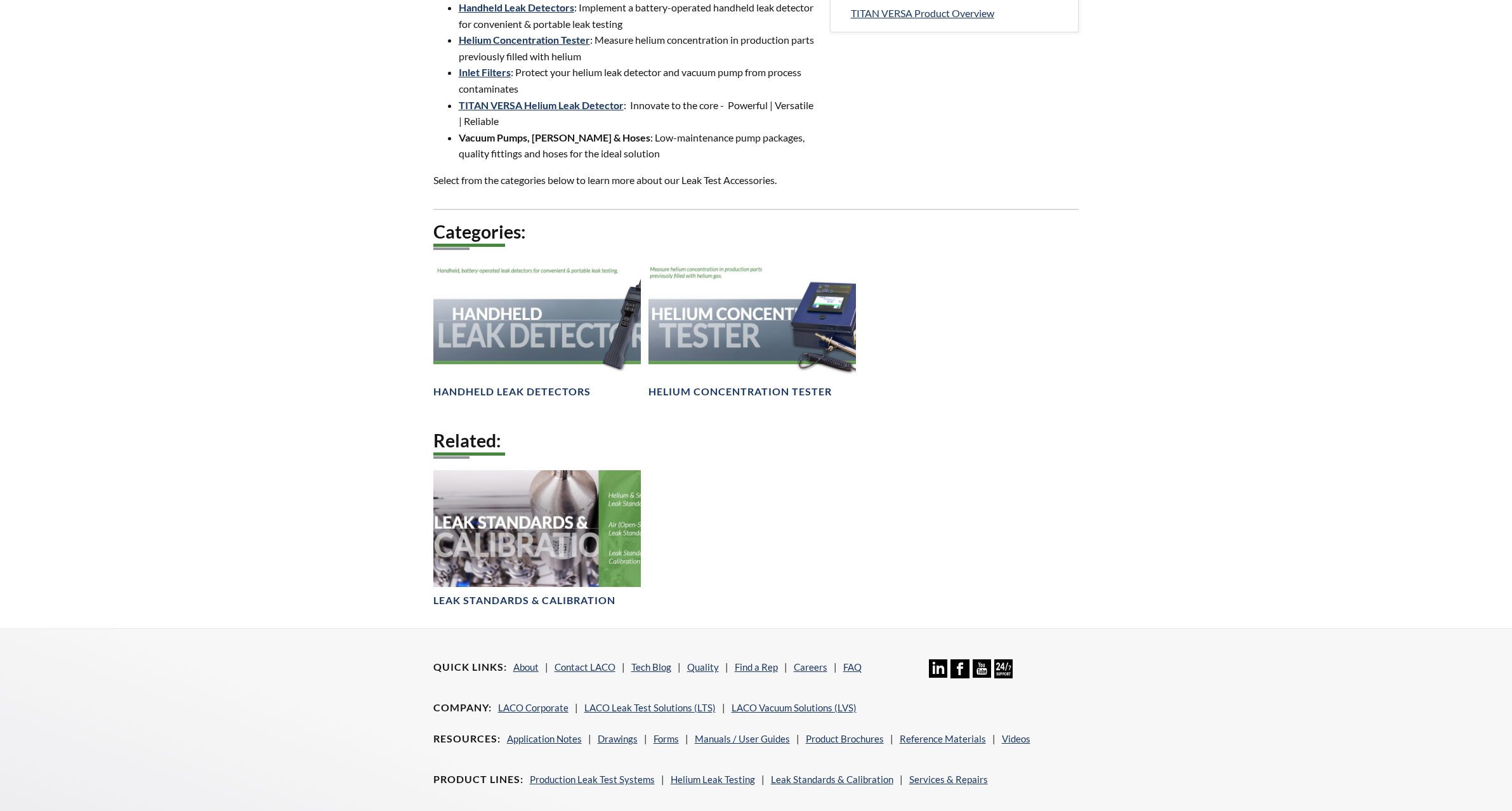
select select "Language Translate Widget"
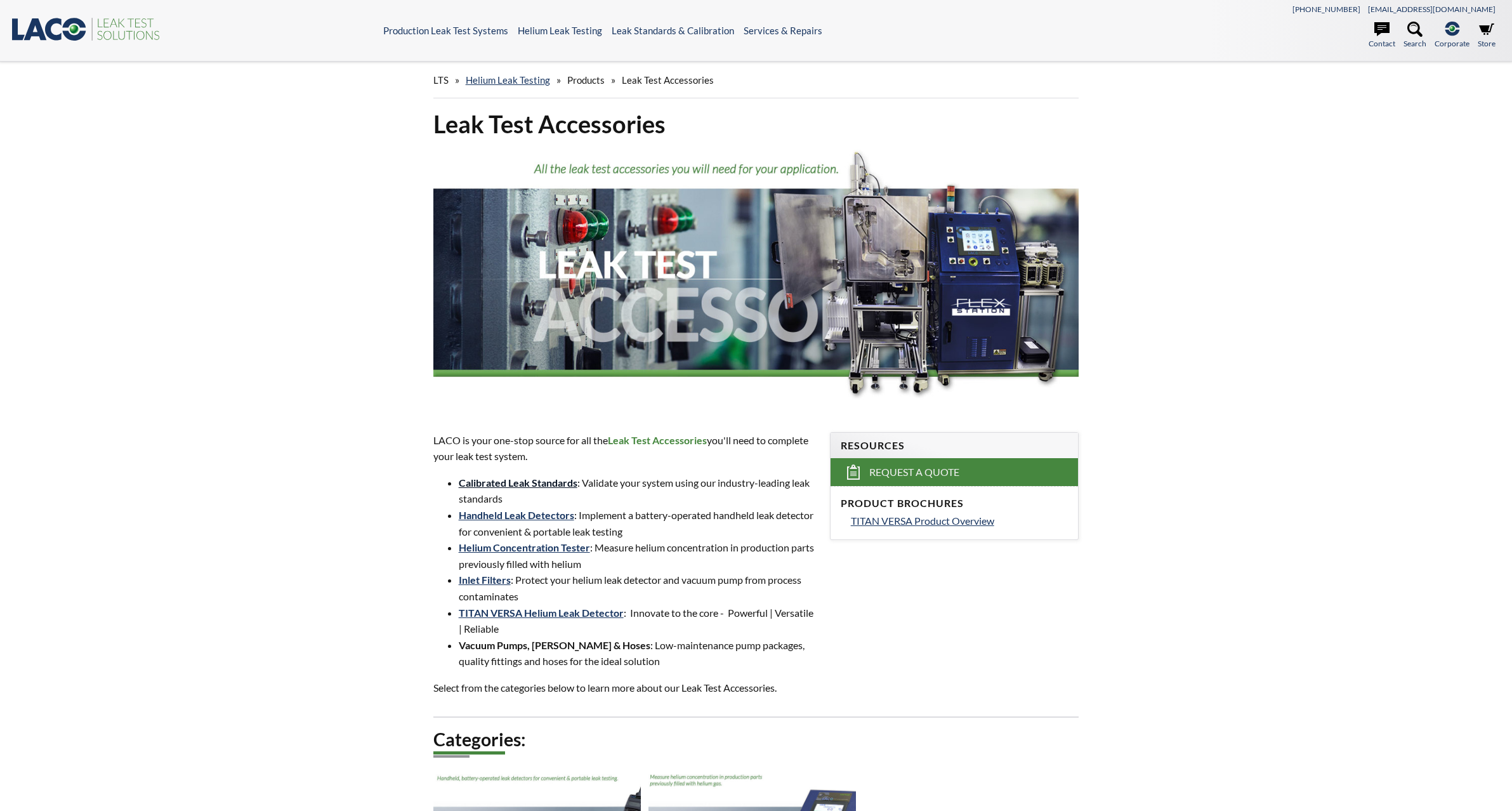
click at [532, 484] on link "Calibrated Leak Standards" at bounding box center [518, 482] width 119 height 12
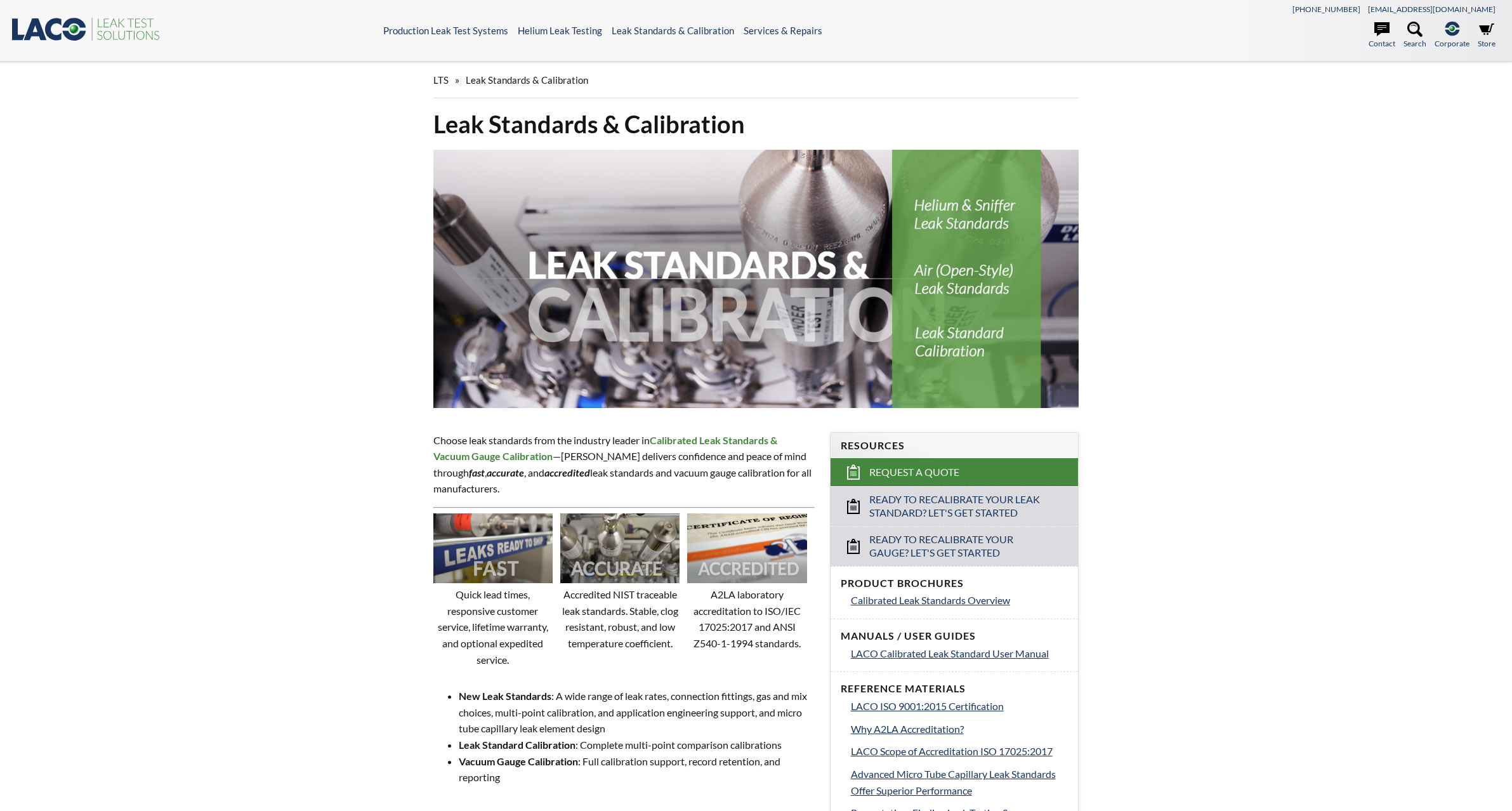
select select "Language Translate Widget"
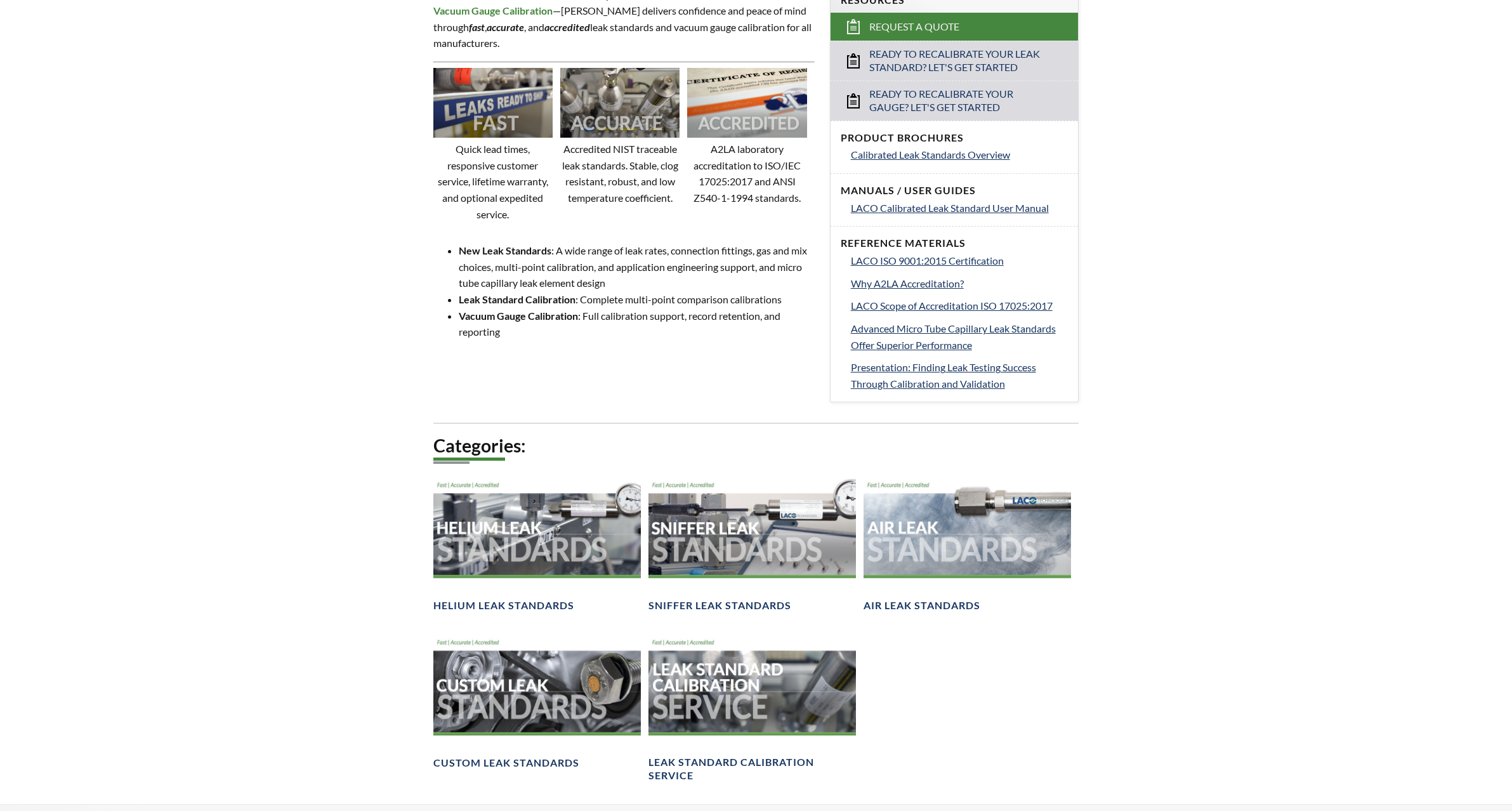
scroll to position [288, 0]
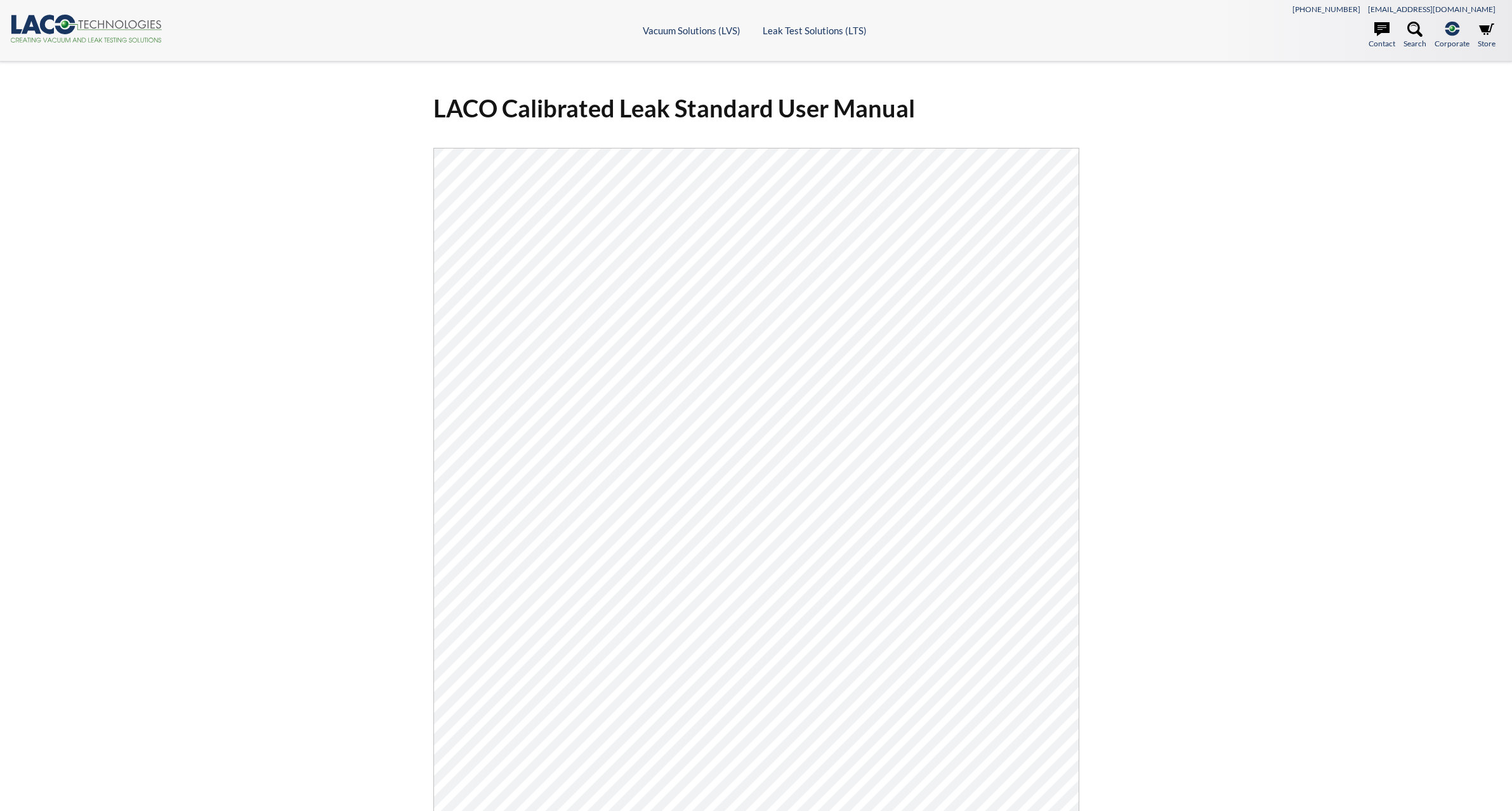
click at [1261, 341] on div "LACO Calibrated Leak Standard User Manual Click Here To Download" at bounding box center [756, 530] width 1512 height 938
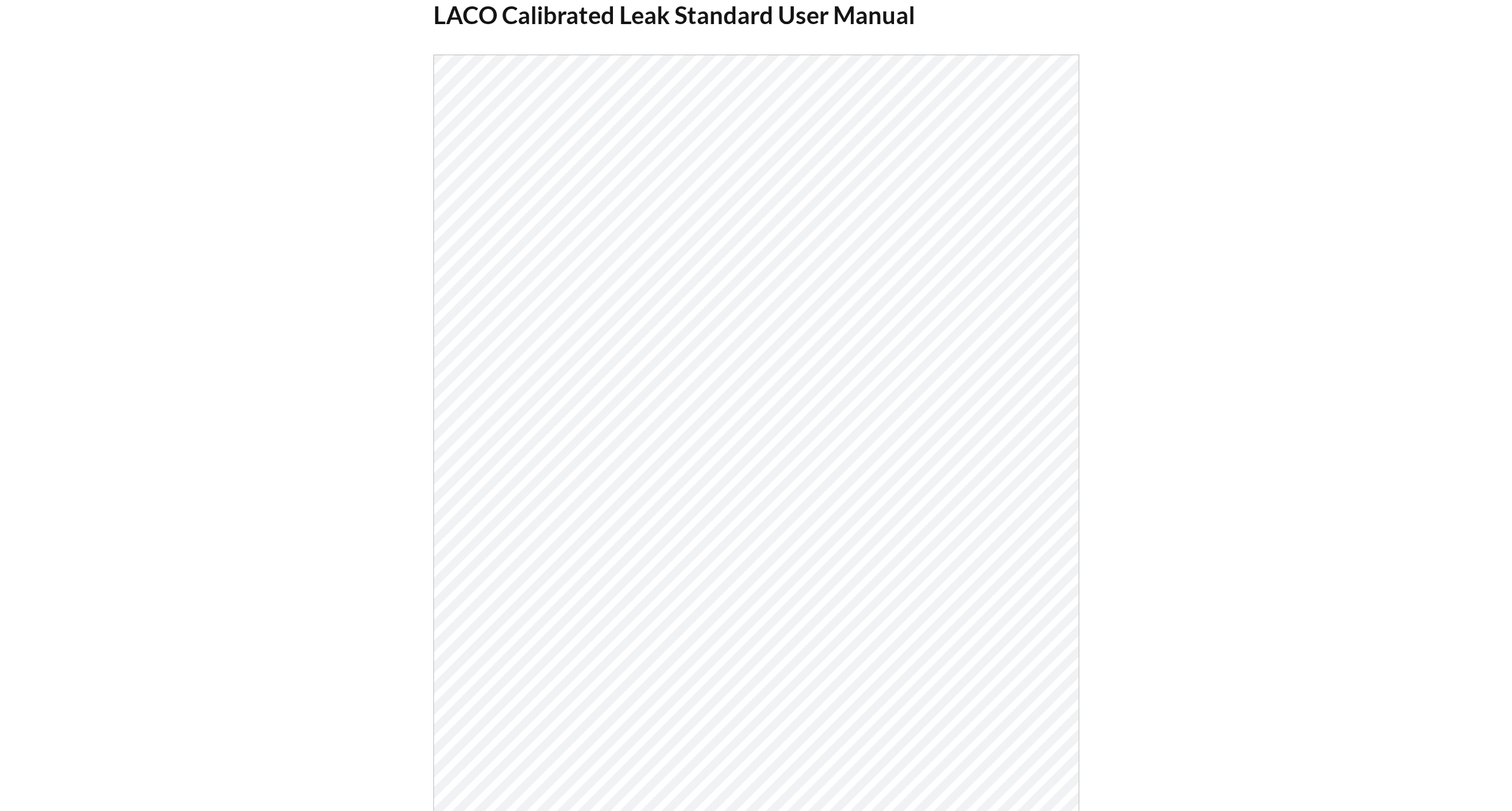
scroll to position [127, 0]
